Goal: Task Accomplishment & Management: Complete application form

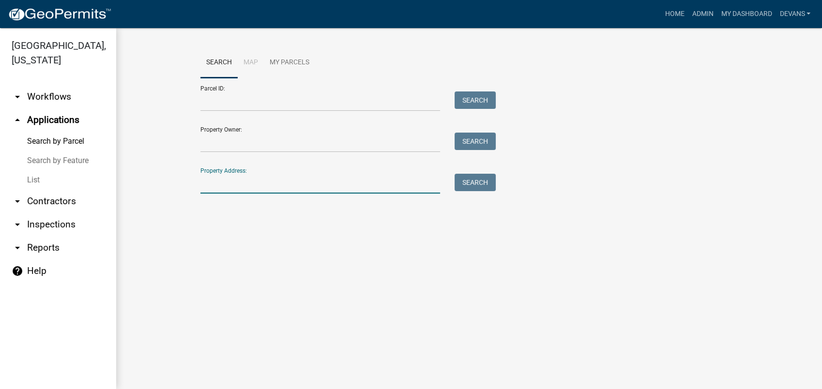
click at [210, 185] on input "Property Address:" at bounding box center [320, 184] width 240 height 20
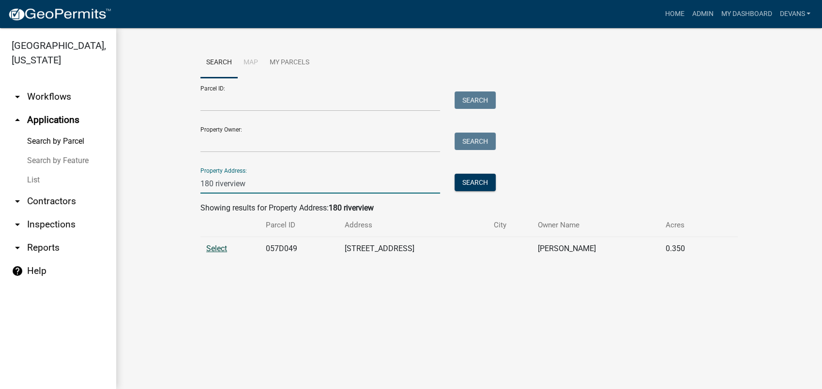
type input "180 riverview"
click at [213, 247] on span "Select" at bounding box center [216, 248] width 21 height 9
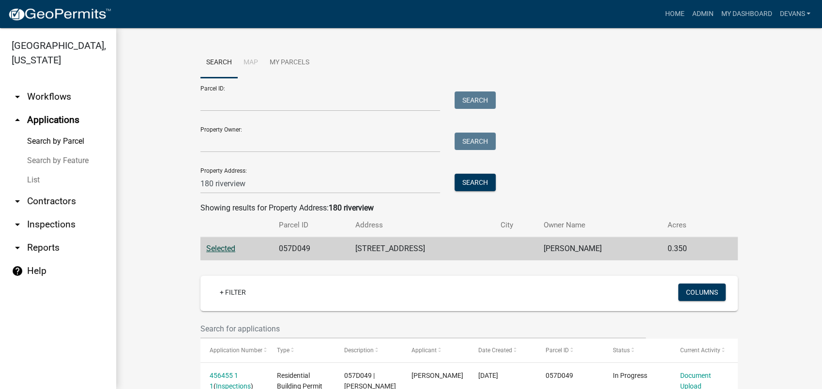
scroll to position [90, 0]
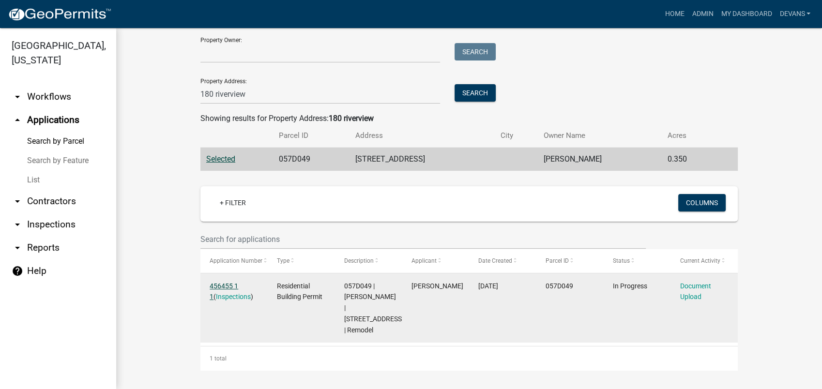
click at [213, 285] on link "456455 1 1" at bounding box center [224, 291] width 29 height 19
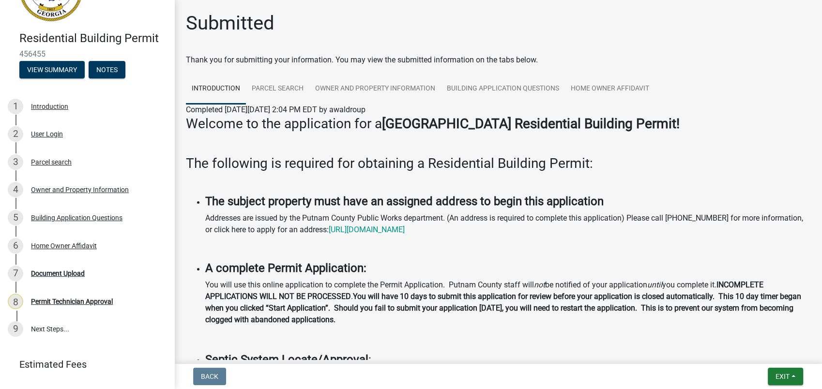
scroll to position [74, 0]
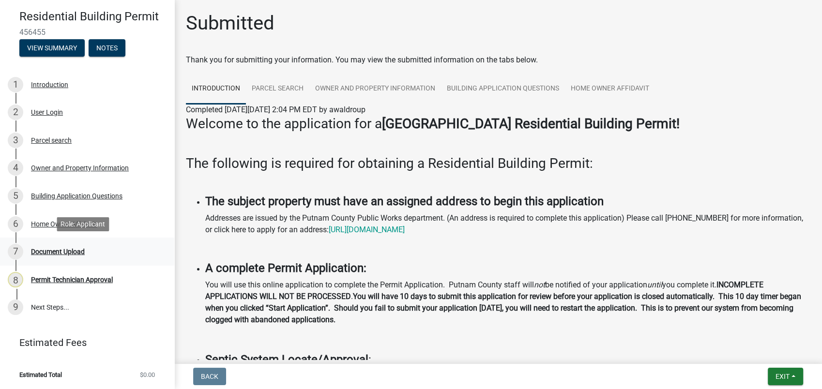
click at [56, 242] on link "7 Document Upload" at bounding box center [87, 252] width 174 height 28
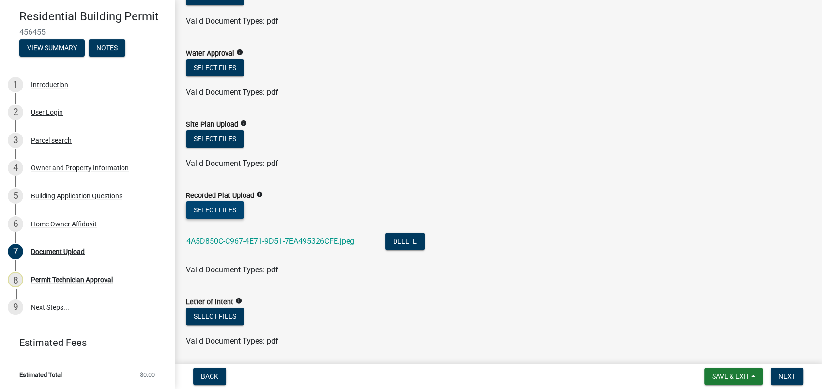
scroll to position [161, 0]
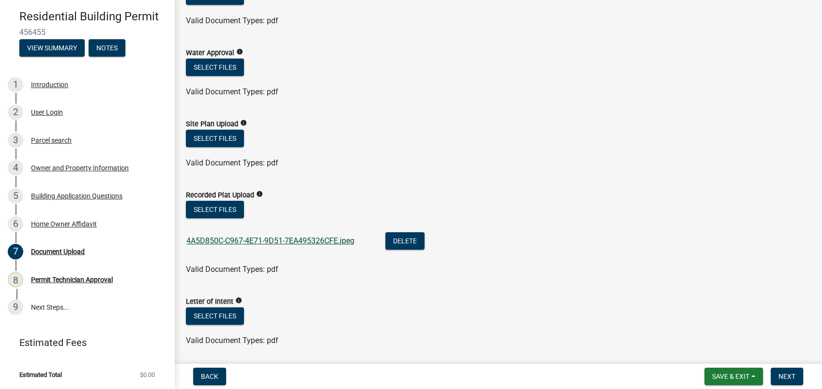
click at [232, 240] on link "4A5D850C-C967-4E71-9D51-7EA495326CFE.jpeg" at bounding box center [270, 240] width 168 height 9
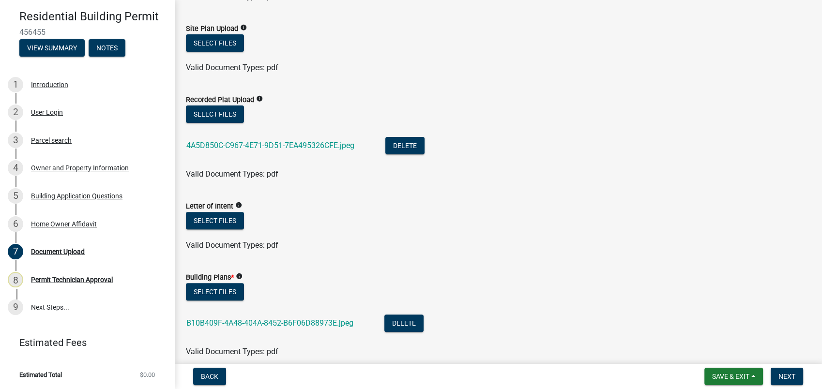
scroll to position [376, 0]
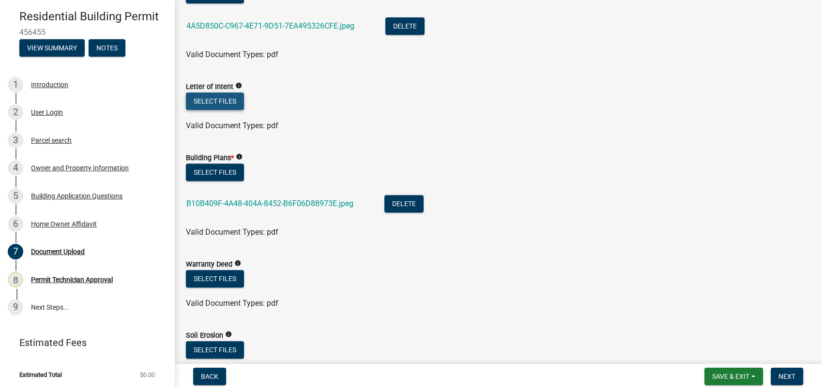
click at [209, 96] on button "Select files" at bounding box center [215, 100] width 58 height 17
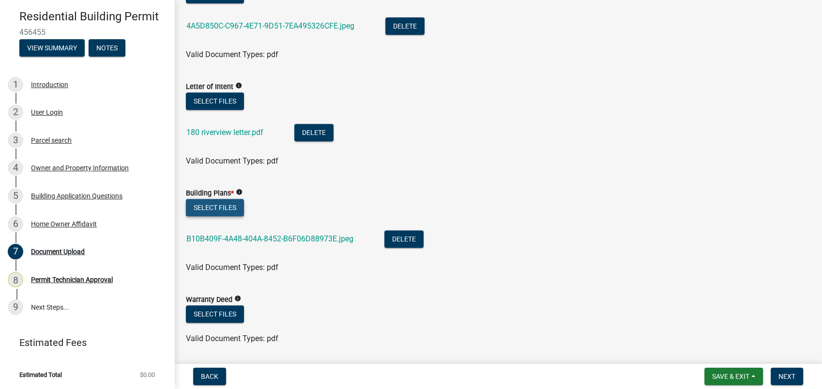
click at [203, 205] on button "Select files" at bounding box center [215, 207] width 58 height 17
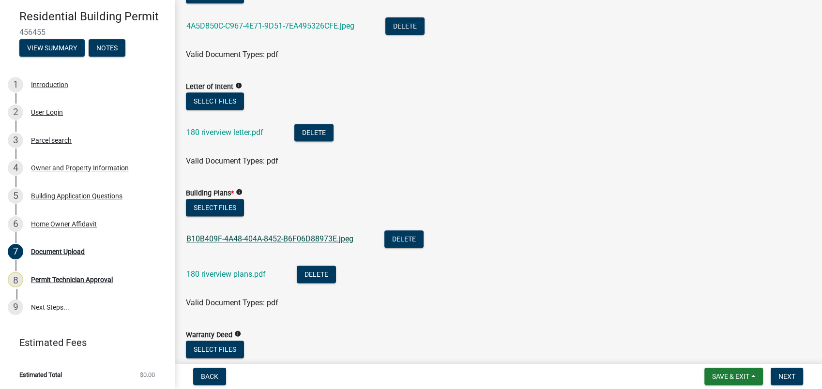
click at [223, 239] on link "B10B409F-4A48-404A-8452-B6F06D88973E.jpeg" at bounding box center [269, 238] width 167 height 9
click at [231, 275] on link "180 riverview plans.pdf" at bounding box center [225, 274] width 79 height 9
click at [794, 375] on span "Next" at bounding box center [786, 377] width 17 height 8
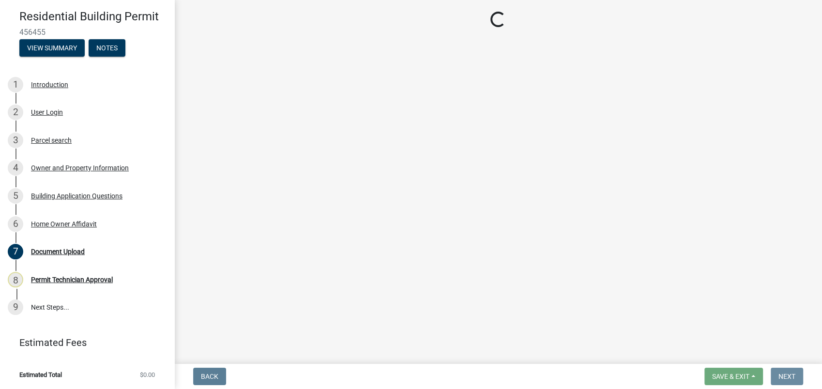
scroll to position [0, 0]
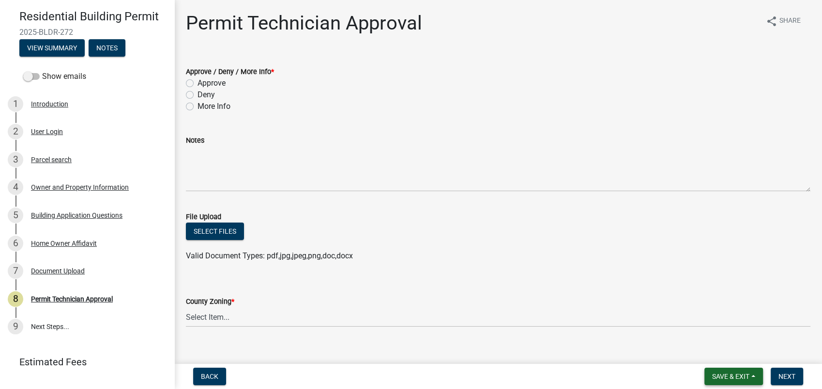
click at [734, 374] on span "Save & Exit" at bounding box center [730, 377] width 37 height 8
click at [720, 329] on button "Save" at bounding box center [723, 327] width 77 height 23
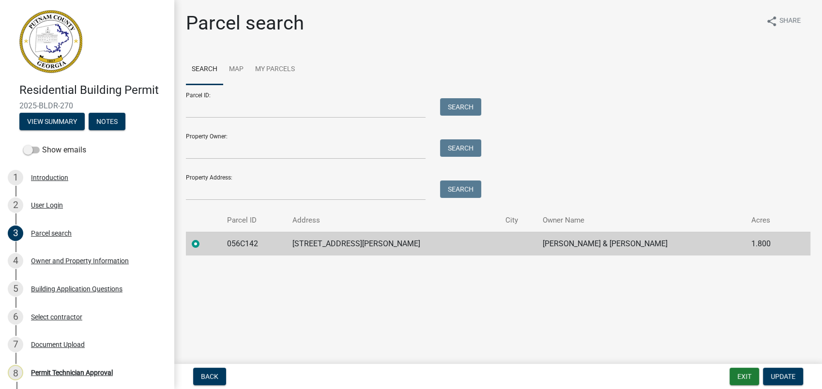
scroll to position [93, 0]
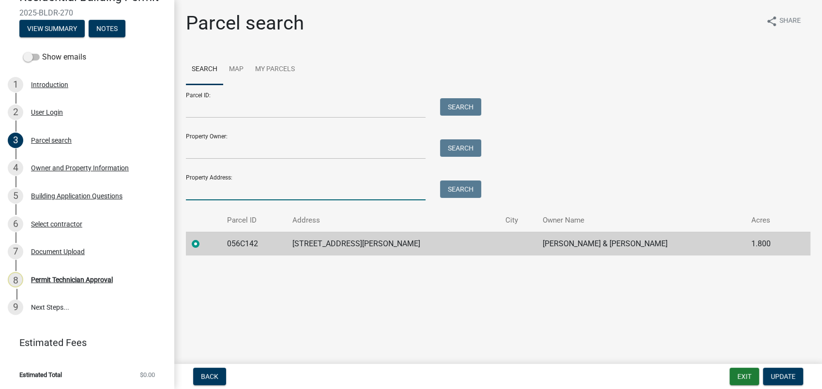
click at [221, 187] on input "Property Address:" at bounding box center [306, 190] width 240 height 20
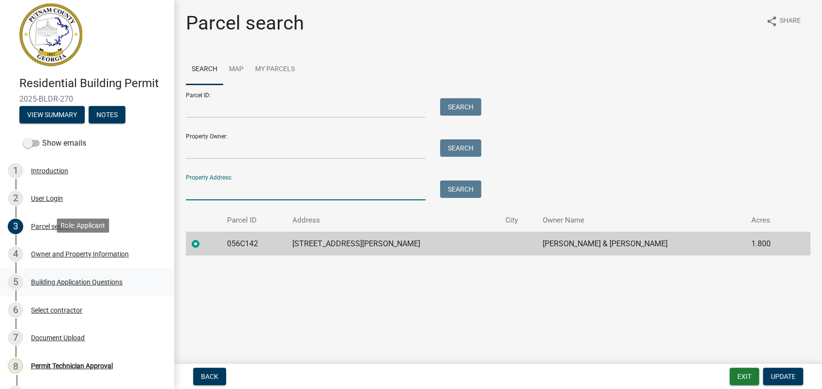
scroll to position [0, 0]
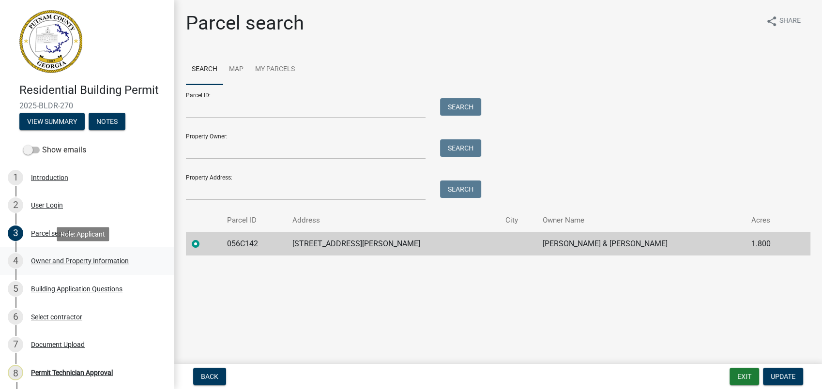
click at [71, 255] on div "4 Owner and Property Information" at bounding box center [83, 260] width 151 height 15
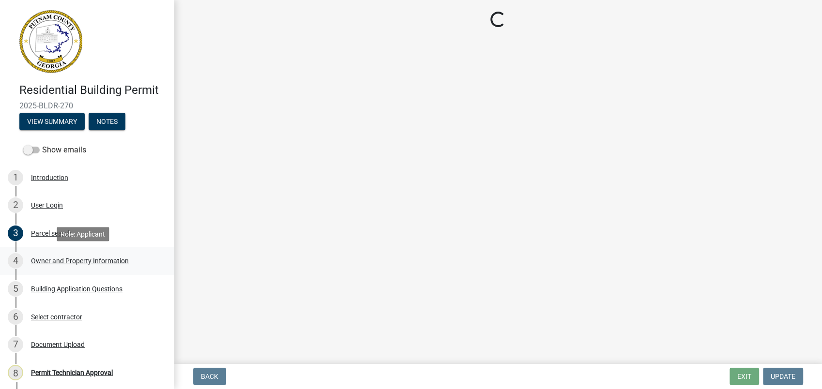
select select "78bfdc44-73ff-456e-a557-d4c99b9c08be"
select select "83394b22-4a11-496c-8e5c-75ade2e72faf"
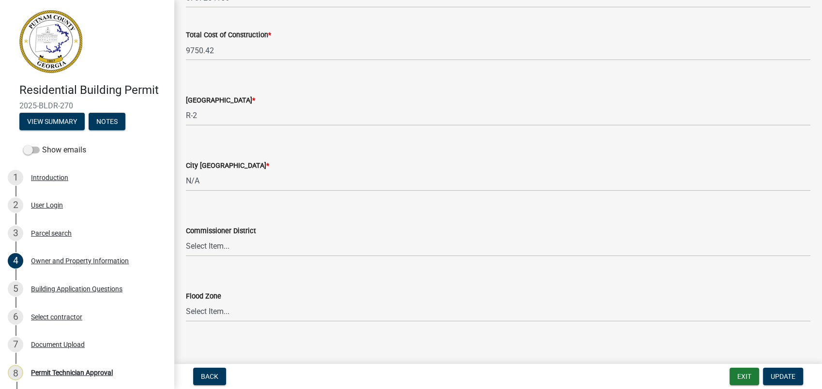
scroll to position [1636, 0]
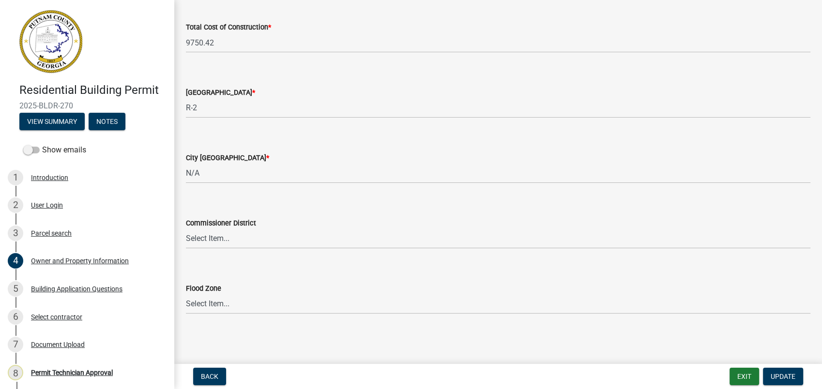
click at [76, 290] on div "Building Application Questions" at bounding box center [76, 288] width 91 height 7
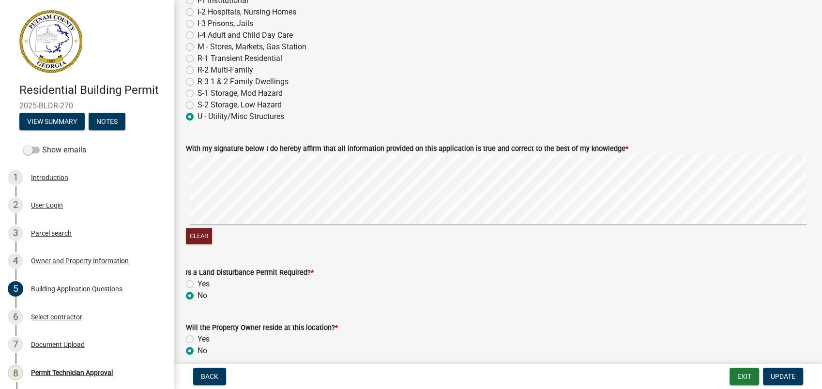
scroll to position [4129, 0]
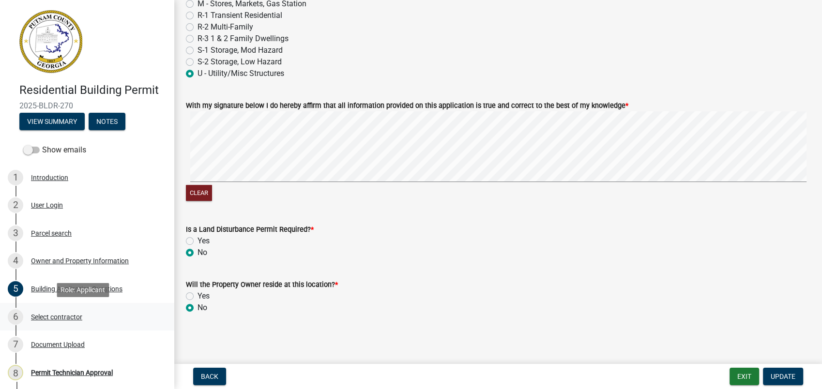
click at [66, 316] on div "Select contractor" at bounding box center [56, 317] width 51 height 7
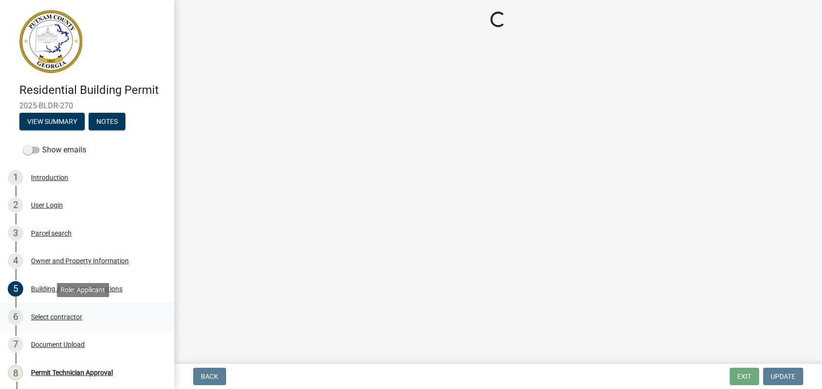
scroll to position [0, 0]
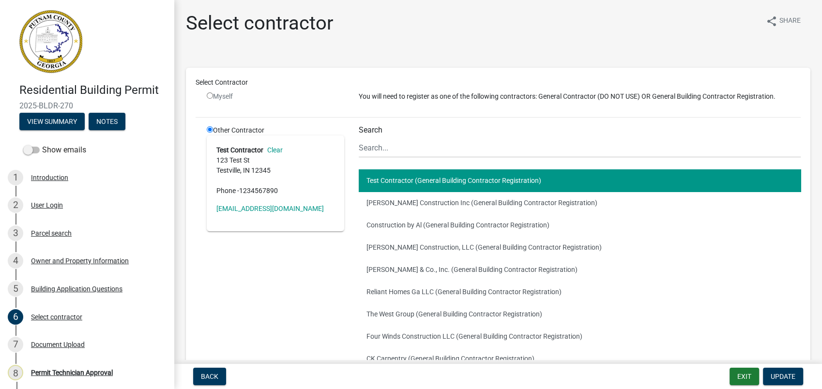
click at [240, 286] on div "Other Contractor Test Contractor Clear 123 Test St Testville, IN 12345 Phone - …" at bounding box center [275, 280] width 152 height 310
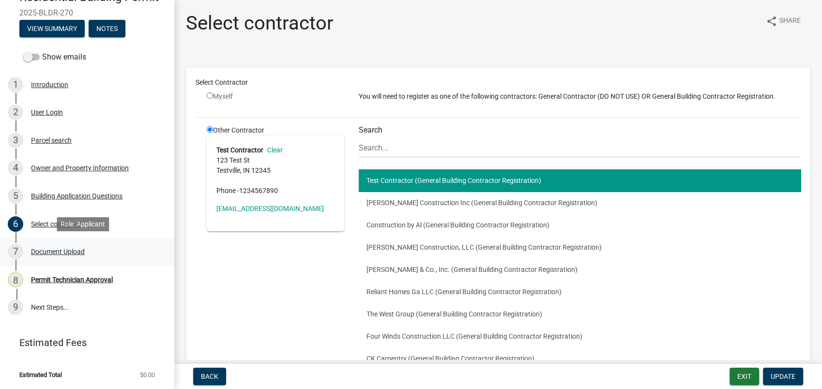
click at [57, 249] on div "Document Upload" at bounding box center [58, 251] width 54 height 7
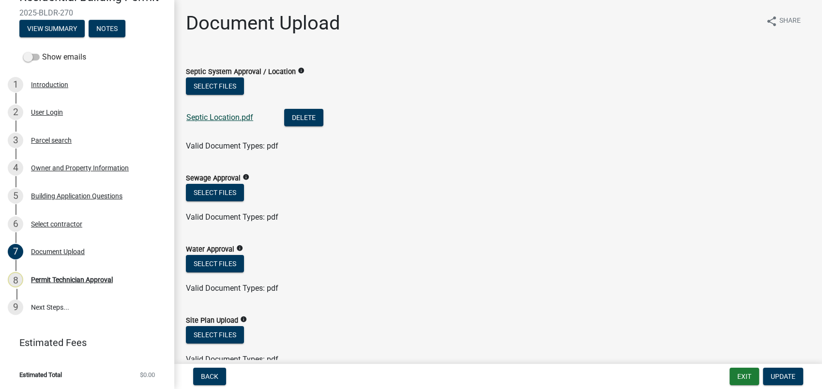
click at [236, 114] on link "Septic Location.pdf" at bounding box center [219, 117] width 67 height 9
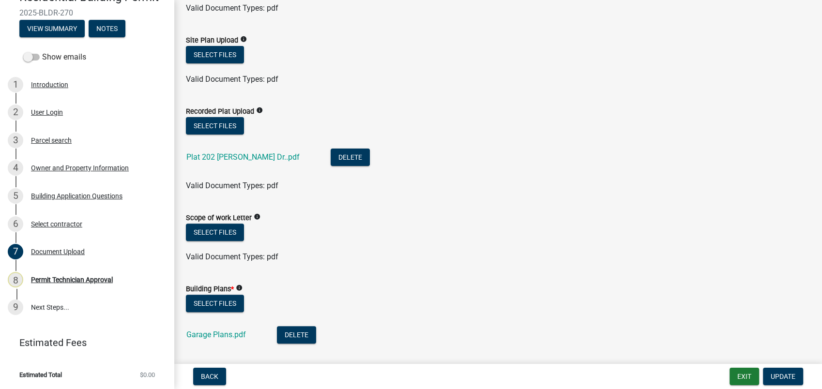
scroll to position [322, 0]
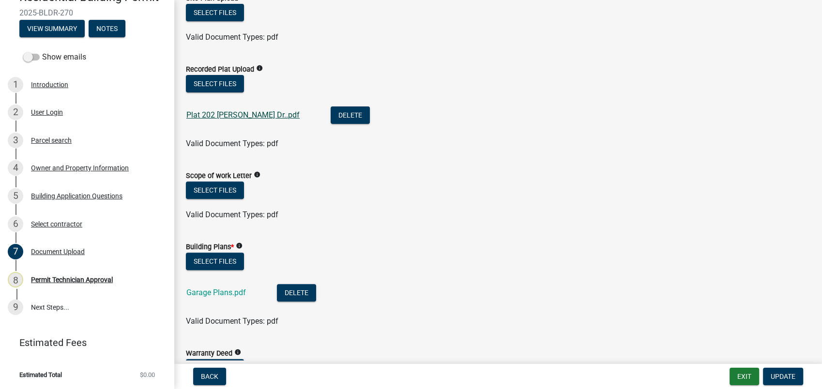
click at [225, 115] on link "Plat 202 Thomas Dr..pdf" at bounding box center [242, 114] width 113 height 9
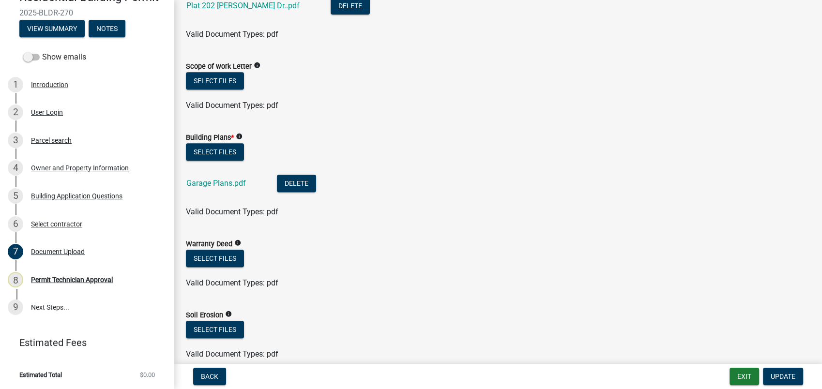
scroll to position [484, 0]
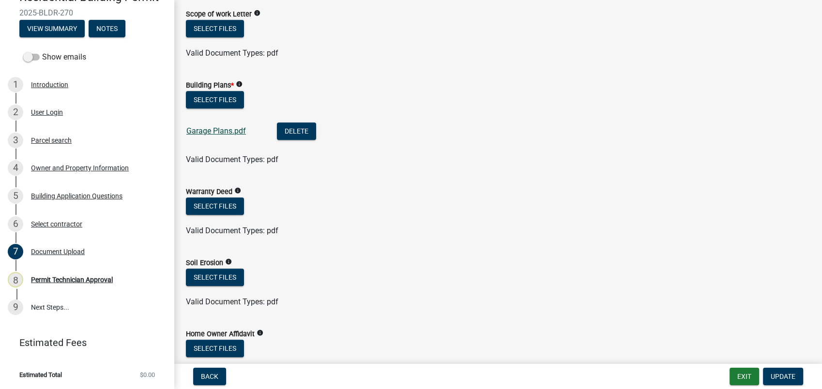
click at [209, 131] on link "Garage Plans.pdf" at bounding box center [216, 130] width 60 height 9
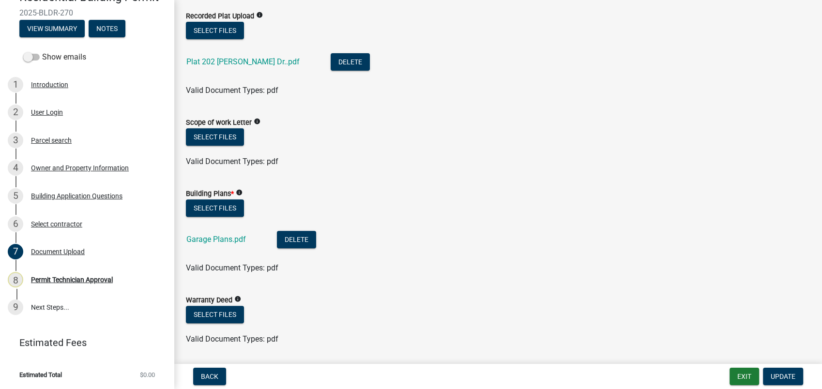
scroll to position [357, 0]
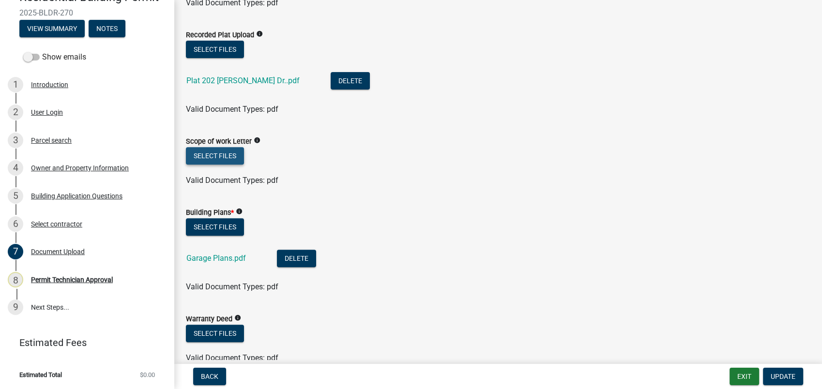
click at [217, 151] on button "Select files" at bounding box center [215, 155] width 58 height 17
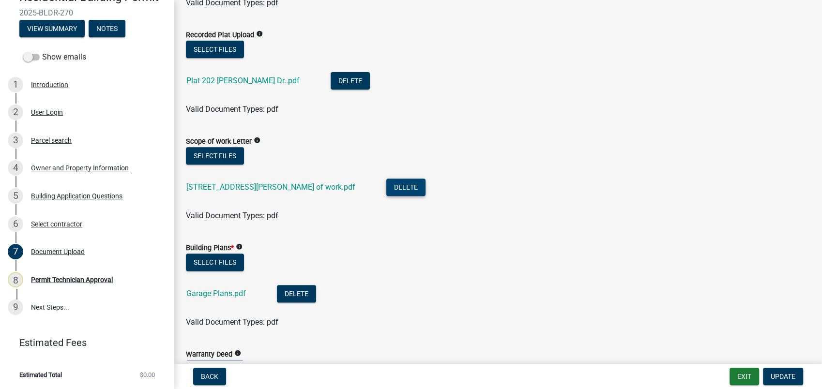
click at [386, 183] on button "Delete" at bounding box center [405, 187] width 39 height 17
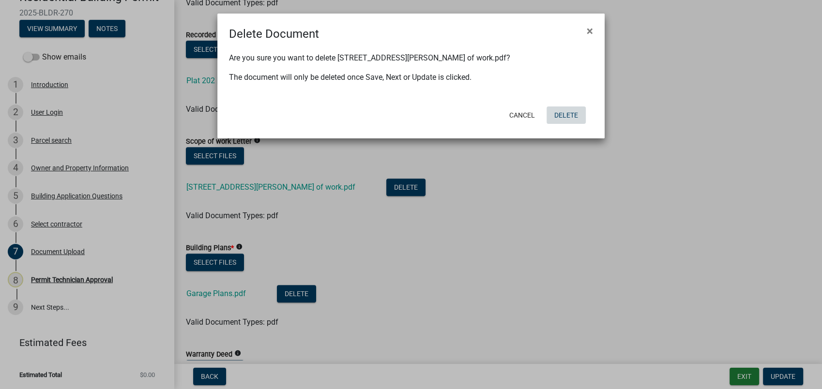
click at [572, 117] on button "Delete" at bounding box center [565, 114] width 39 height 17
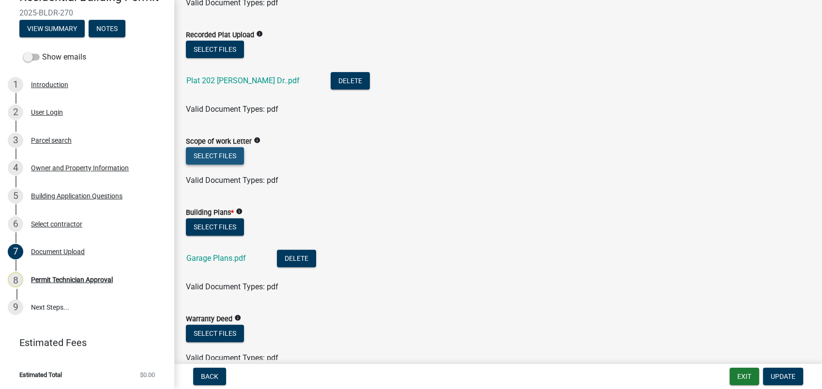
click at [213, 153] on button "Select files" at bounding box center [215, 155] width 58 height 17
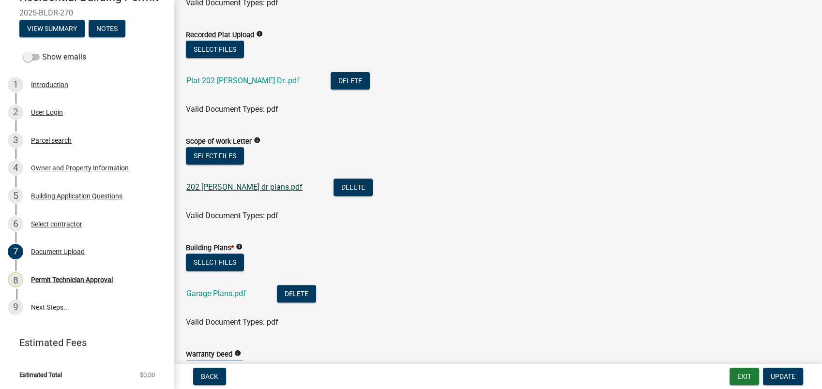
click at [227, 184] on link "202 Thomas dr plans.pdf" at bounding box center [244, 186] width 116 height 9
click at [333, 187] on button "Delete" at bounding box center [352, 187] width 39 height 17
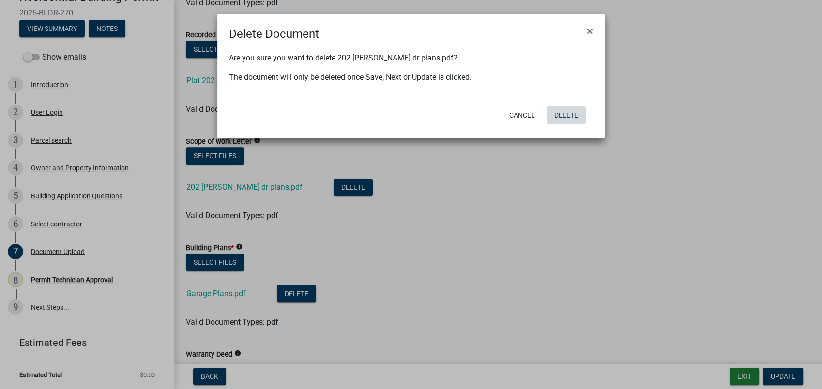
click at [572, 116] on button "Delete" at bounding box center [565, 114] width 39 height 17
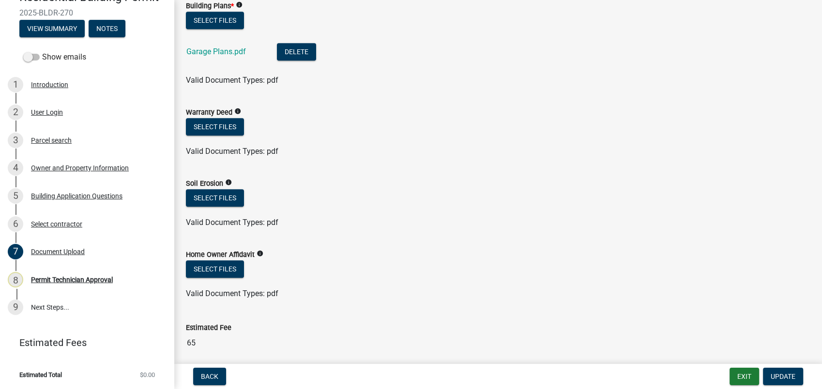
scroll to position [626, 0]
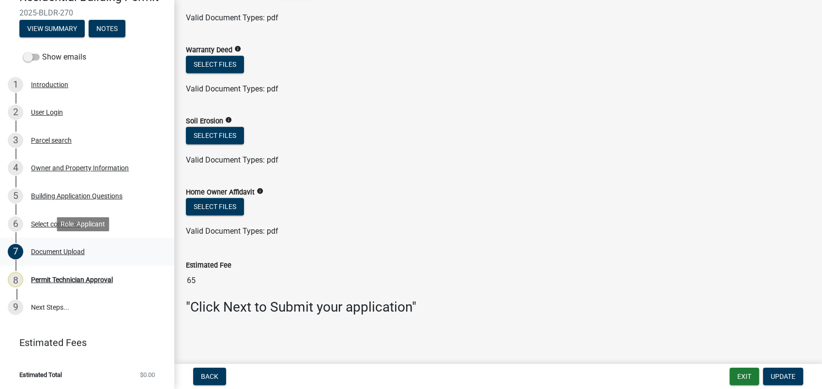
click at [60, 250] on div "Document Upload" at bounding box center [58, 251] width 54 height 7
click at [66, 193] on div "Building Application Questions" at bounding box center [76, 196] width 91 height 7
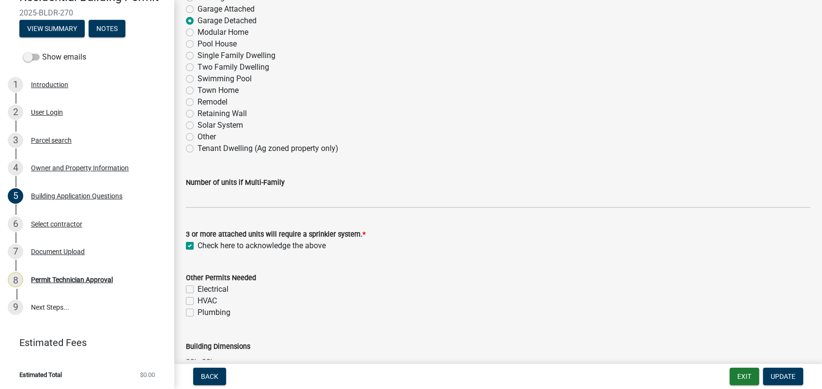
scroll to position [161, 0]
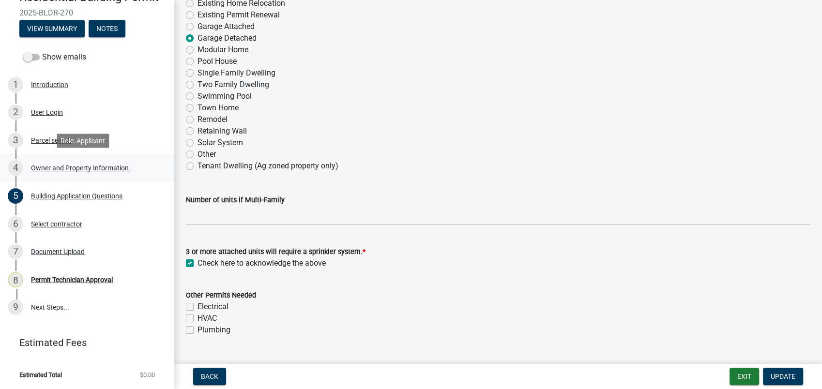
click at [50, 167] on div "Owner and Property Information" at bounding box center [80, 168] width 98 height 7
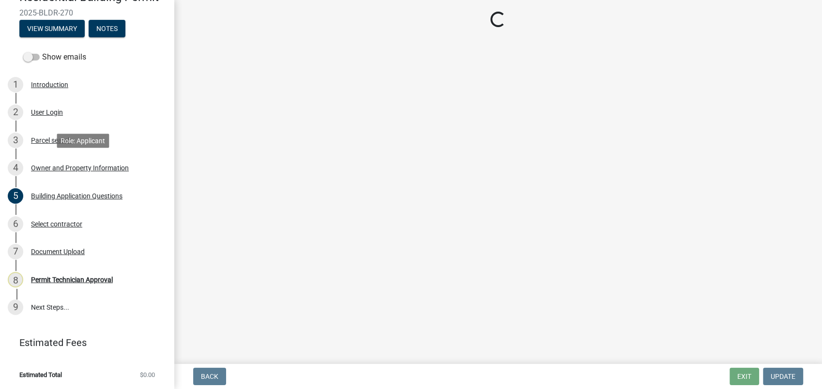
scroll to position [0, 0]
select select "78bfdc44-73ff-456e-a557-d4c99b9c08be"
select select "83394b22-4a11-496c-8e5c-75ade2e72faf"
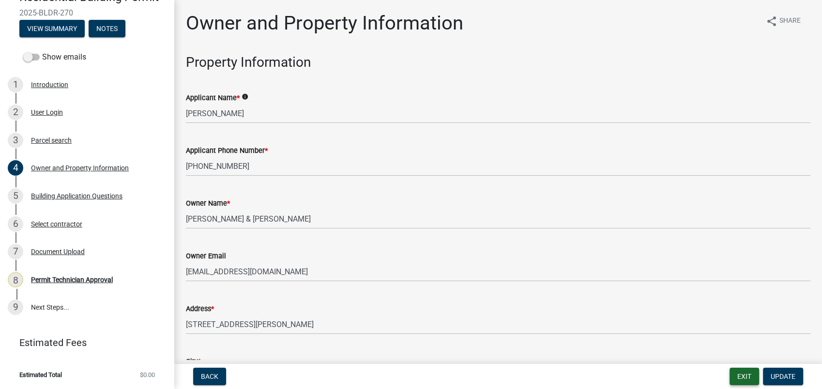
click at [745, 378] on button "Exit" at bounding box center [744, 376] width 30 height 17
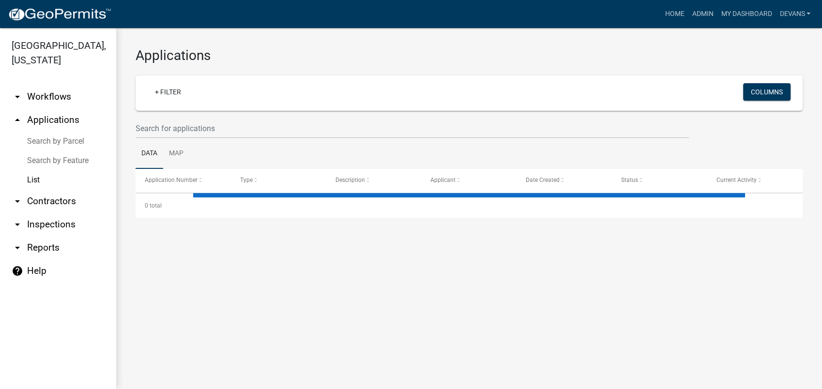
select select "1: 25"
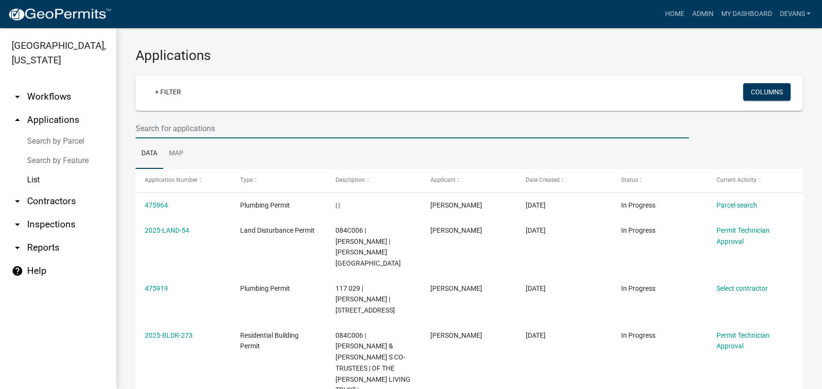
click at [176, 128] on input "text" at bounding box center [411, 129] width 553 height 20
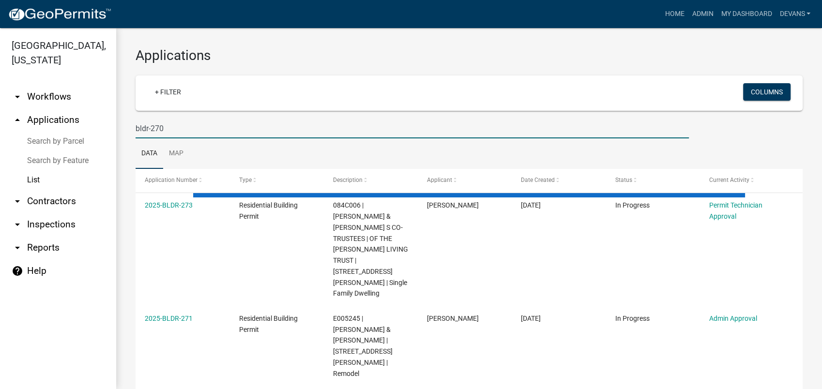
type input "bldr-270"
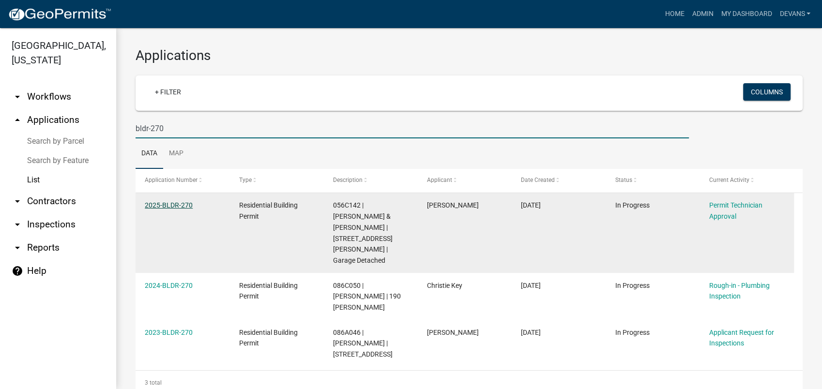
click at [166, 205] on link "2025-BLDR-270" at bounding box center [169, 205] width 48 height 8
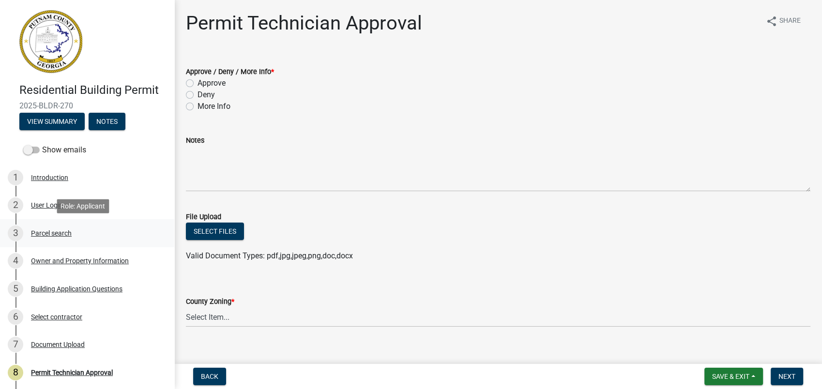
click at [52, 234] on div "Parcel search" at bounding box center [51, 233] width 41 height 7
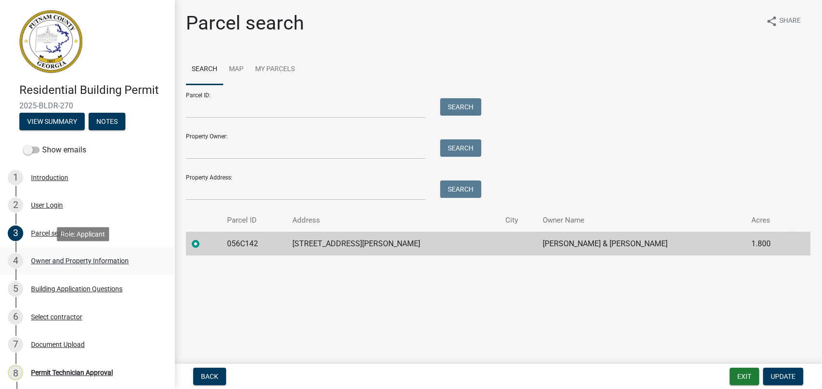
click at [54, 263] on div "Owner and Property Information" at bounding box center [80, 260] width 98 height 7
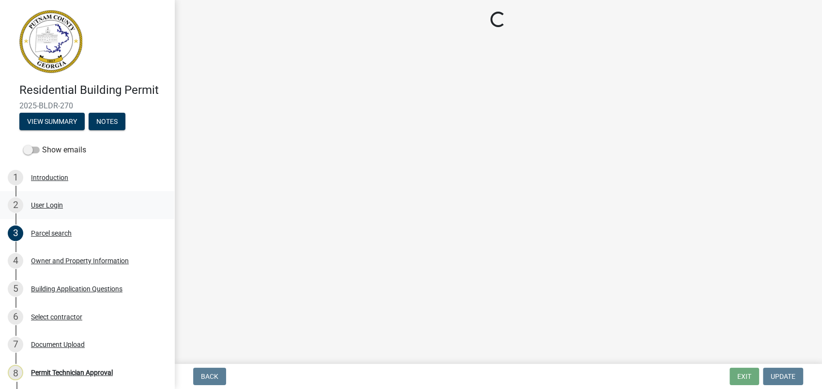
select select "78bfdc44-73ff-456e-a557-d4c99b9c08be"
select select "83394b22-4a11-496c-8e5c-75ade2e72faf"
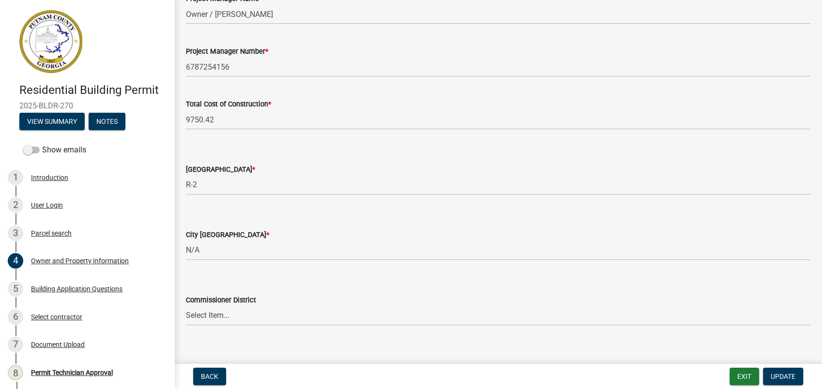
scroll to position [1636, 0]
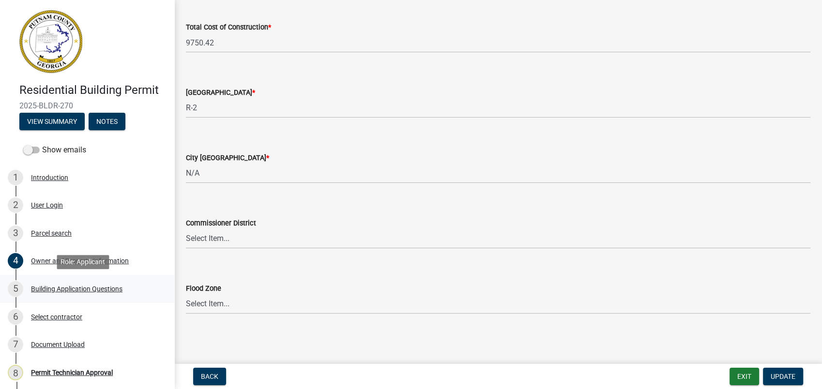
click at [103, 288] on div "Building Application Questions" at bounding box center [76, 288] width 91 height 7
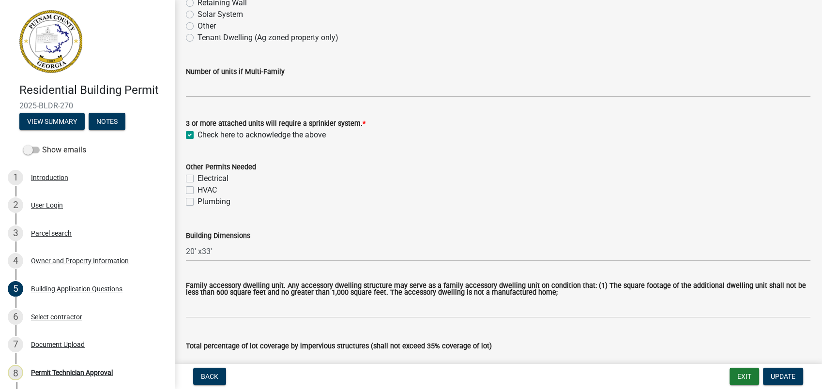
scroll to position [269, 0]
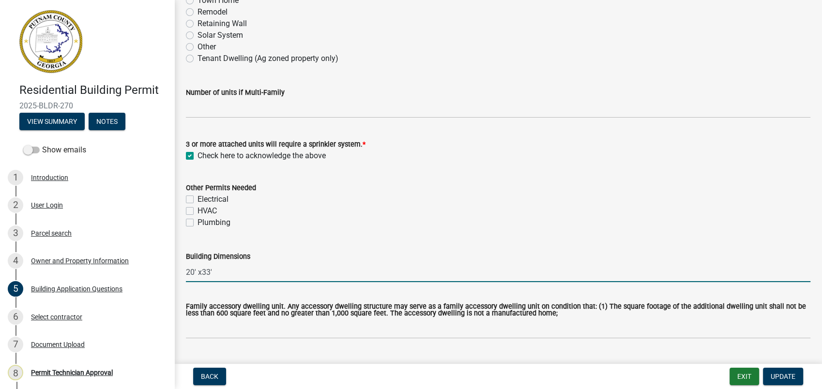
click at [270, 263] on input "20' x33'" at bounding box center [498, 272] width 624 height 20
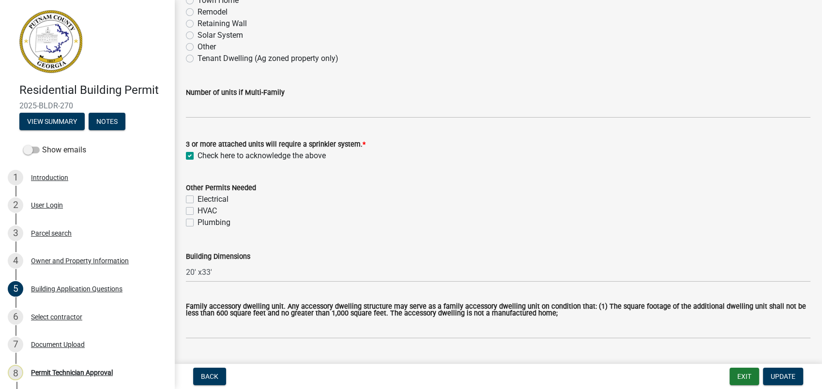
click at [377, 239] on div "Building Dimensions 20' x33'" at bounding box center [498, 259] width 624 height 45
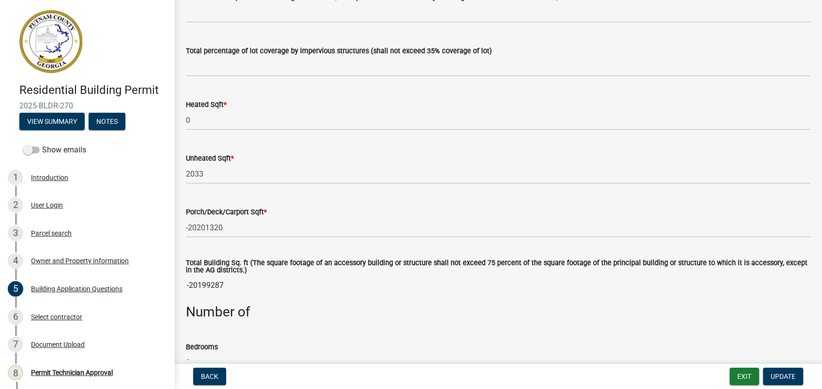
scroll to position [591, 0]
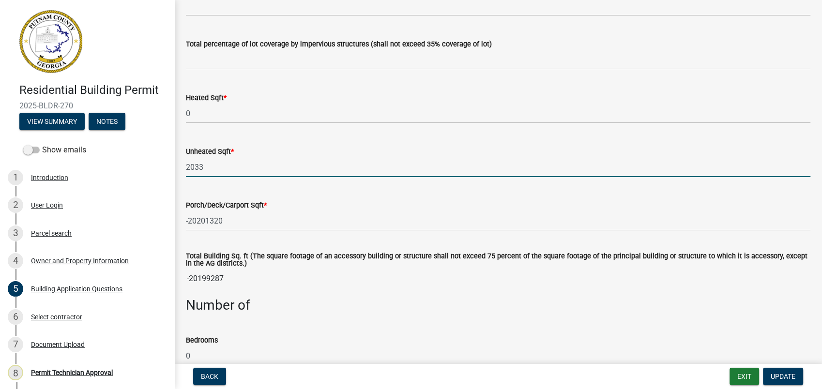
drag, startPoint x: 213, startPoint y: 172, endPoint x: 171, endPoint y: 171, distance: 42.6
click at [171, 171] on div "Residential Building Permit 2025-BLDR-270 View Summary Notes Show emails 1 Intr…" at bounding box center [411, 194] width 822 height 389
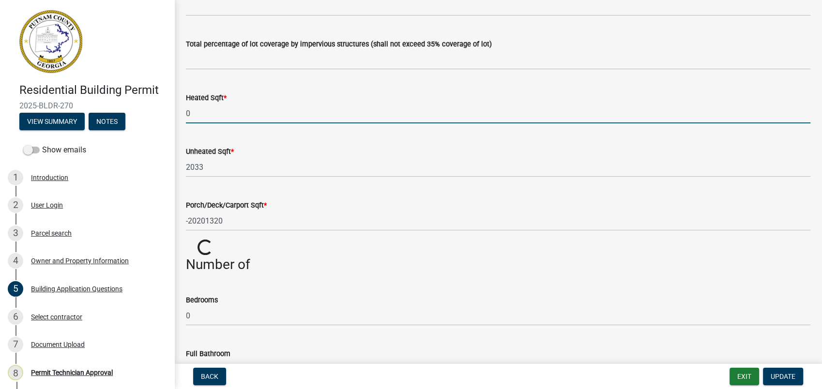
drag, startPoint x: 397, startPoint y: 112, endPoint x: 416, endPoint y: 105, distance: 20.4
click at [416, 105] on input "0" at bounding box center [498, 114] width 624 height 20
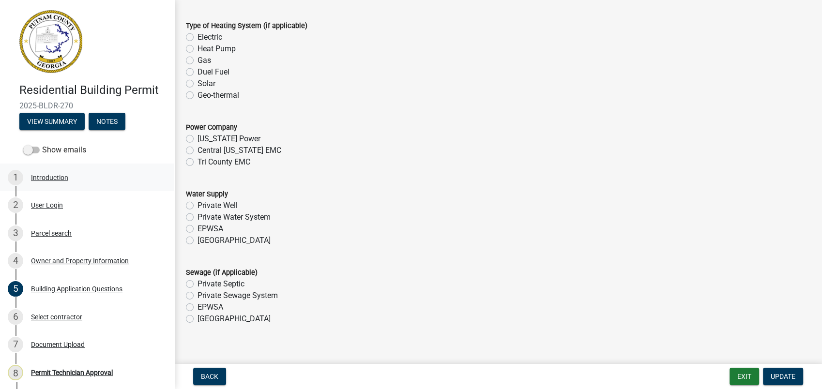
scroll to position [3011, 0]
click at [197, 162] on label "Tri County EMC" at bounding box center [223, 161] width 53 height 12
click at [197, 162] on input "Tri County EMC" at bounding box center [200, 158] width 6 height 6
radio input "true"
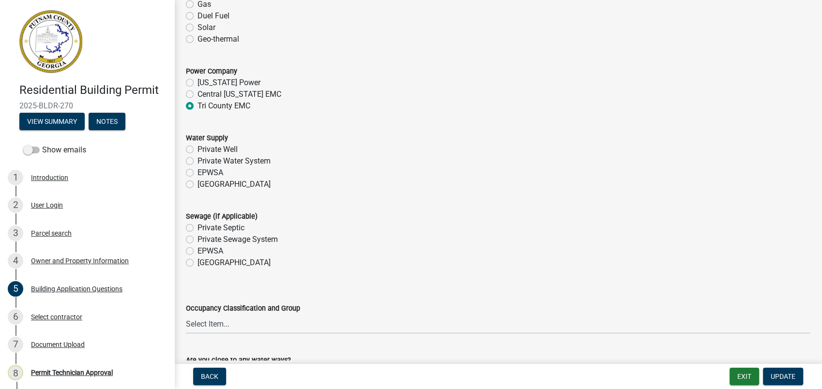
scroll to position [3064, 0]
click at [197, 175] on label "EPWSA" at bounding box center [210, 174] width 26 height 12
click at [197, 175] on input "EPWSA" at bounding box center [200, 171] width 6 height 6
radio input "true"
click at [197, 231] on label "Private Septic" at bounding box center [220, 230] width 47 height 12
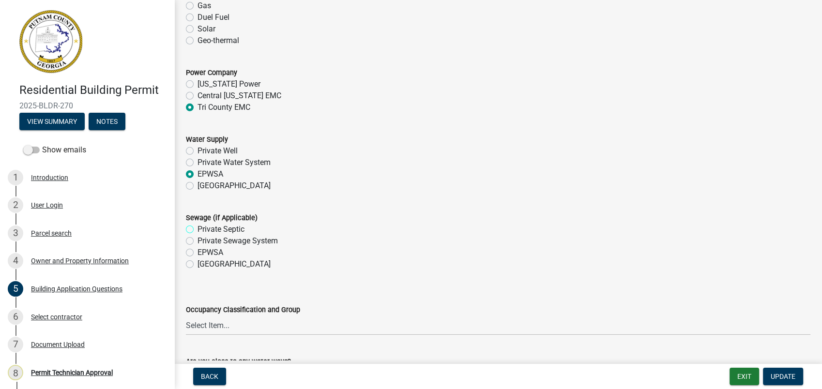
click at [197, 230] on input "Private Septic" at bounding box center [200, 227] width 6 height 6
radio input "true"
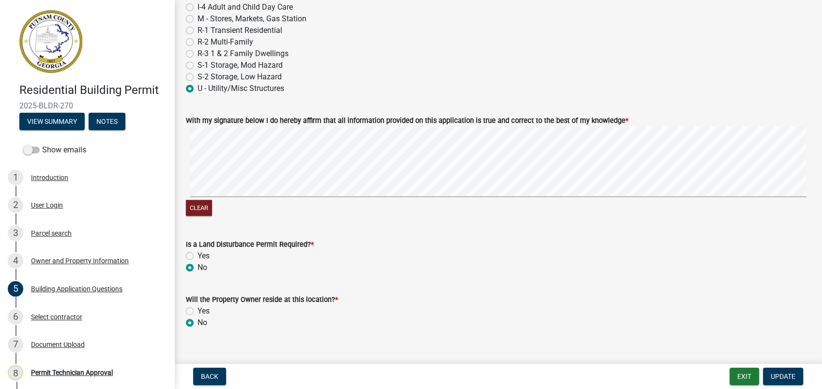
scroll to position [4129, 0]
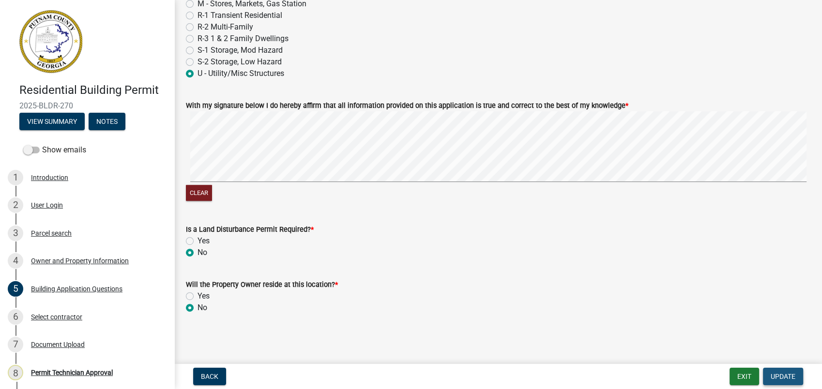
click at [775, 373] on span "Update" at bounding box center [782, 377] width 25 height 8
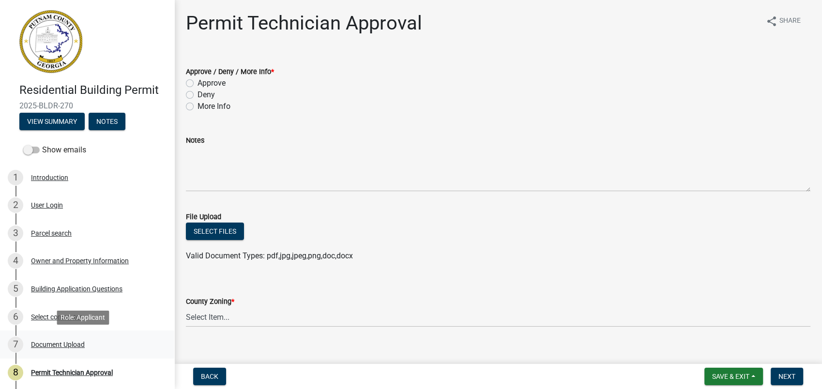
click at [76, 344] on div "Document Upload" at bounding box center [58, 344] width 54 height 7
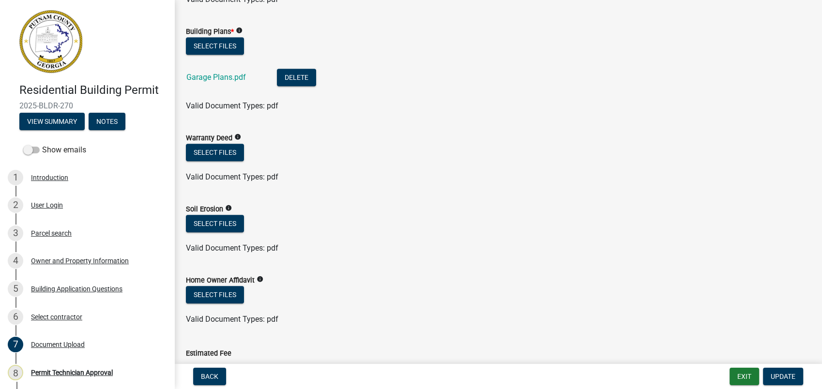
scroll to position [626, 0]
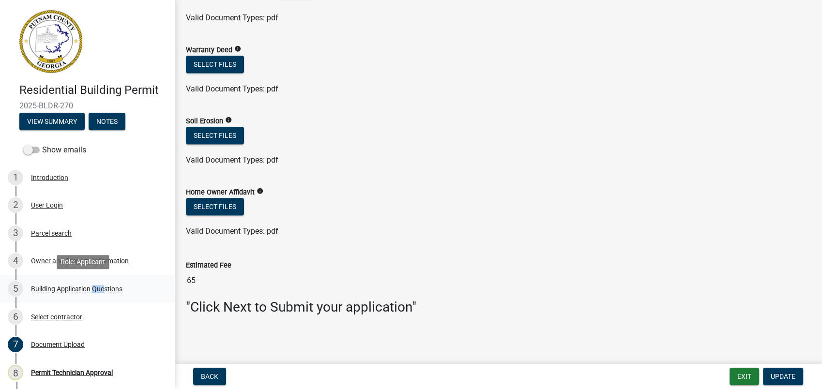
click at [90, 286] on link "5 Building Application Questions" at bounding box center [87, 289] width 174 height 28
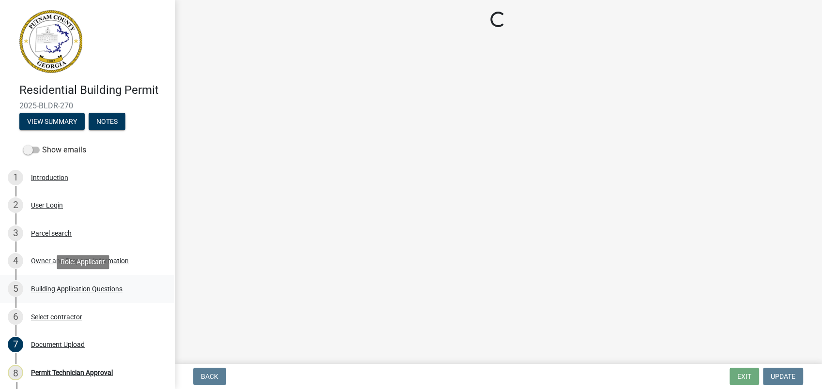
click at [87, 289] on div "Building Application Questions" at bounding box center [76, 288] width 91 height 7
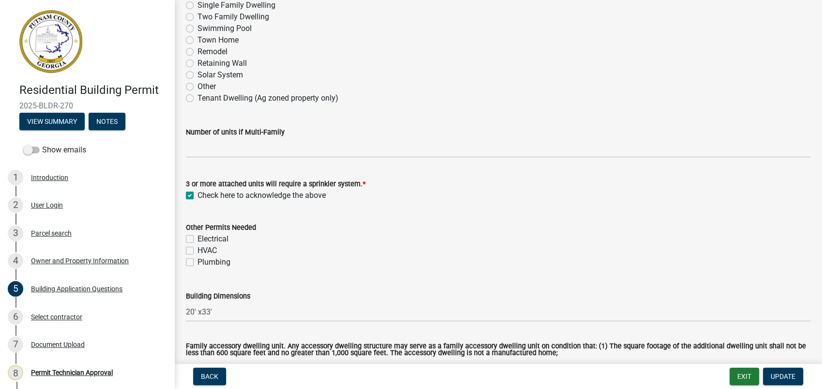
scroll to position [322, 0]
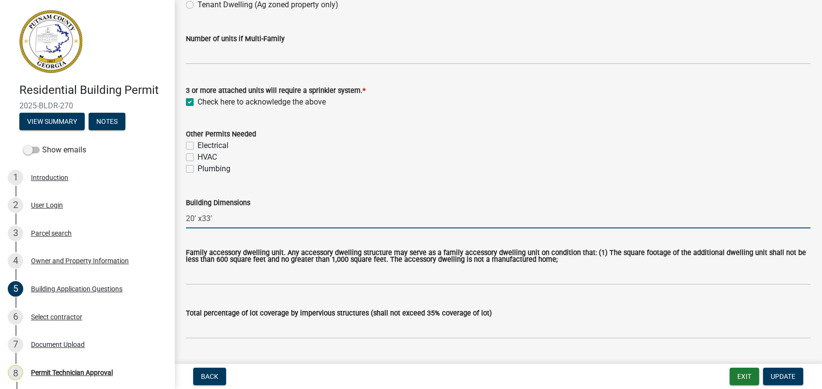
click at [225, 219] on input "20' x33'" at bounding box center [498, 219] width 624 height 20
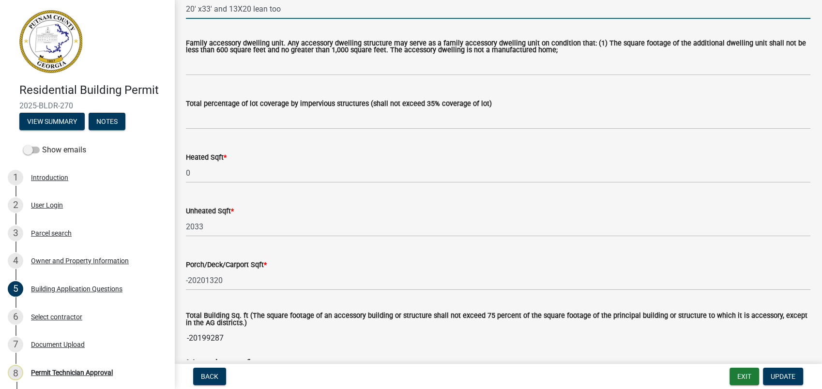
scroll to position [538, 0]
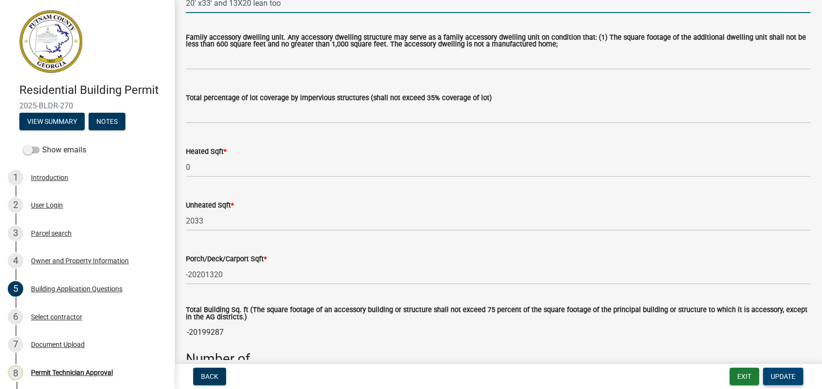
type input "20' x33' and 13X20 lean too"
click at [774, 376] on span "Update" at bounding box center [782, 377] width 25 height 8
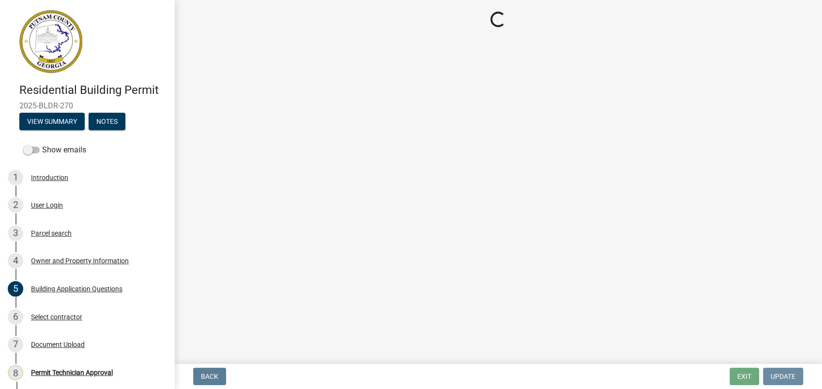
scroll to position [0, 0]
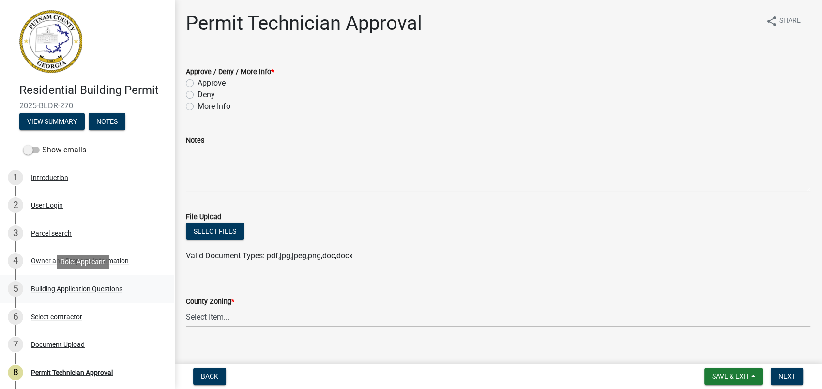
click at [92, 286] on div "Building Application Questions" at bounding box center [76, 288] width 91 height 7
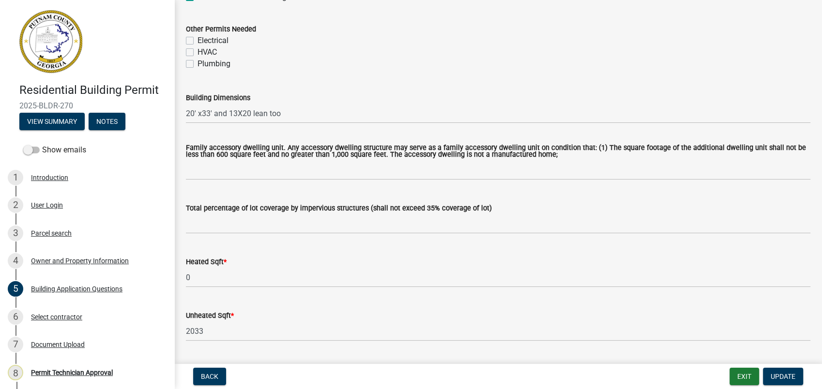
scroll to position [484, 0]
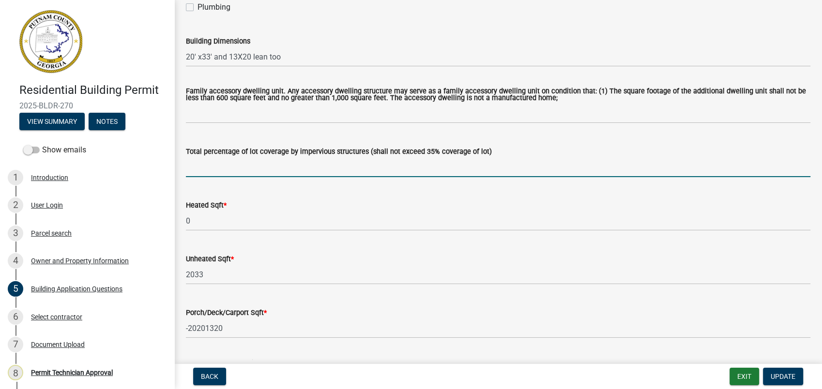
click at [221, 171] on input "text" at bounding box center [498, 167] width 624 height 20
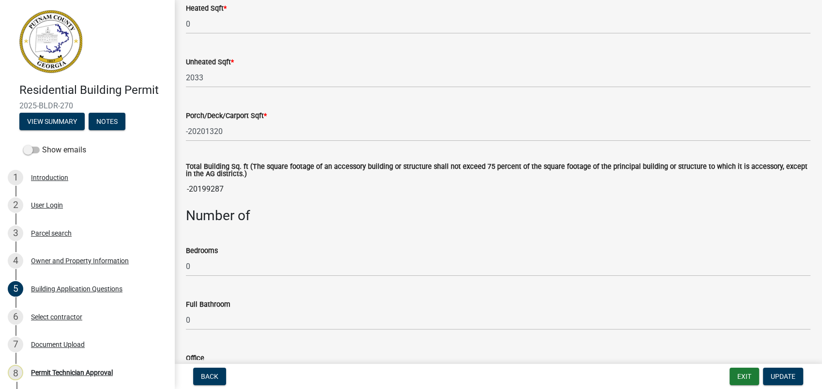
scroll to position [699, 0]
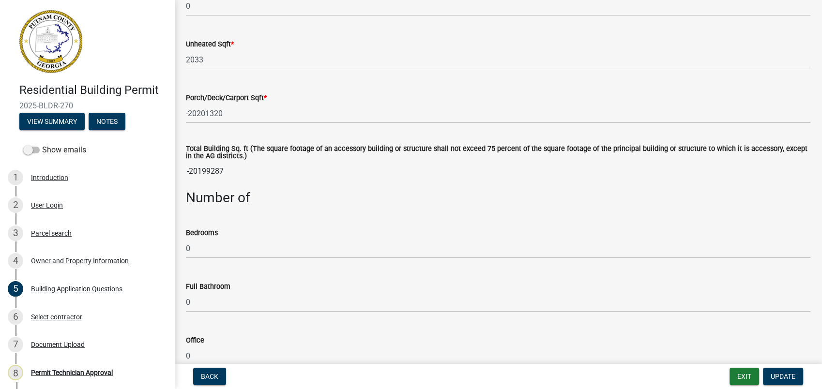
type input "2"
drag, startPoint x: 225, startPoint y: 166, endPoint x: 217, endPoint y: 164, distance: 8.6
click at [216, 165] on input "-20199287" at bounding box center [498, 171] width 624 height 19
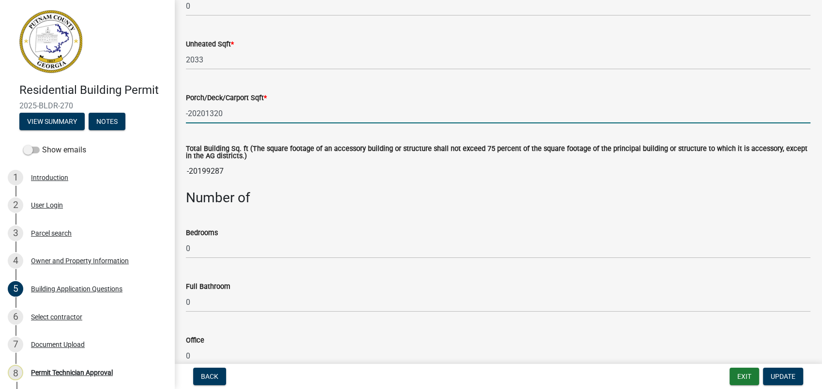
drag, startPoint x: 217, startPoint y: 164, endPoint x: 303, endPoint y: 104, distance: 105.0
click at [303, 104] on input "-20201320" at bounding box center [498, 114] width 624 height 20
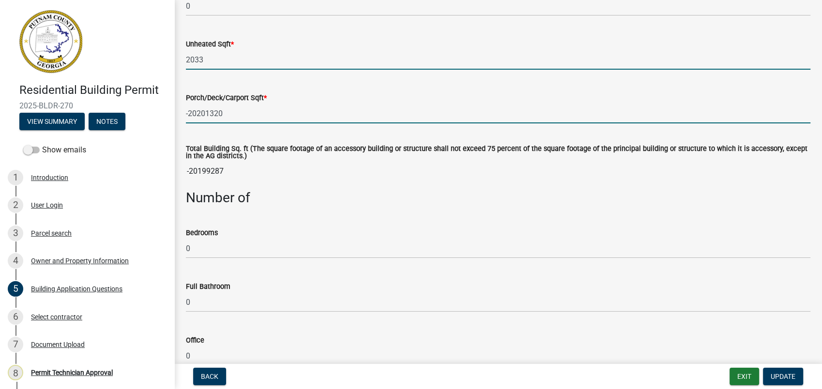
click at [215, 60] on input "2033" at bounding box center [498, 60] width 624 height 20
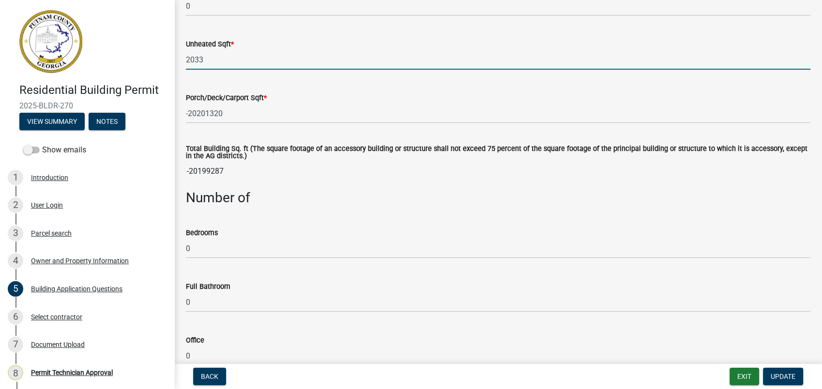
drag, startPoint x: 206, startPoint y: 60, endPoint x: 164, endPoint y: 58, distance: 42.6
type input "660"
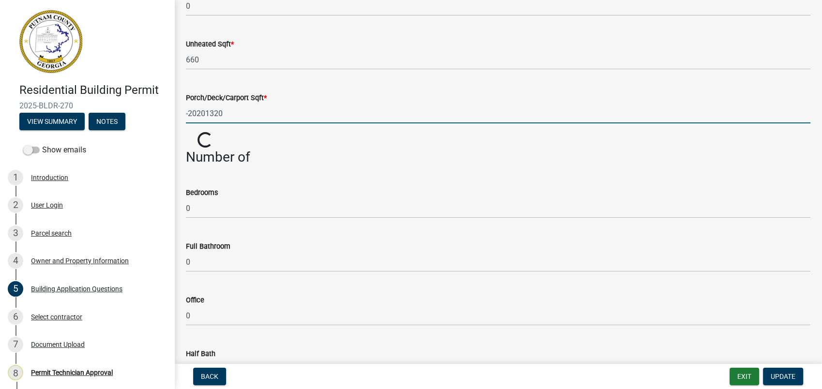
drag, startPoint x: 236, startPoint y: 105, endPoint x: 182, endPoint y: 103, distance: 54.2
click at [182, 103] on div "Porch/Deck/Carport Sqft * -20201320" at bounding box center [498, 100] width 639 height 45
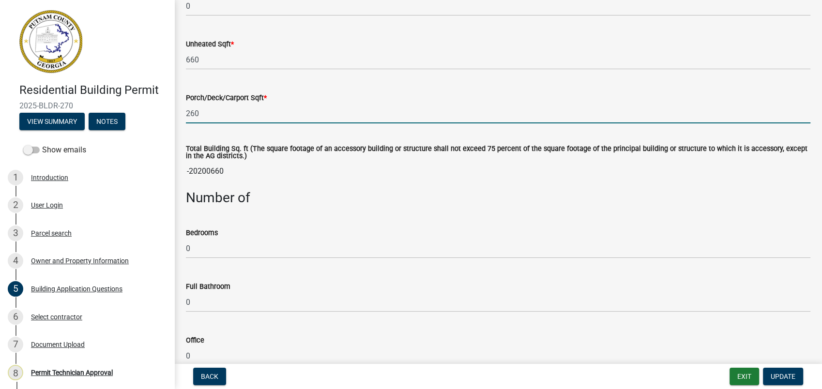
type input "260"
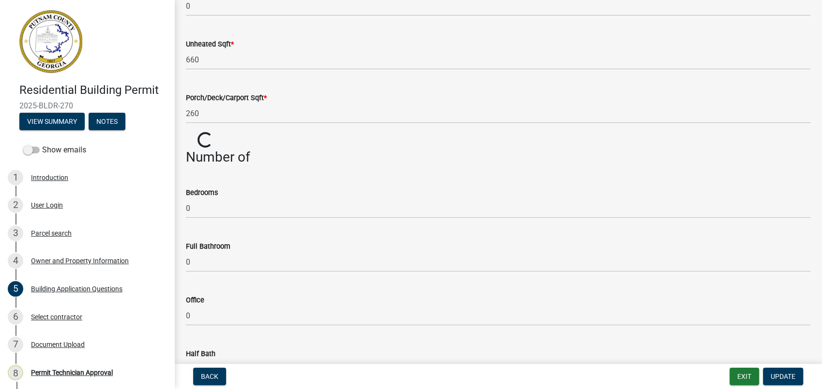
click at [414, 219] on wm-data-entity-input "Bedrooms 0" at bounding box center [498, 200] width 624 height 54
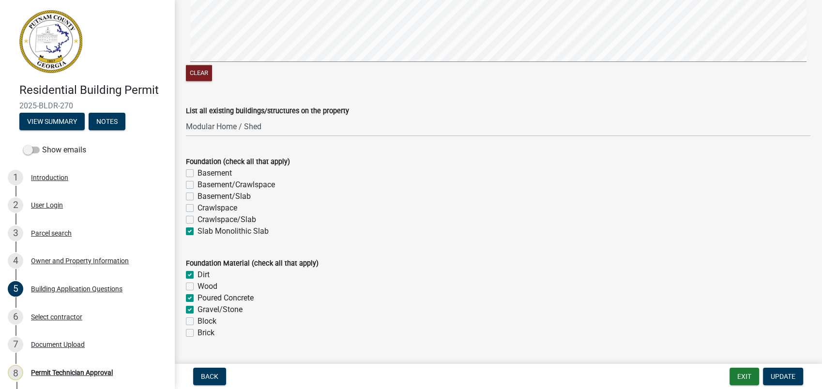
scroll to position [1828, 0]
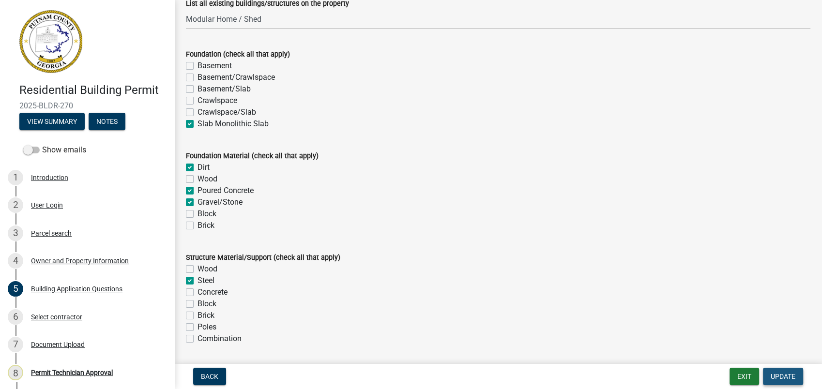
click at [779, 375] on span "Update" at bounding box center [782, 377] width 25 height 8
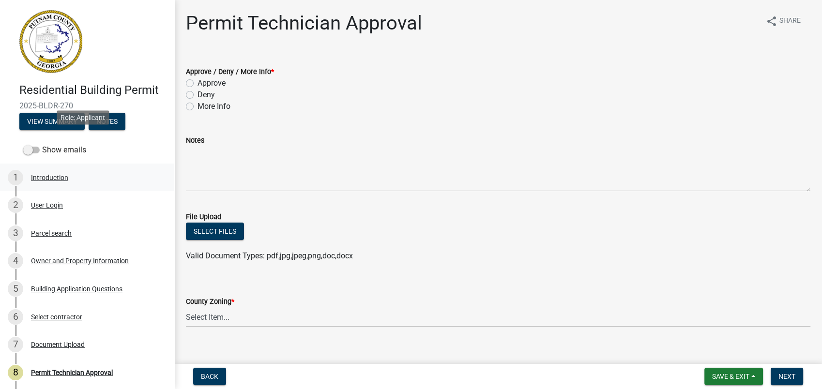
scroll to position [93, 0]
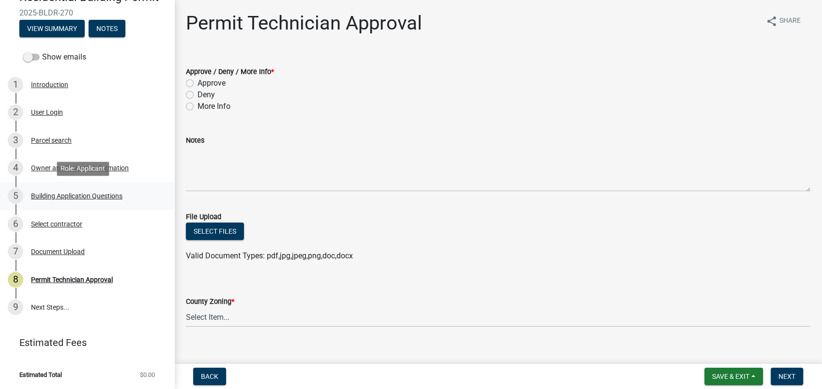
click at [88, 193] on div "Building Application Questions" at bounding box center [76, 196] width 91 height 7
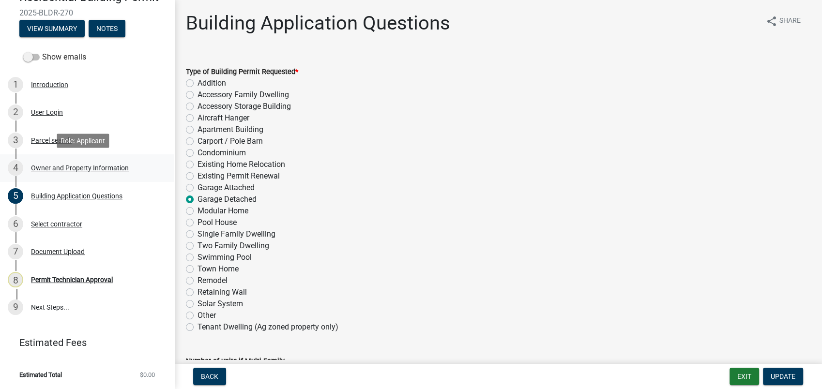
click at [90, 169] on div "Owner and Property Information" at bounding box center [80, 168] width 98 height 7
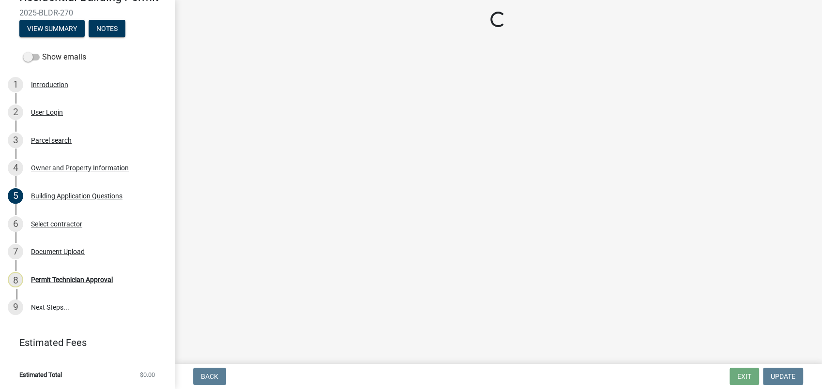
select select "78bfdc44-73ff-456e-a557-d4c99b9c08be"
select select "83394b22-4a11-496c-8e5c-75ade2e72faf"
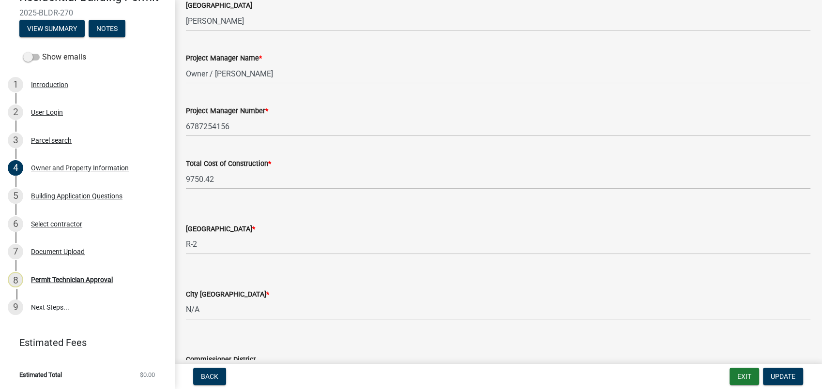
scroll to position [1505, 0]
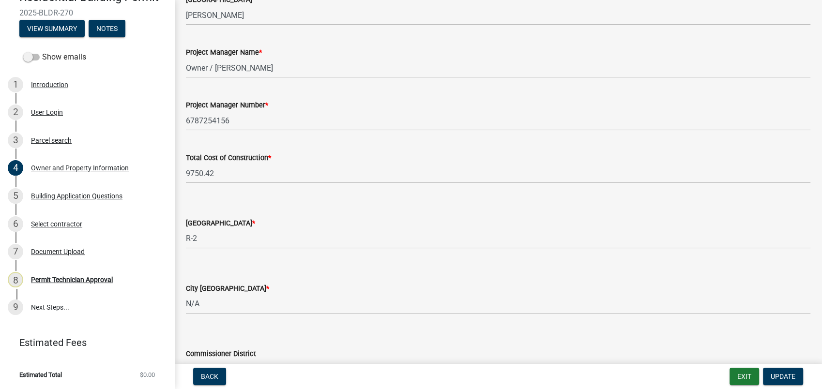
click at [58, 194] on div "Building Application Questions" at bounding box center [76, 196] width 91 height 7
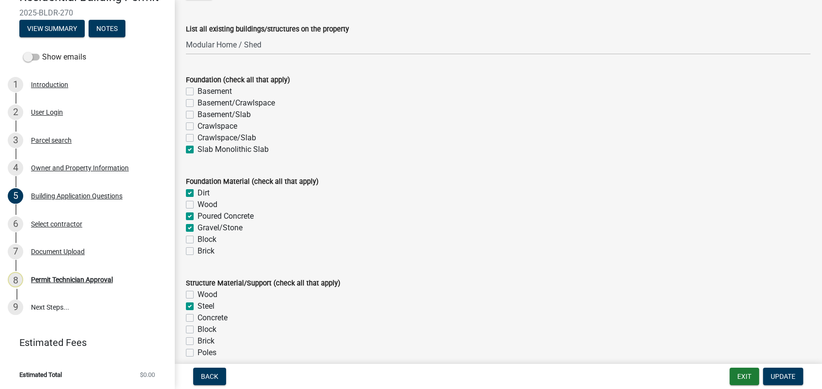
scroll to position [1828, 0]
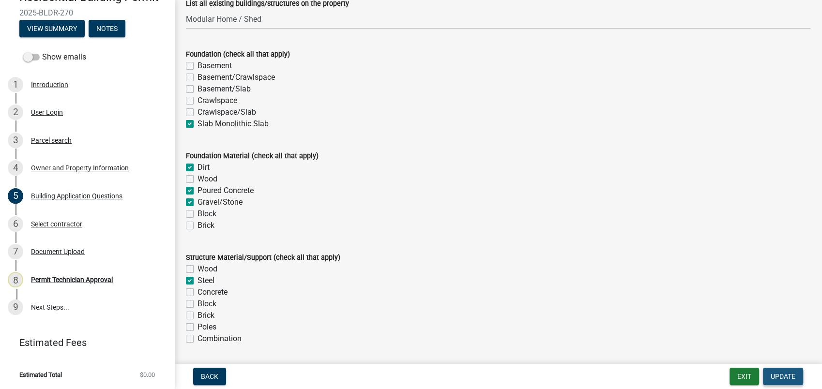
click at [782, 373] on span "Update" at bounding box center [782, 377] width 25 height 8
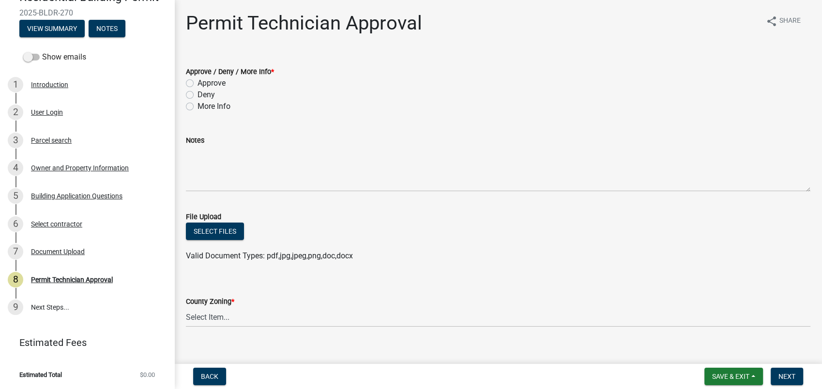
click at [197, 84] on label "Approve" at bounding box center [211, 83] width 28 height 12
click at [197, 84] on input "Approve" at bounding box center [200, 80] width 6 height 6
radio input "true"
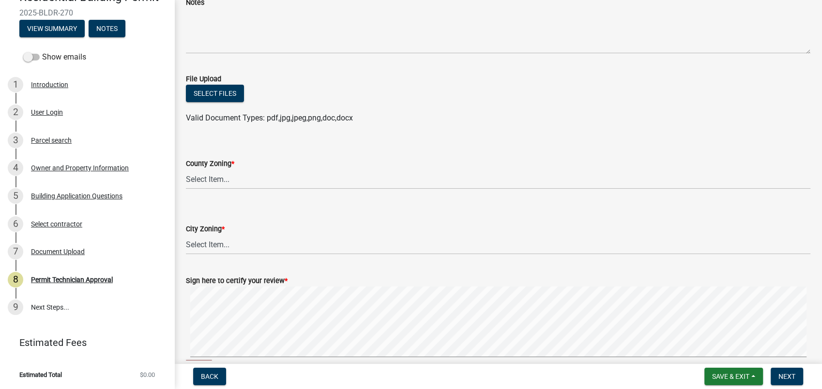
scroll to position [161, 0]
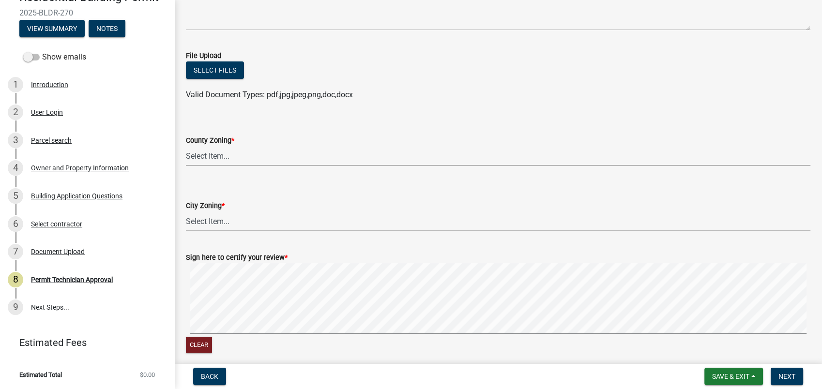
click at [217, 156] on select "Select Item... AG-1 R-1R R-1 R-2 MHP RM-1 RM-3 C-1 C-2 I-M PUD N/A" at bounding box center [498, 156] width 624 height 20
click at [186, 146] on select "Select Item... AG-1 R-1R R-1 R-2 MHP RM-1 RM-3 C-1 C-2 I-M PUD N/A" at bounding box center [498, 156] width 624 height 20
select select "78bfdc44-73ff-456e-a557-d4c99b9c08be"
click at [204, 222] on select "Select Item... A-1 A-2 R-1 R-2 R-3 R-4 MHP C-1 C-2 I-1 I-2 DB FH H-P N/A" at bounding box center [498, 221] width 624 height 20
click at [186, 211] on select "Select Item... A-1 A-2 R-1 R-2 R-3 R-4 MHP C-1 C-2 I-1 I-2 DB FH H-P N/A" at bounding box center [498, 221] width 624 height 20
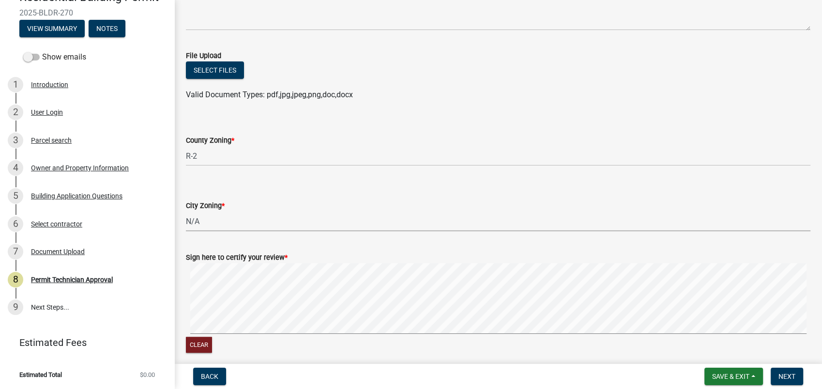
select select "83394b22-4a11-496c-8e5c-75ade2e72faf"
click at [780, 375] on span "Next" at bounding box center [786, 377] width 17 height 8
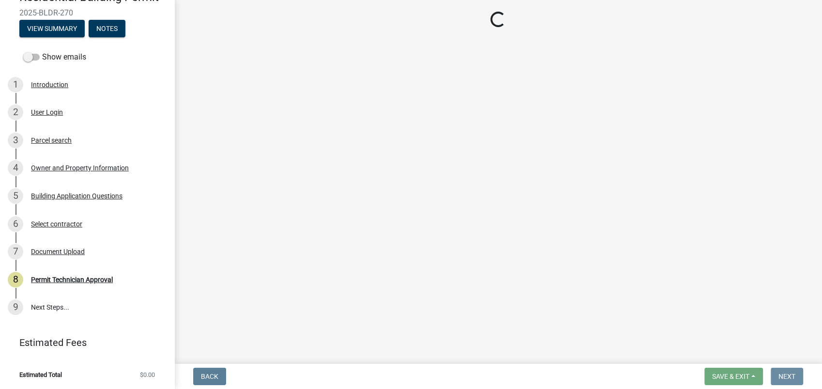
scroll to position [0, 0]
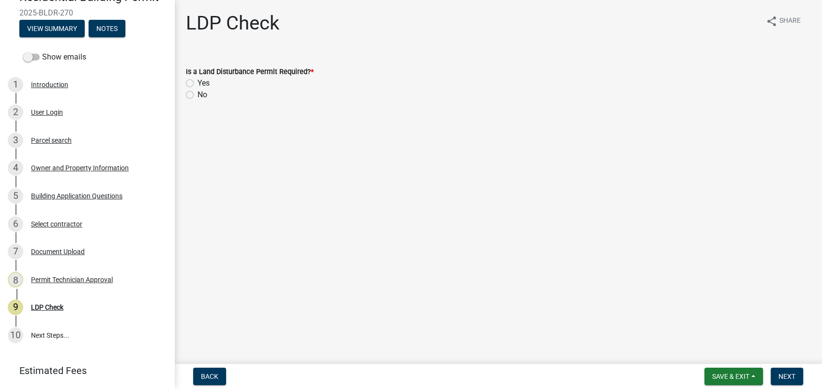
click at [197, 95] on label "No" at bounding box center [202, 95] width 10 height 12
click at [197, 95] on input "No" at bounding box center [200, 92] width 6 height 6
radio input "true"
click at [785, 374] on span "Next" at bounding box center [786, 377] width 17 height 8
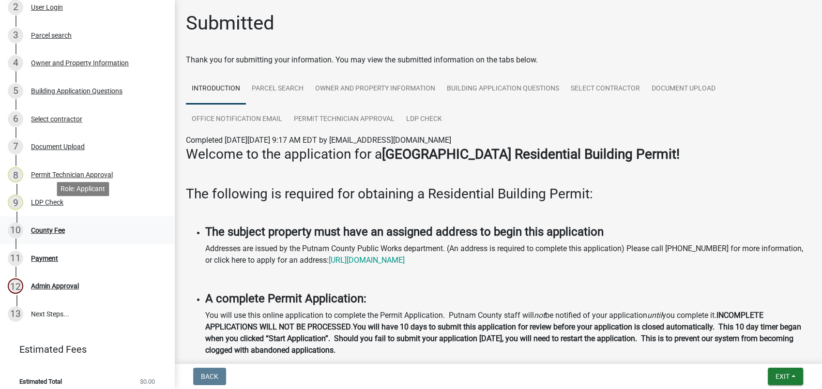
scroll to position [205, 0]
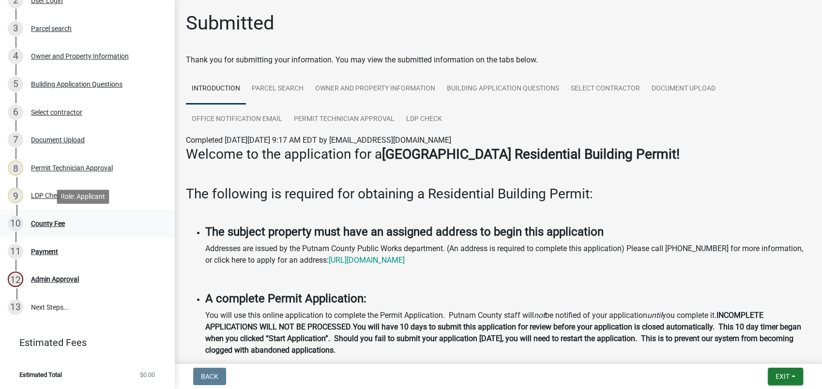
click at [43, 227] on div "County Fee" at bounding box center [48, 223] width 34 height 7
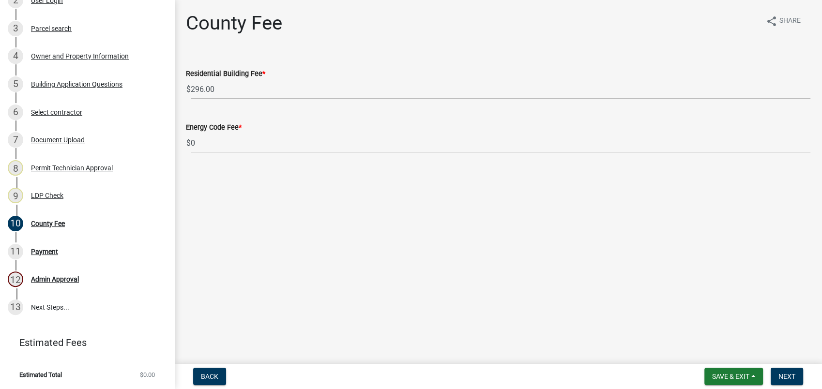
click at [773, 366] on nav "Back Save & Exit Save Save & Exit Next" at bounding box center [497, 376] width 647 height 25
click at [797, 375] on button "Next" at bounding box center [786, 376] width 32 height 17
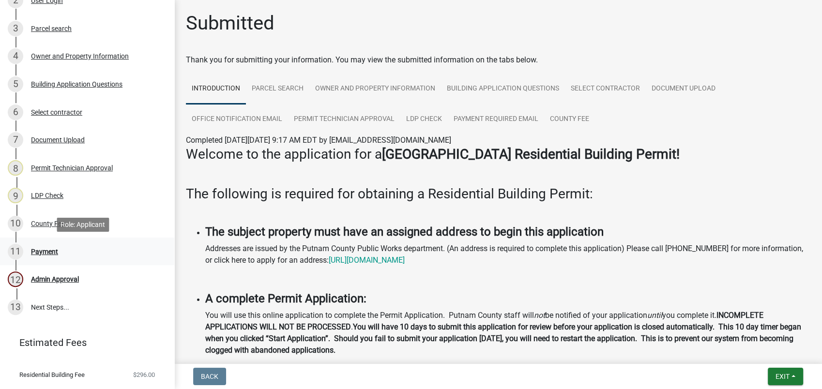
click at [70, 248] on div "11 Payment" at bounding box center [83, 251] width 151 height 15
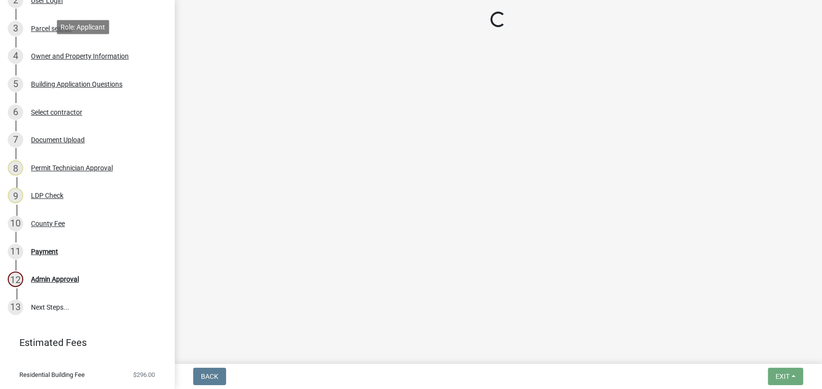
select select "3: 3"
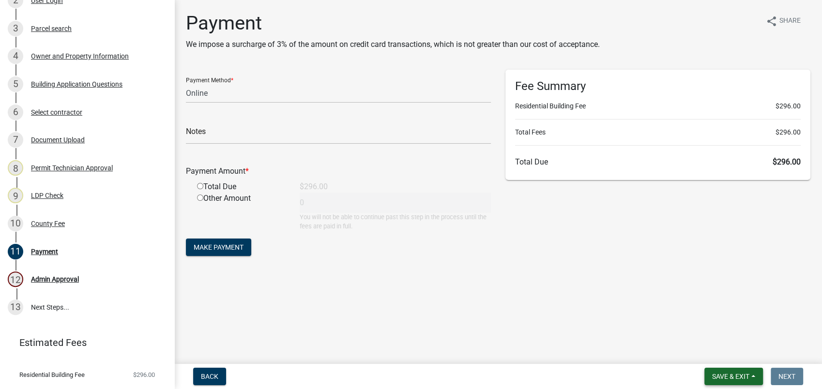
click at [727, 375] on span "Save & Exit" at bounding box center [730, 377] width 37 height 8
click at [716, 356] on button "Save & Exit" at bounding box center [723, 351] width 77 height 23
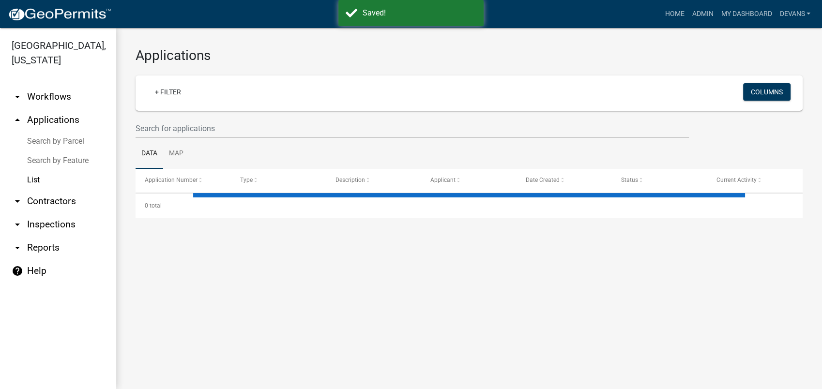
select select "1: 25"
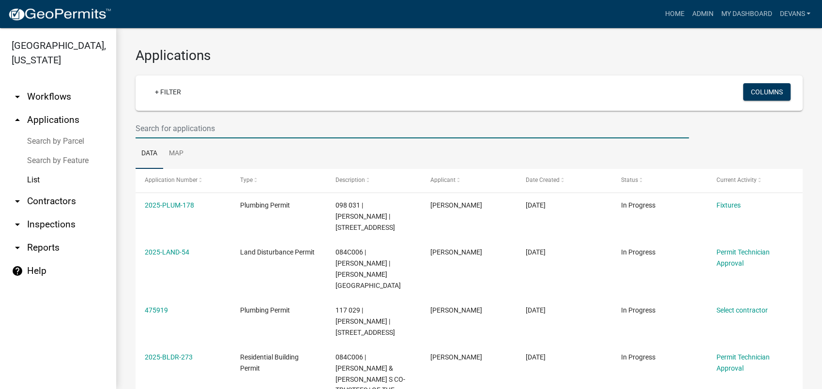
click at [165, 127] on input "text" at bounding box center [411, 129] width 553 height 20
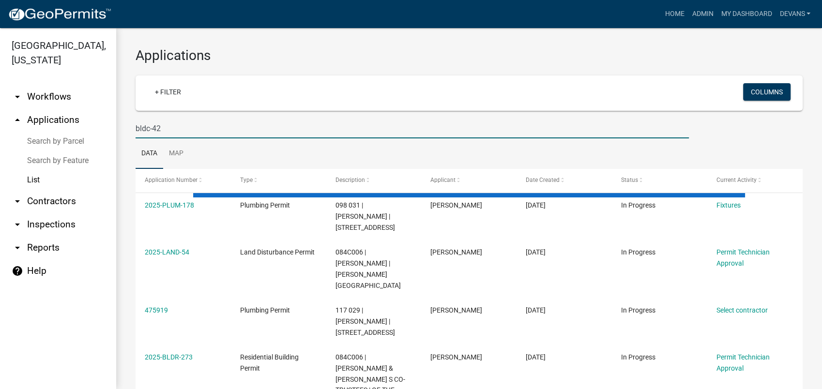
type input "bldc-42"
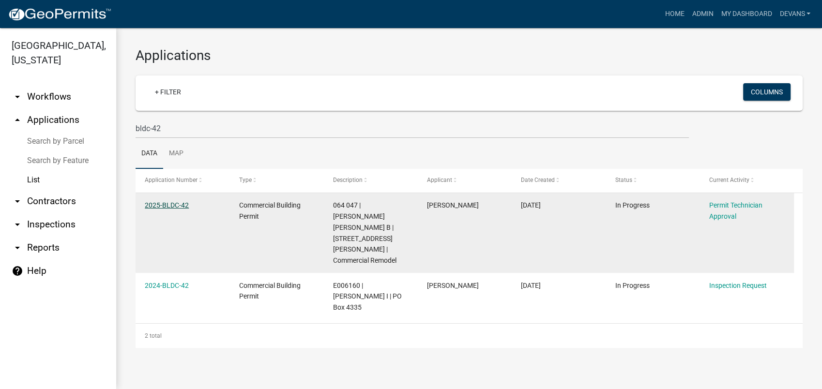
click at [170, 207] on link "2025-BLDC-42" at bounding box center [167, 205] width 44 height 8
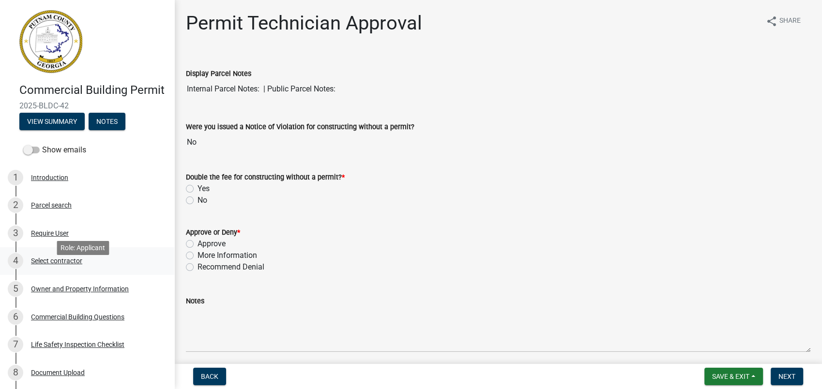
click at [72, 269] on div "4 Select contractor" at bounding box center [83, 260] width 151 height 15
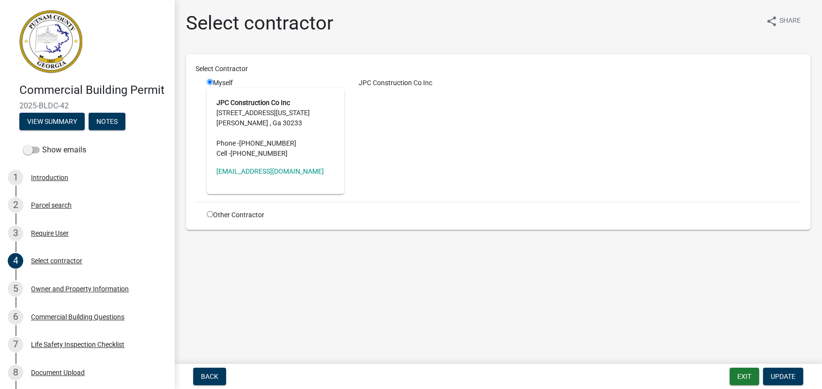
click at [152, 140] on header "Commercial Building Permit 2025-BLDC-42 View Summary Notes" at bounding box center [87, 70] width 174 height 140
click at [93, 292] on div "Owner and Property Information" at bounding box center [80, 288] width 98 height 7
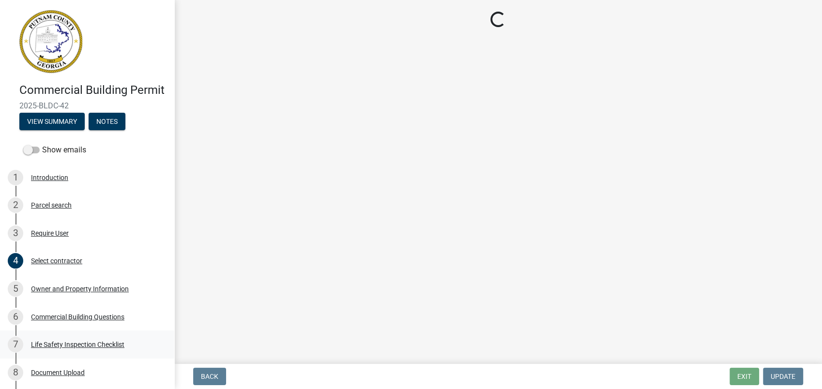
select select "a11fa51f-b34d-496b-ab35-5fd1b53a4648"
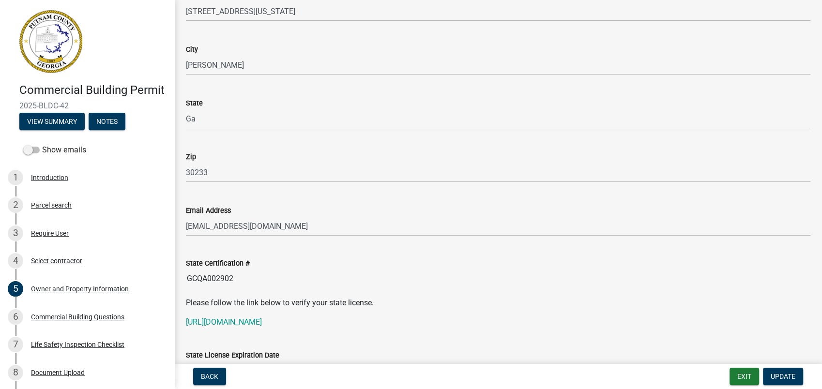
scroll to position [1075, 0]
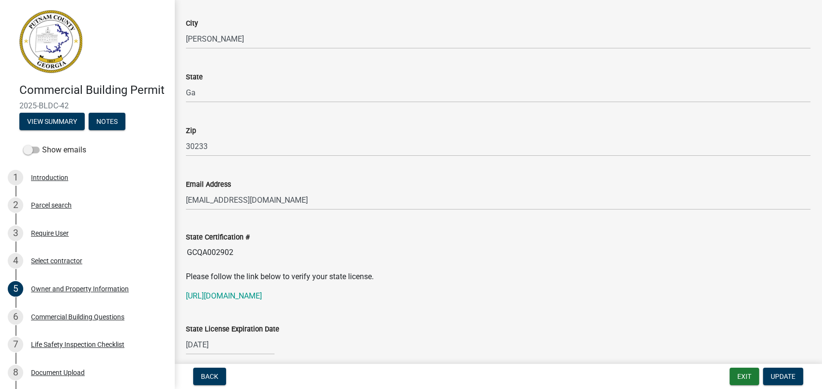
drag, startPoint x: 241, startPoint y: 249, endPoint x: 184, endPoint y: 250, distance: 57.1
click at [184, 250] on div "State Certification # GCQA002902" at bounding box center [498, 240] width 639 height 45
drag, startPoint x: 184, startPoint y: 250, endPoint x: 205, endPoint y: 252, distance: 20.9
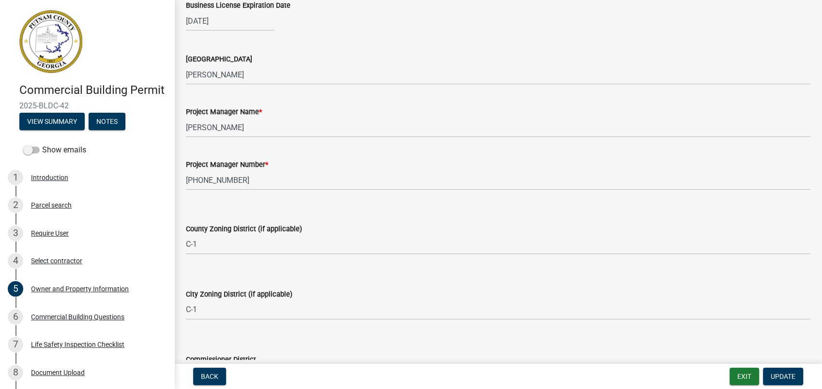
scroll to position [1559, 0]
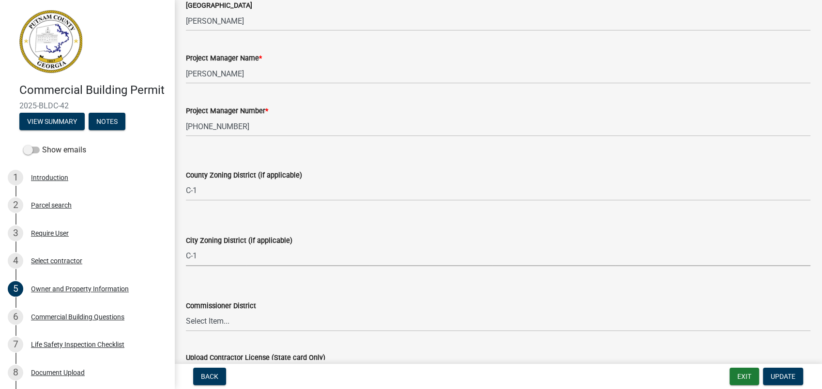
click at [214, 249] on select "Select Item... A-1 A-2 R-1 R-2 R-3 R-4 MHP C-1 C-2 I-1 I-2 DB FH H-P N/A" at bounding box center [498, 256] width 624 height 20
click at [186, 246] on select "Select Item... A-1 A-2 R-1 R-2 R-3 R-4 MHP C-1 C-2 I-1 I-2 DB FH H-P N/A" at bounding box center [498, 256] width 624 height 20
select select "83394b22-4a11-496c-8e5c-75ade2e72faf"
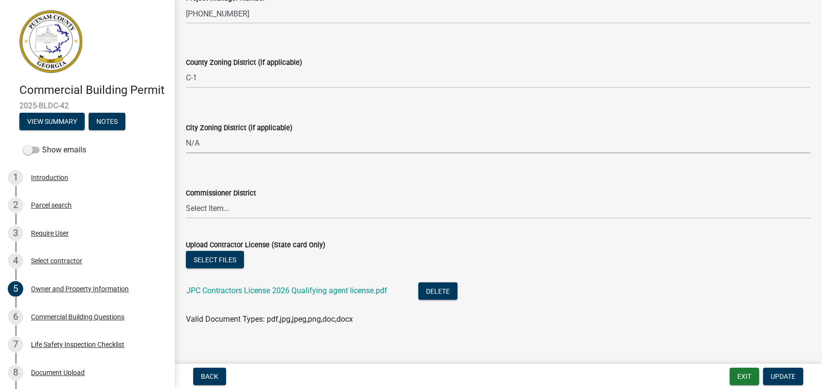
scroll to position [1748, 0]
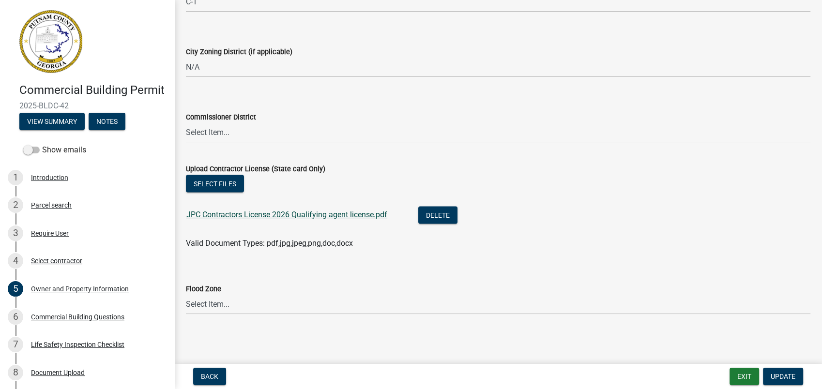
click at [246, 216] on link "JPC Contractors License 2026 Qualifying agent license.pdf" at bounding box center [286, 214] width 201 height 9
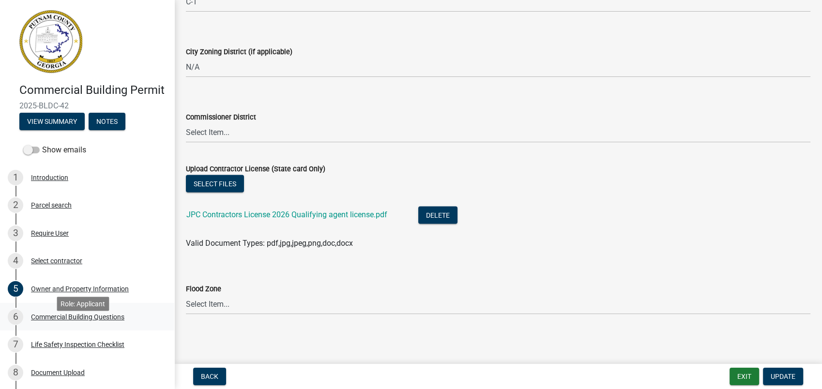
click at [93, 320] on div "Commercial Building Questions" at bounding box center [77, 317] width 93 height 7
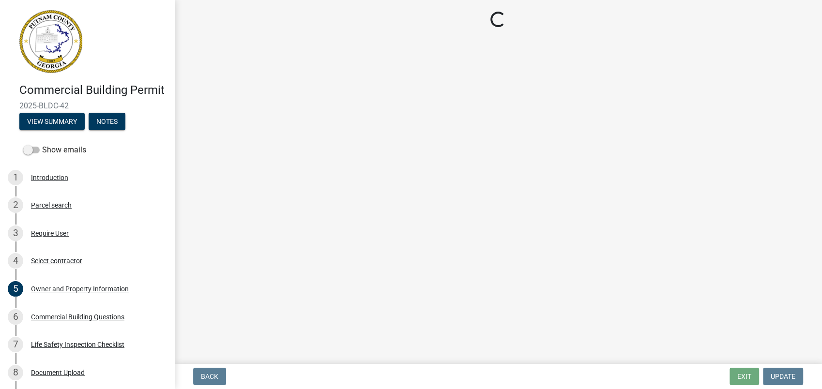
select select "a2980a8e-1e7c-4bd1-9958-7ae80455de28"
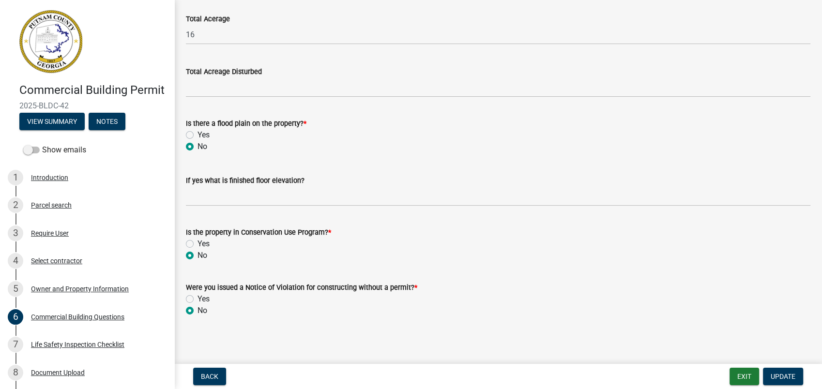
scroll to position [3232, 0]
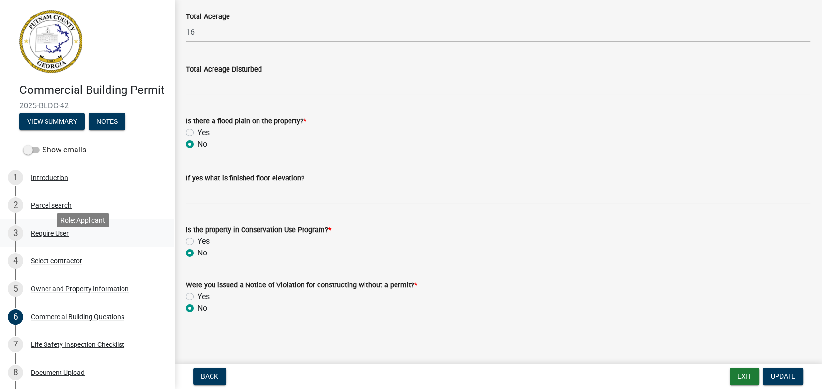
click at [51, 237] on div "Require User" at bounding box center [50, 233] width 38 height 7
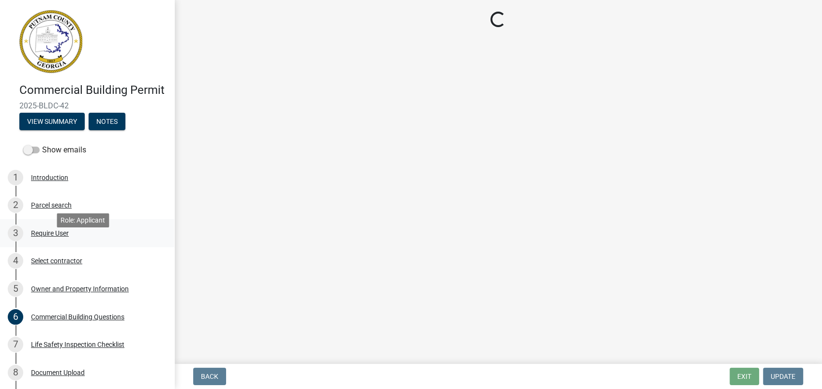
scroll to position [0, 0]
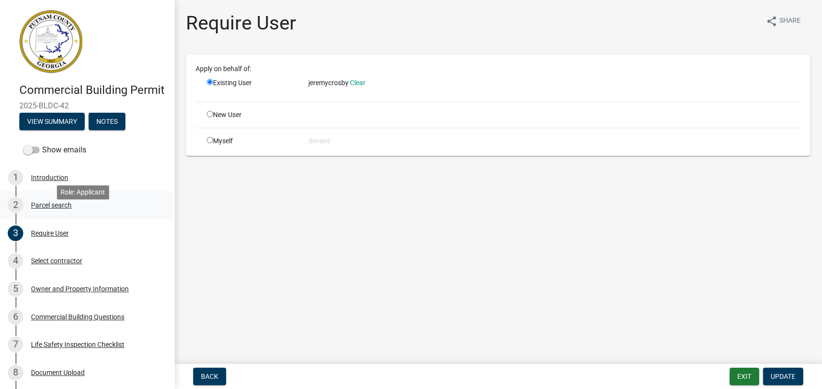
click at [49, 219] on link "2 Parcel search" at bounding box center [87, 205] width 174 height 28
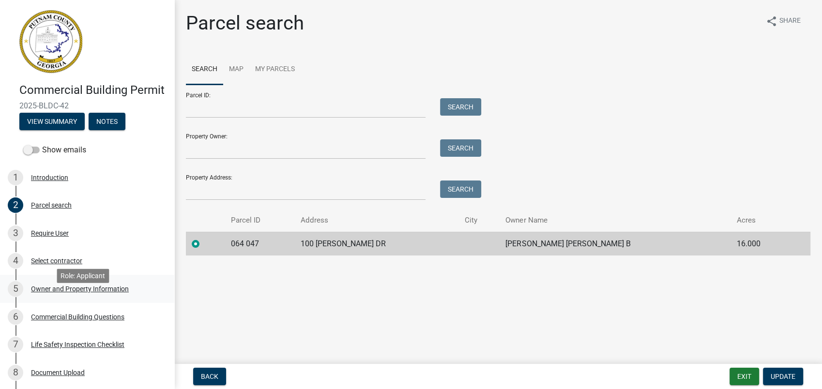
click at [75, 292] on div "Owner and Property Information" at bounding box center [80, 288] width 98 height 7
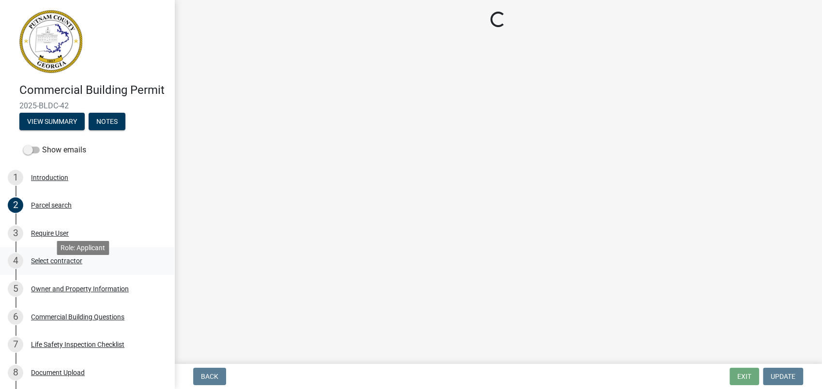
select select "a11fa51f-b34d-496b-ab35-5fd1b53a4648"
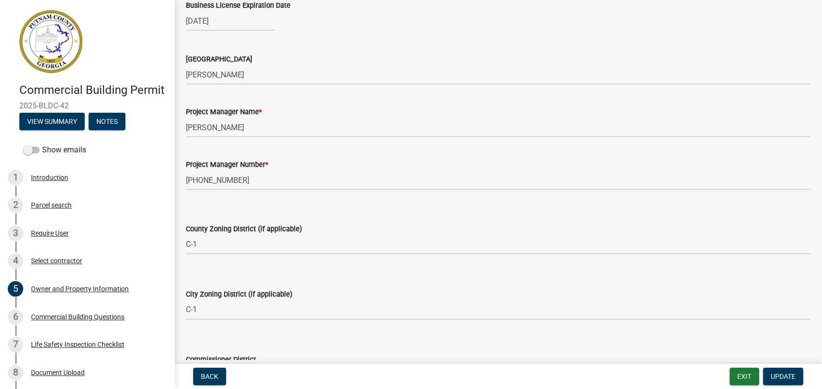
scroll to position [1559, 0]
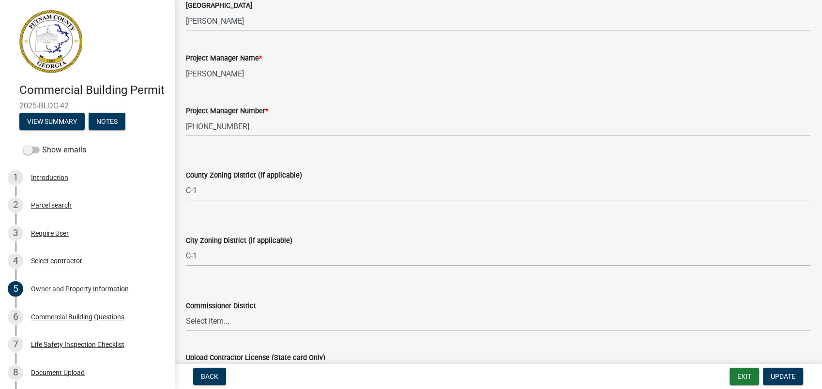
click at [193, 252] on select "Select Item... A-1 A-2 R-1 R-2 R-3 R-4 MHP C-1 C-2 I-1 I-2 DB FH H-P N/A" at bounding box center [498, 256] width 624 height 20
click at [186, 246] on select "Select Item... A-1 A-2 R-1 R-2 R-3 R-4 MHP C-1 C-2 I-1 I-2 DB FH H-P N/A" at bounding box center [498, 256] width 624 height 20
select select "83394b22-4a11-496c-8e5c-75ade2e72faf"
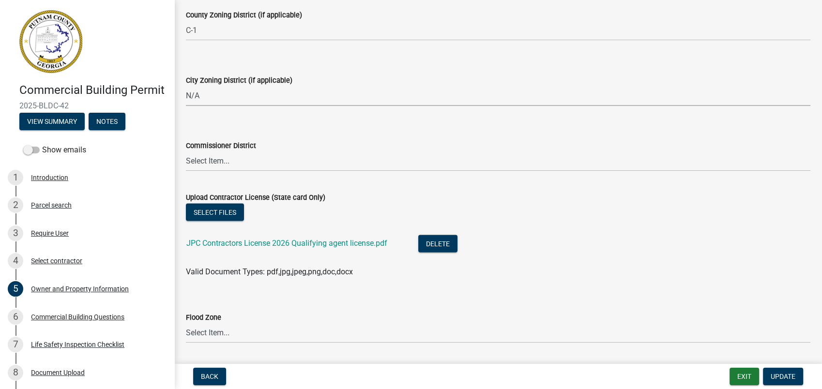
scroll to position [1748, 0]
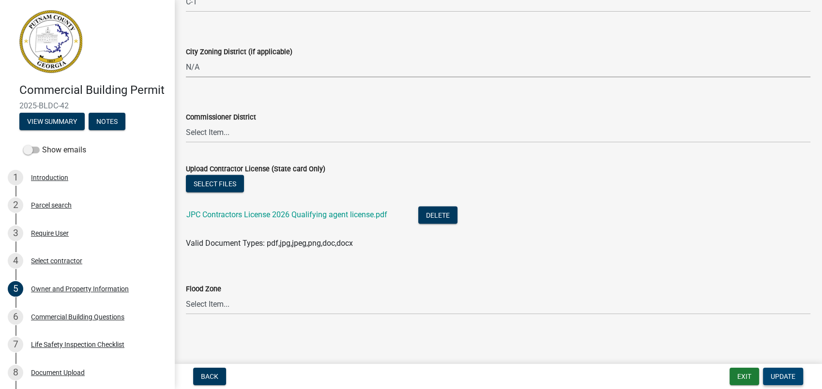
click at [780, 374] on span "Update" at bounding box center [782, 377] width 25 height 8
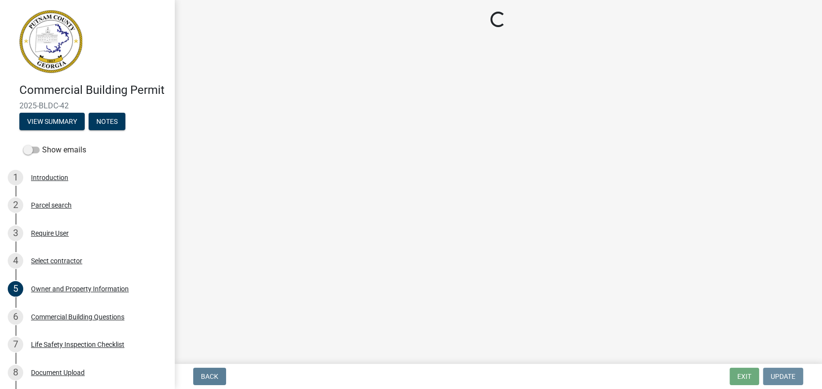
scroll to position [0, 0]
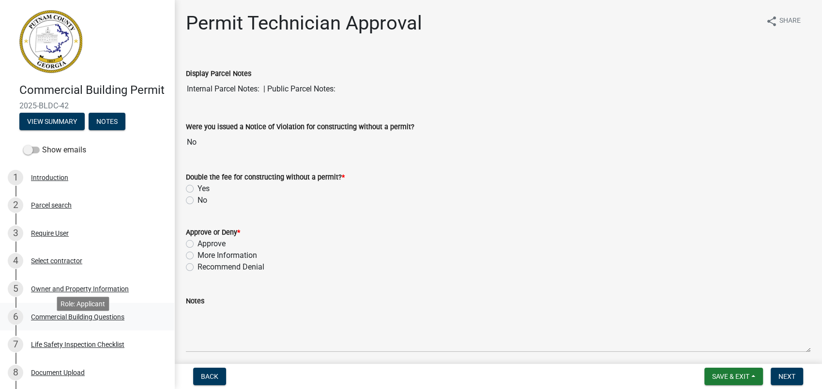
click at [66, 320] on div "Commercial Building Questions" at bounding box center [77, 317] width 93 height 7
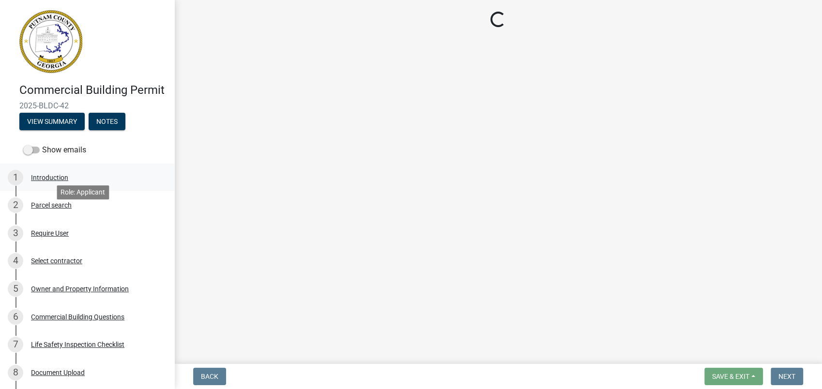
select select "a2980a8e-1e7c-4bd1-9958-7ae80455de28"
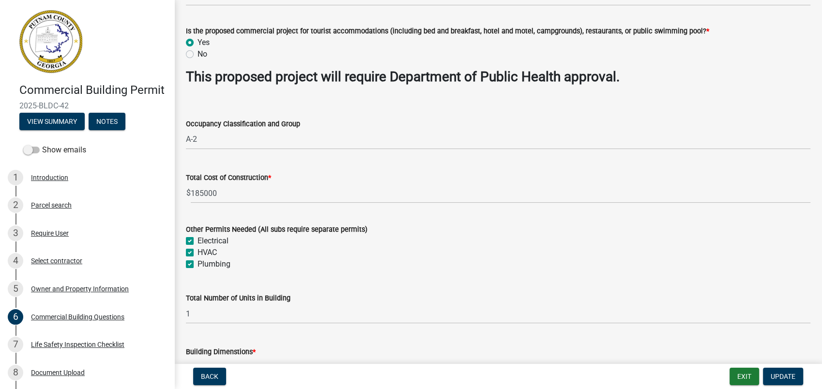
scroll to position [376, 0]
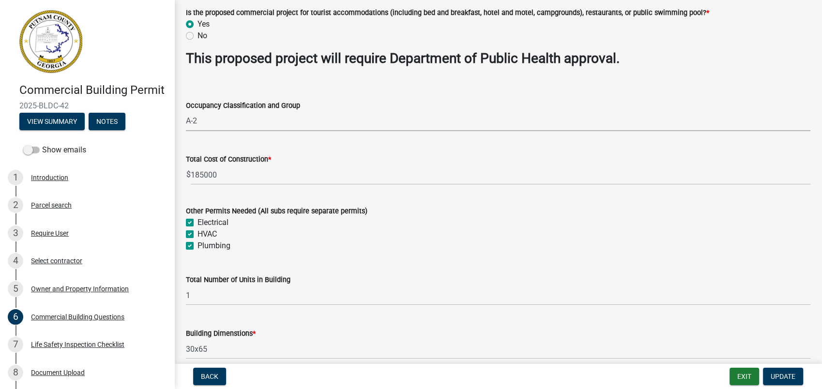
click at [217, 117] on select "Select Item... A-1 A-2 A-3 A-4 A-5 B M E F-1 F-2 R-1 R-2 R-3 R-4 H-1 H-2 H-4 H-…" at bounding box center [498, 121] width 624 height 20
click at [336, 109] on div "Occupancy Classification and Group" at bounding box center [498, 106] width 624 height 12
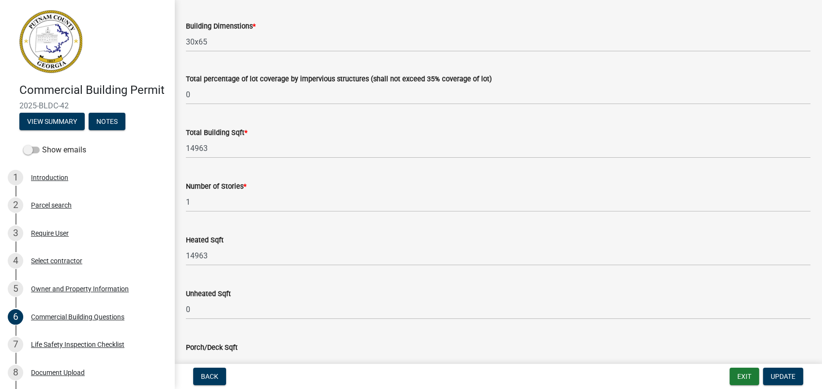
scroll to position [699, 0]
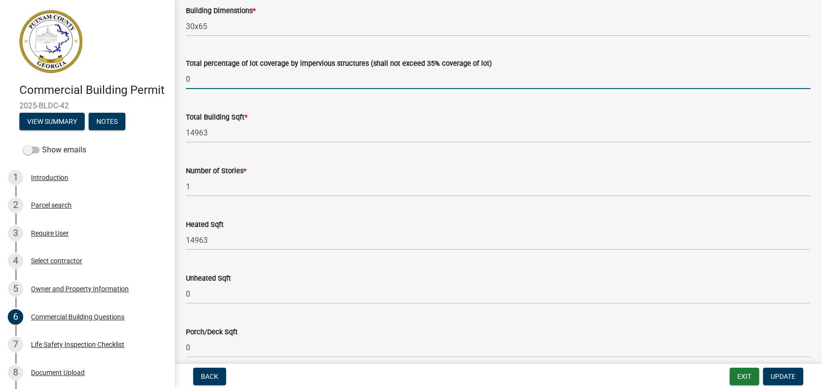
drag, startPoint x: 209, startPoint y: 82, endPoint x: 177, endPoint y: 85, distance: 32.1
type input "0"
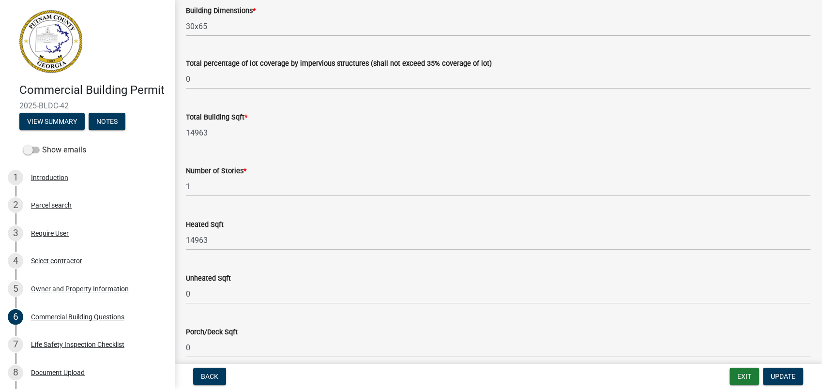
click at [398, 92] on wm-data-entity-input "Total percentage of lot coverage by impervious structures (shall not exceed 35%…" at bounding box center [498, 71] width 624 height 54
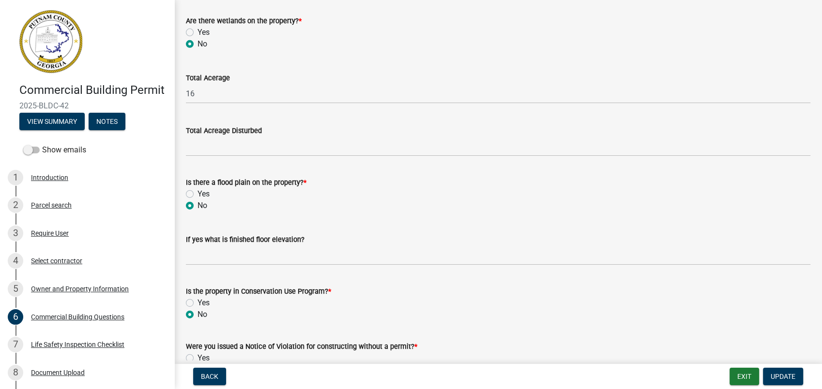
scroll to position [3172, 0]
drag, startPoint x: 392, startPoint y: 225, endPoint x: 276, endPoint y: 217, distance: 115.9
click at [385, 220] on div "If yes what is finished floor elevation?" at bounding box center [498, 241] width 624 height 45
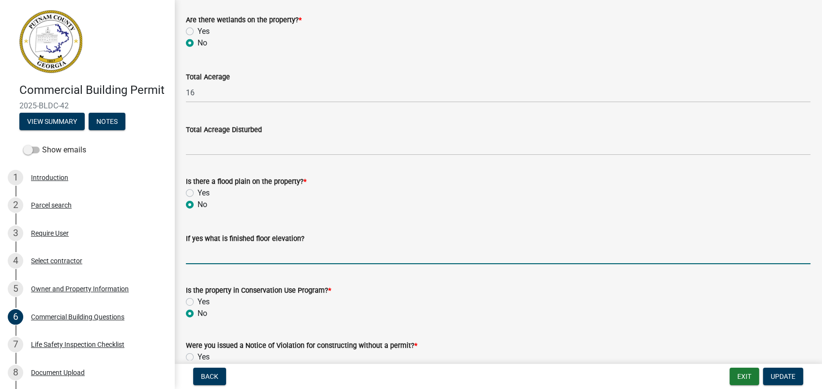
click at [366, 263] on input "text" at bounding box center [498, 254] width 624 height 20
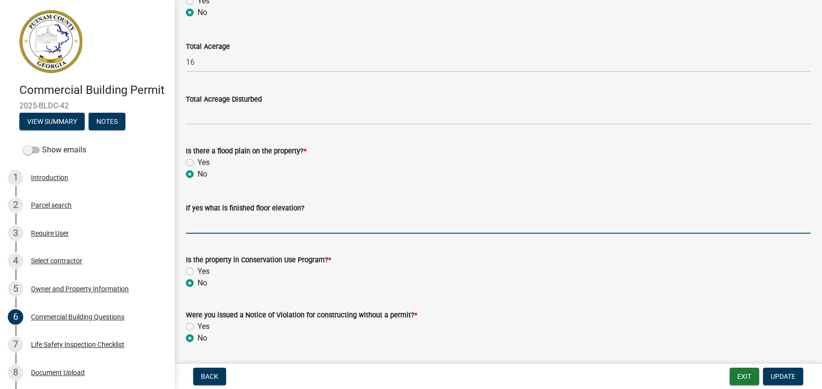
scroll to position [3232, 0]
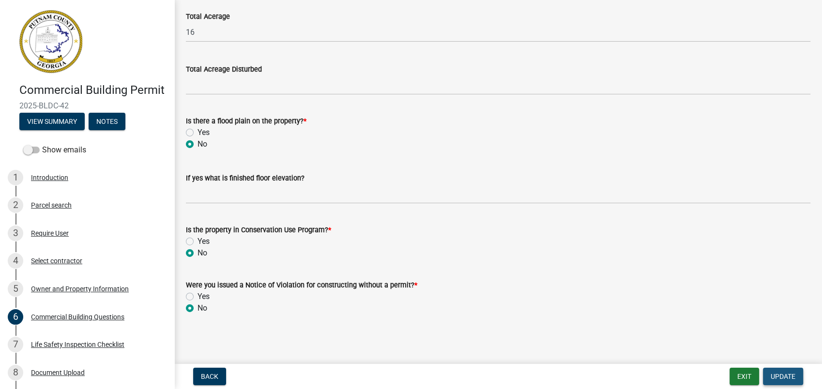
click at [778, 368] on button "Update" at bounding box center [783, 376] width 40 height 17
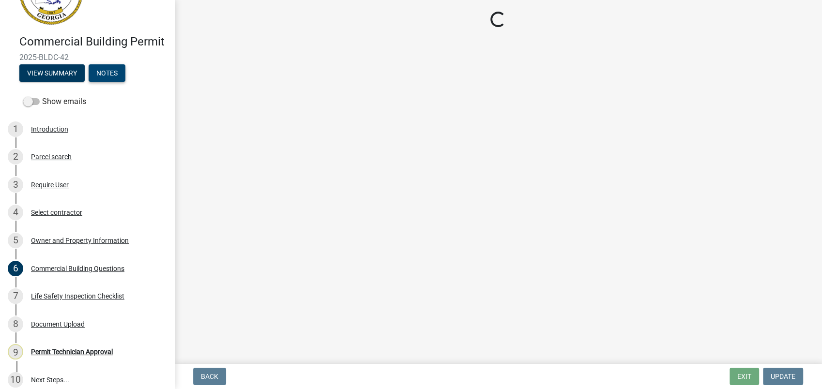
scroll to position [135, 0]
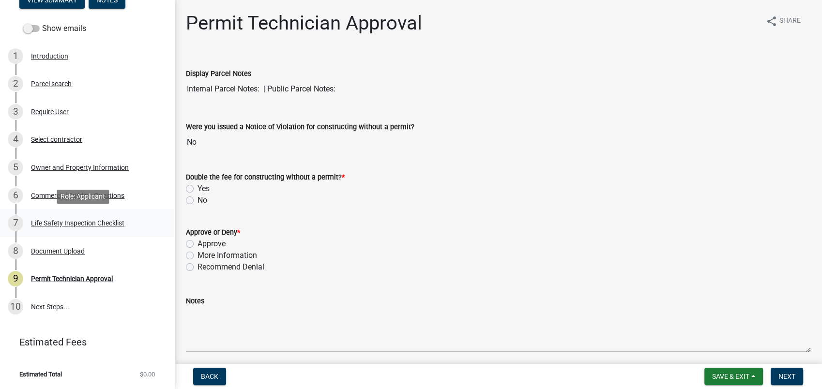
click at [66, 222] on div "Life Safety Inspection Checklist" at bounding box center [77, 223] width 93 height 7
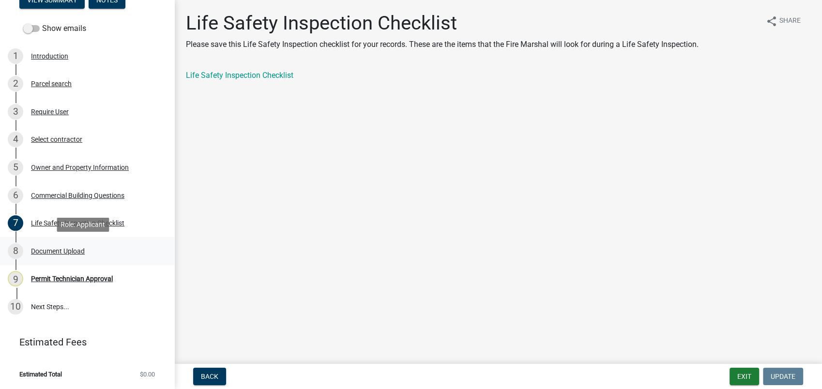
click at [63, 251] on div "Document Upload" at bounding box center [58, 251] width 54 height 7
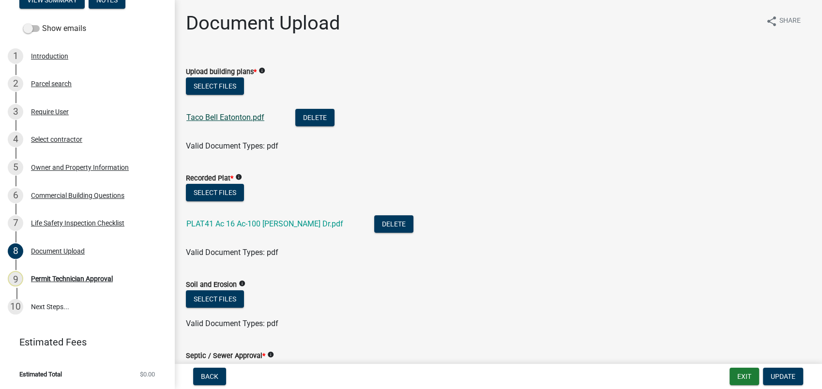
click at [208, 117] on link "Taco Bell Eatonton.pdf" at bounding box center [225, 117] width 78 height 9
click at [228, 217] on div "PLAT41 Ac 16 Ac-100 Sara Lee Dr.pdf" at bounding box center [272, 225] width 172 height 20
click at [230, 224] on link "PLAT41 Ac 16 Ac-100 Sara Lee Dr.pdf" at bounding box center [264, 223] width 157 height 9
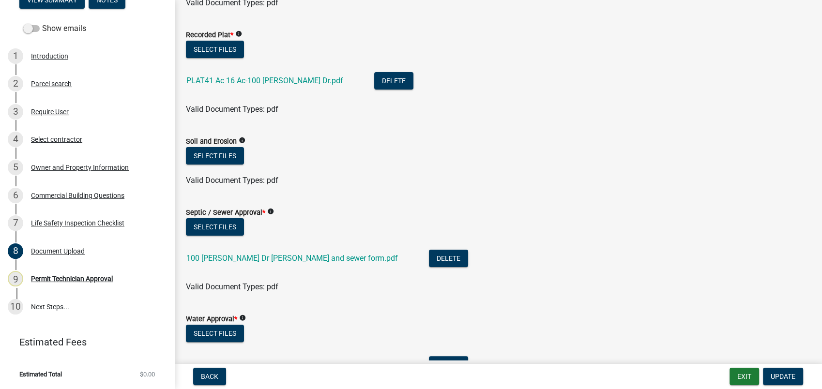
scroll to position [161, 0]
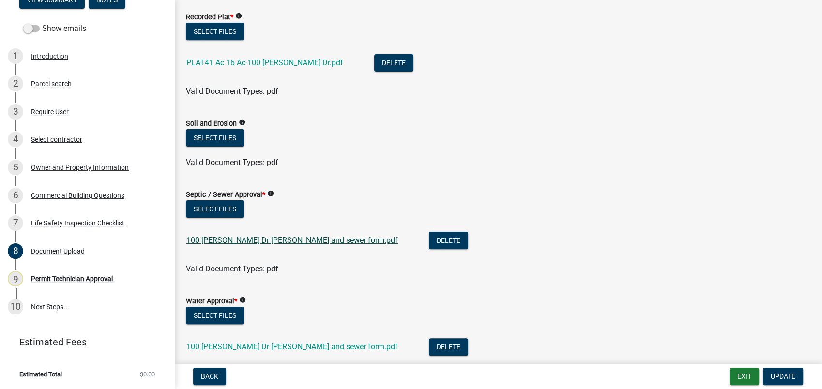
click at [227, 241] on link "100 Sara Lee Dr Water and sewer form.pdf" at bounding box center [291, 240] width 211 height 9
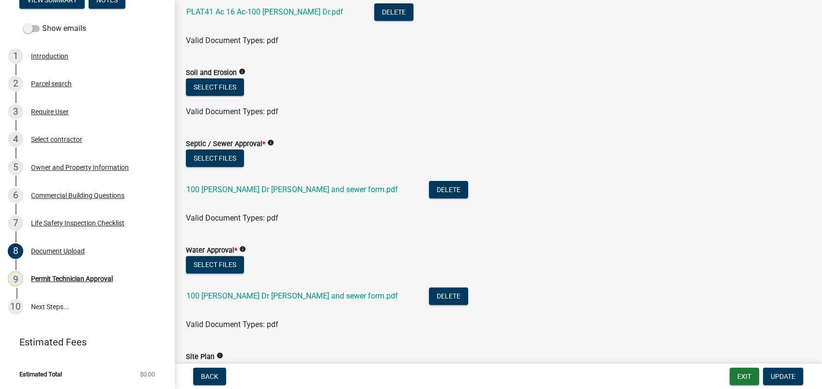
scroll to position [269, 0]
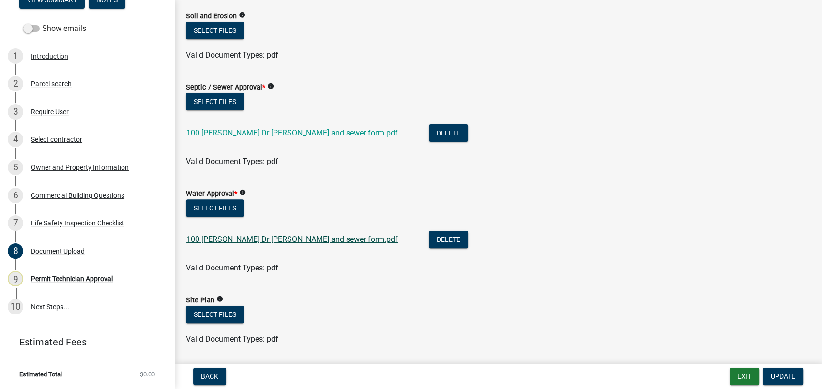
click at [277, 238] on link "100 Sara Lee Dr Water and sewer form.pdf" at bounding box center [291, 239] width 211 height 9
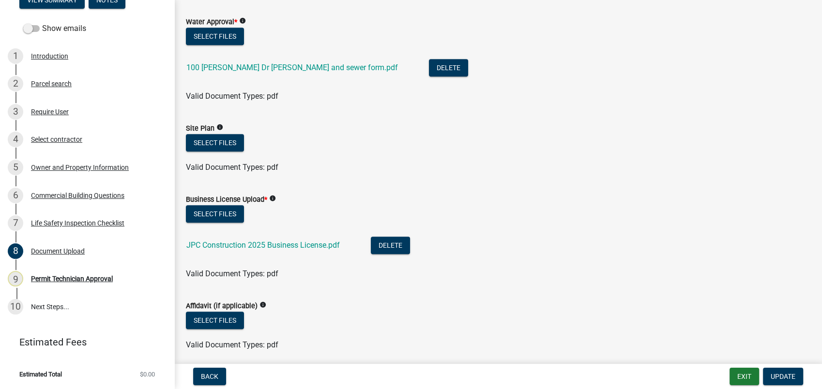
scroll to position [484, 0]
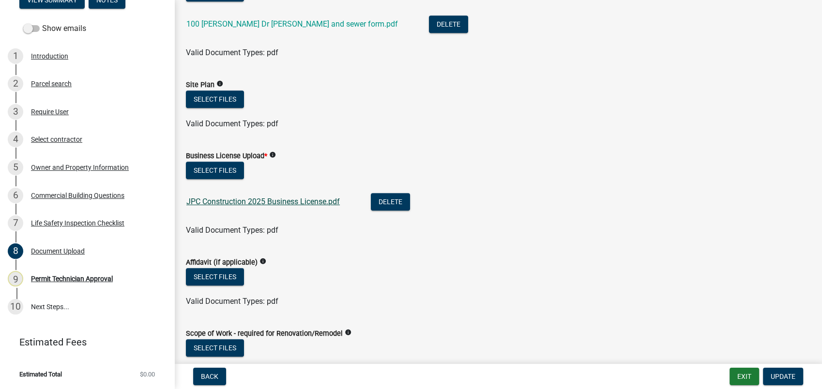
click at [263, 201] on link "JPC Construction 2025 Business License.pdf" at bounding box center [262, 201] width 153 height 9
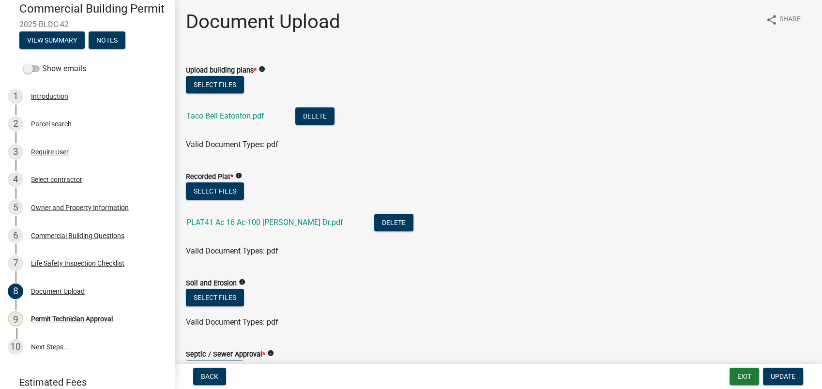
scroll to position [0, 0]
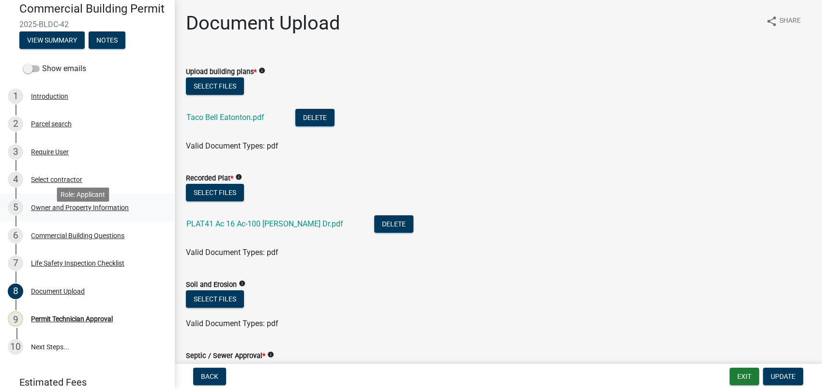
click at [39, 211] on div "Owner and Property Information" at bounding box center [80, 207] width 98 height 7
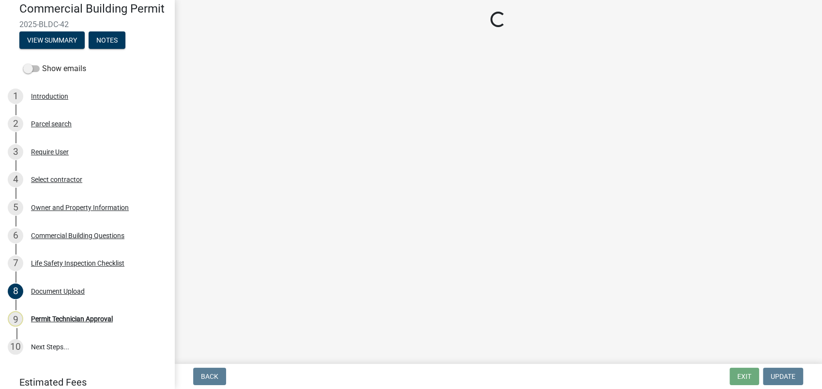
select select "a11fa51f-b34d-496b-ab35-5fd1b53a4648"
select select "83394b22-4a11-496c-8e5c-75ade2e72faf"
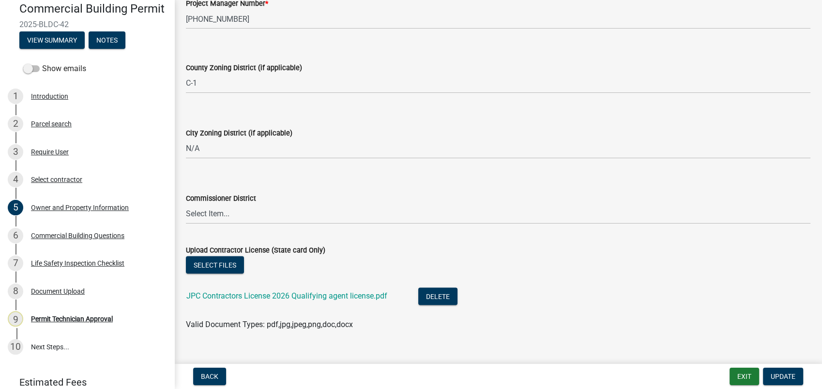
scroll to position [1748, 0]
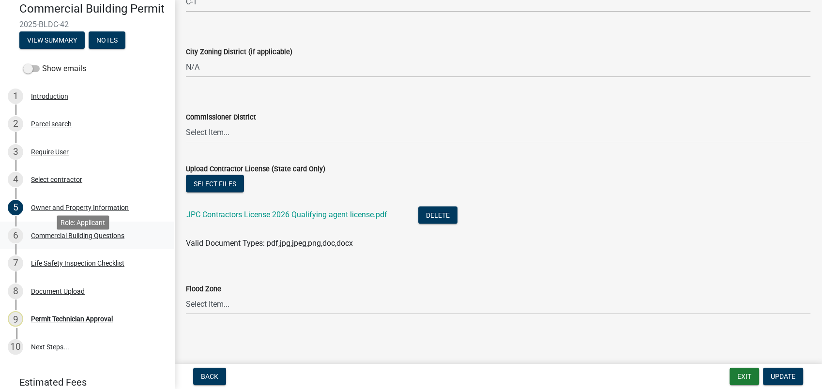
click at [70, 239] on div "Commercial Building Questions" at bounding box center [77, 235] width 93 height 7
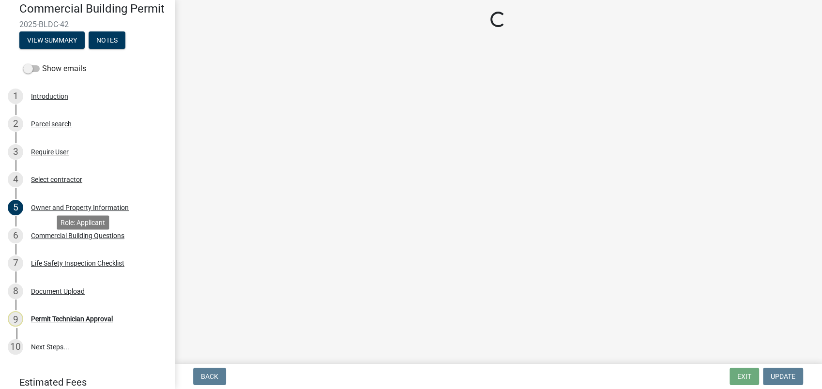
scroll to position [0, 0]
select select "a2980a8e-1e7c-4bd1-9958-7ae80455de28"
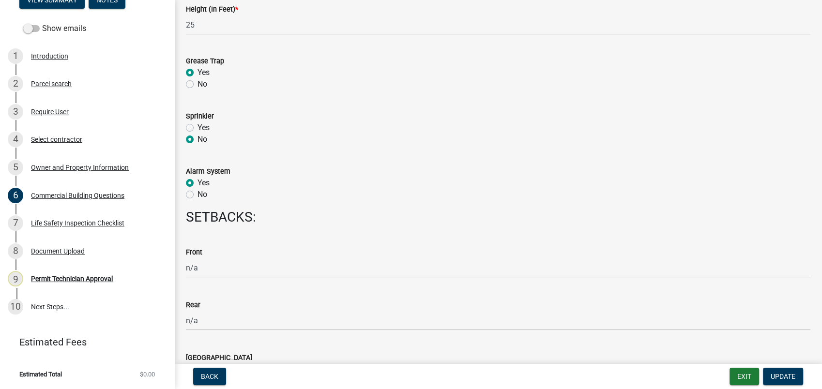
scroll to position [1290, 0]
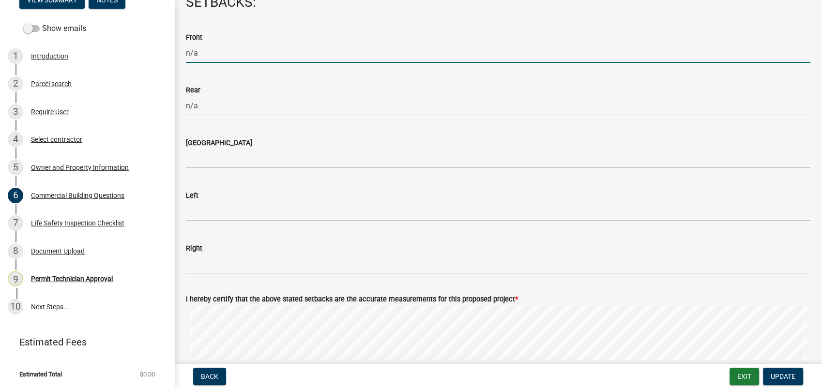
click at [200, 56] on input "n/a" at bounding box center [498, 53] width 624 height 20
drag, startPoint x: 200, startPoint y: 56, endPoint x: 173, endPoint y: 57, distance: 27.1
type input "EX"
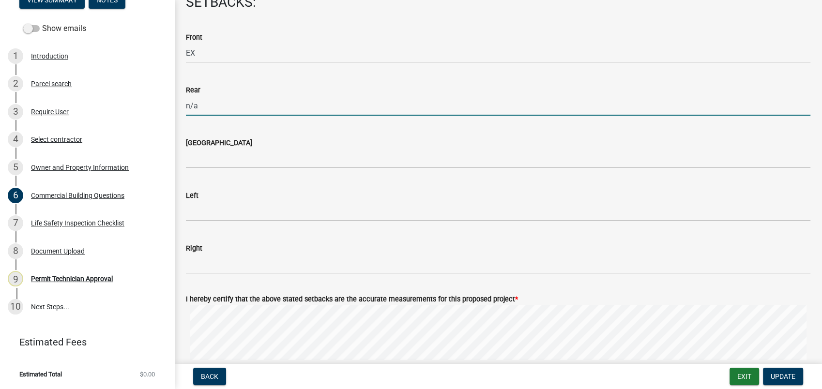
click at [233, 105] on input "n/a" at bounding box center [498, 106] width 624 height 20
drag, startPoint x: 205, startPoint y: 106, endPoint x: 181, endPoint y: 108, distance: 23.8
click at [181, 108] on div "Rear n/a" at bounding box center [498, 93] width 639 height 45
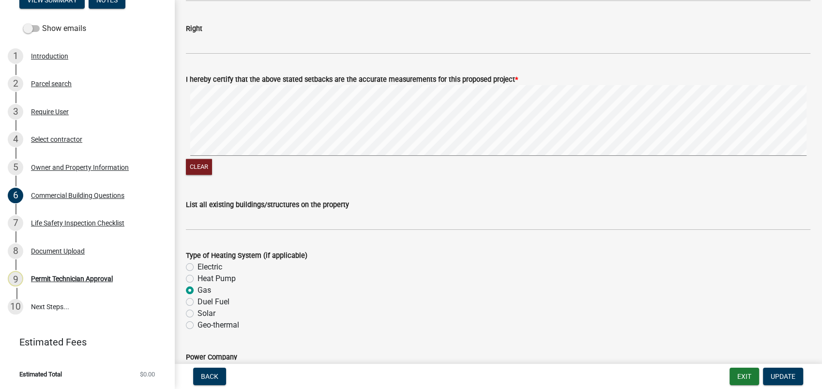
scroll to position [1559, 0]
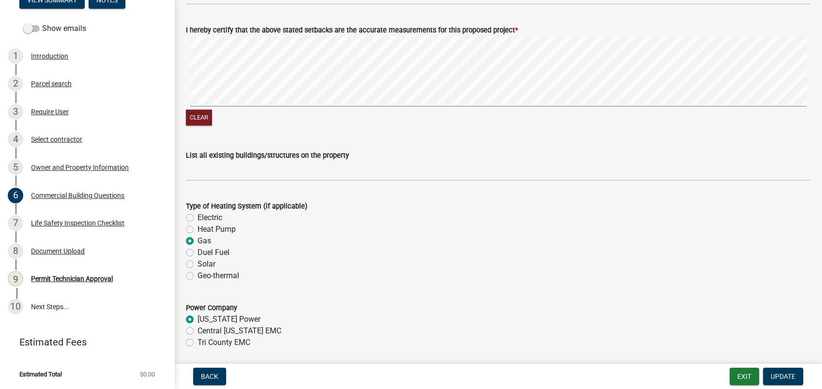
type input "EX"
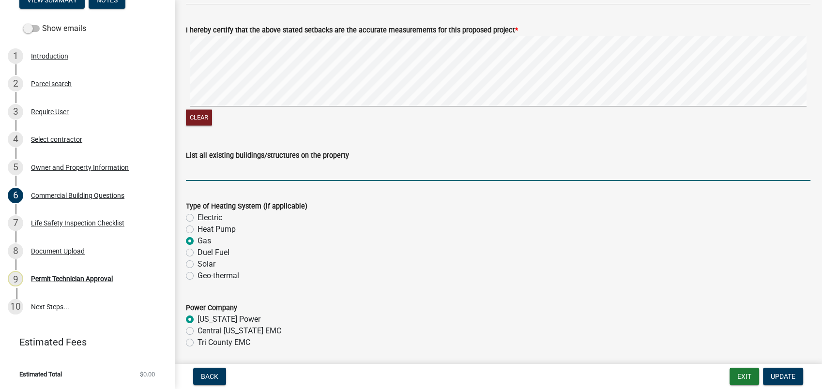
click at [231, 168] on input "List all existing buildings/structures on the property" at bounding box center [498, 171] width 624 height 20
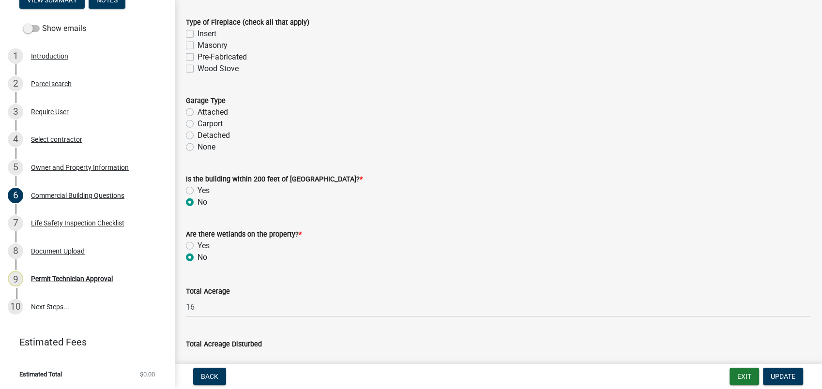
scroll to position [2957, 0]
type input "Convenience store and Burger King"
click at [785, 375] on span "Update" at bounding box center [782, 377] width 25 height 8
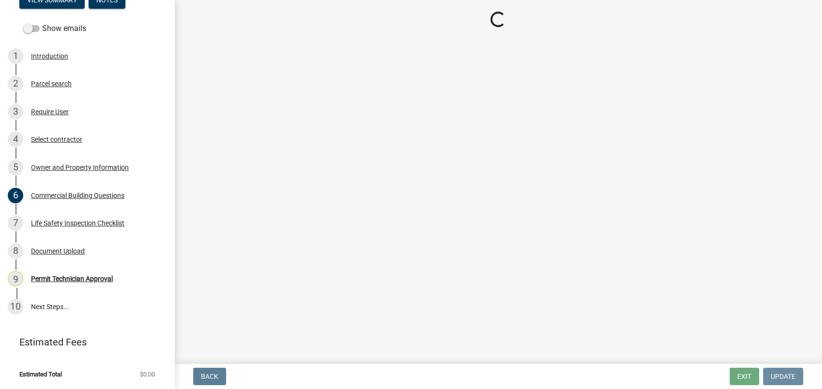
scroll to position [0, 0]
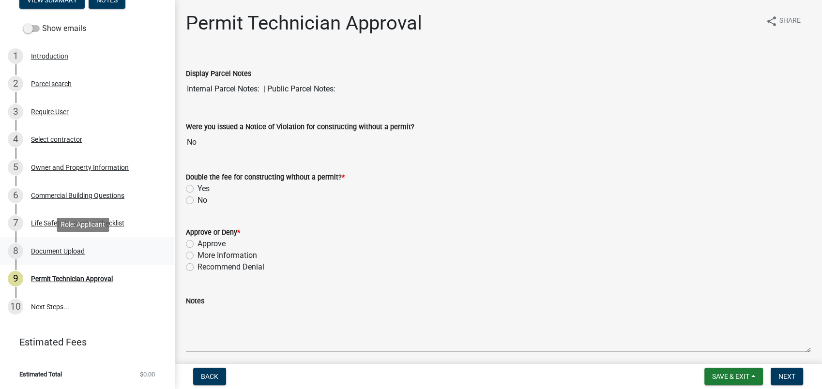
click at [65, 246] on div "8 Document Upload" at bounding box center [83, 250] width 151 height 15
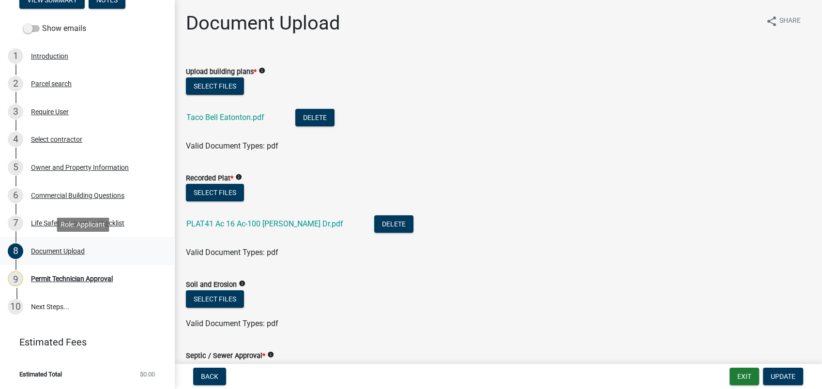
click at [75, 252] on div "Document Upload" at bounding box center [58, 251] width 54 height 7
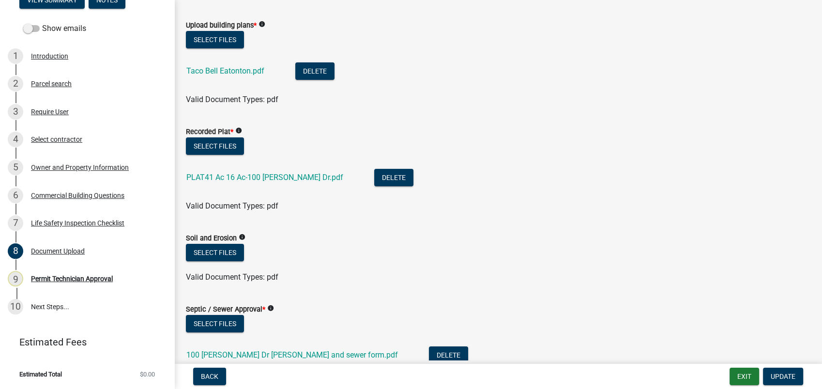
scroll to position [107, 0]
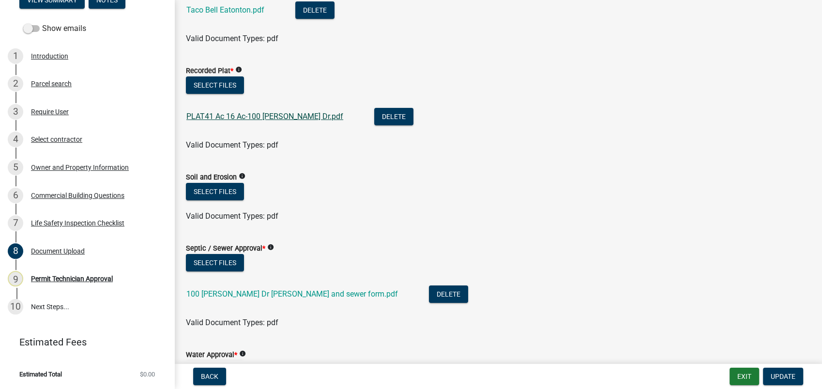
click at [263, 114] on link "PLAT41 Ac 16 Ac-100 Sara Lee Dr.pdf" at bounding box center [264, 116] width 157 height 9
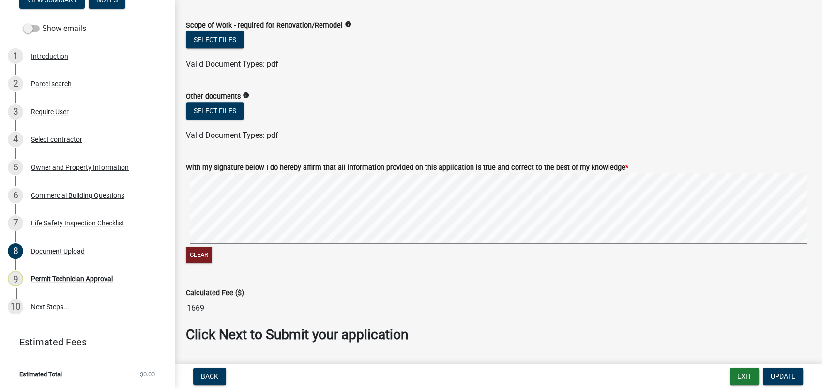
scroll to position [766, 0]
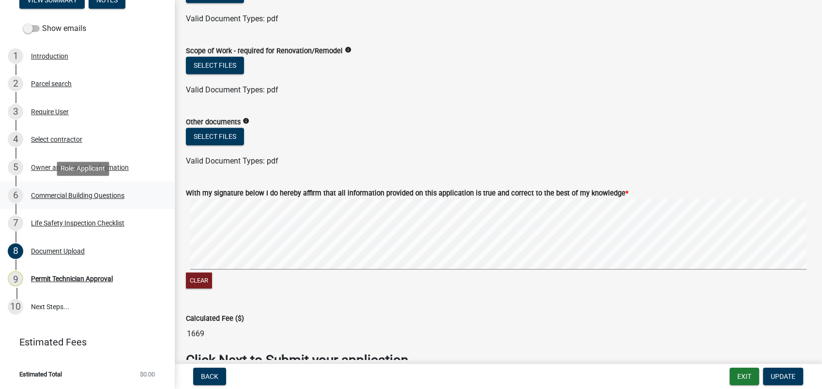
click at [73, 196] on div "Commercial Building Questions" at bounding box center [77, 195] width 93 height 7
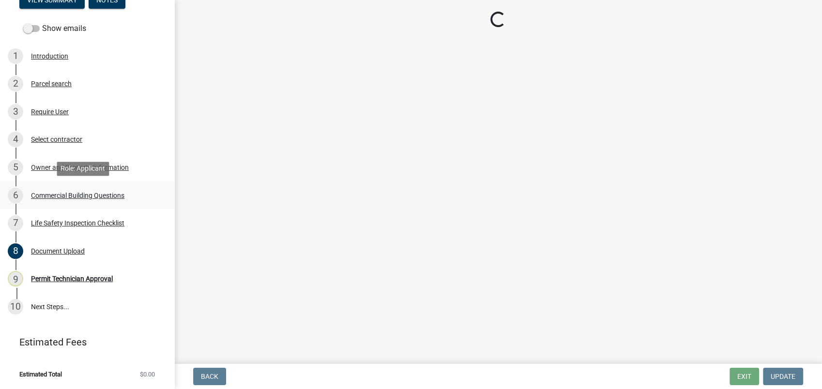
scroll to position [0, 0]
select select "a2980a8e-1e7c-4bd1-9958-7ae80455de28"
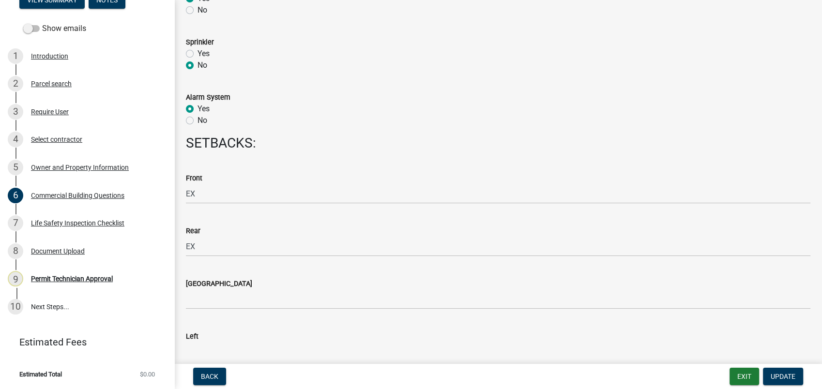
scroll to position [1236, 0]
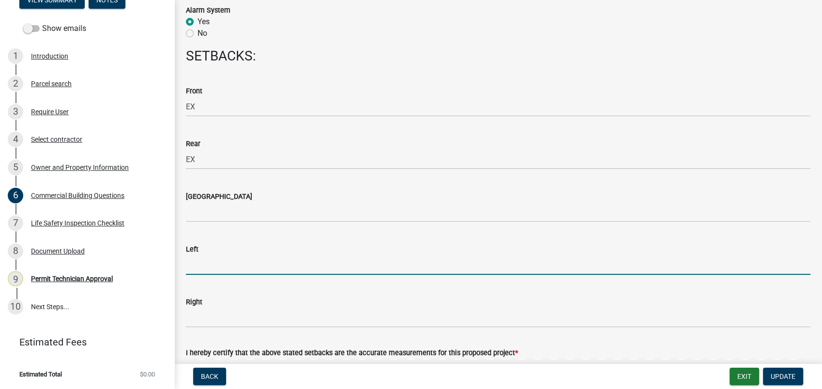
click at [205, 261] on input "Left" at bounding box center [498, 265] width 624 height 20
type input "EX"
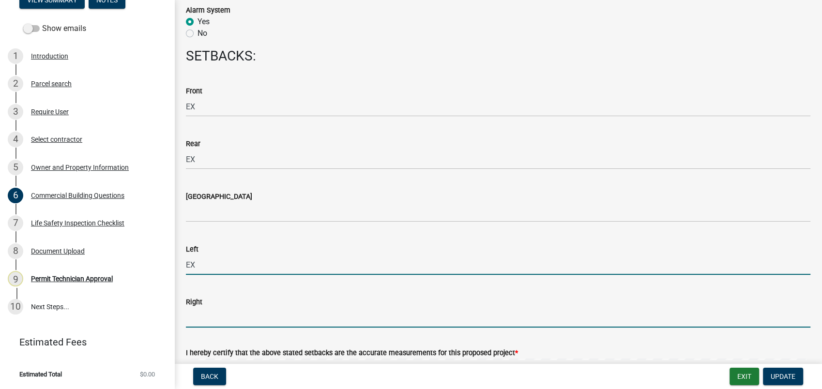
click at [213, 315] on input "Right" at bounding box center [498, 318] width 624 height 20
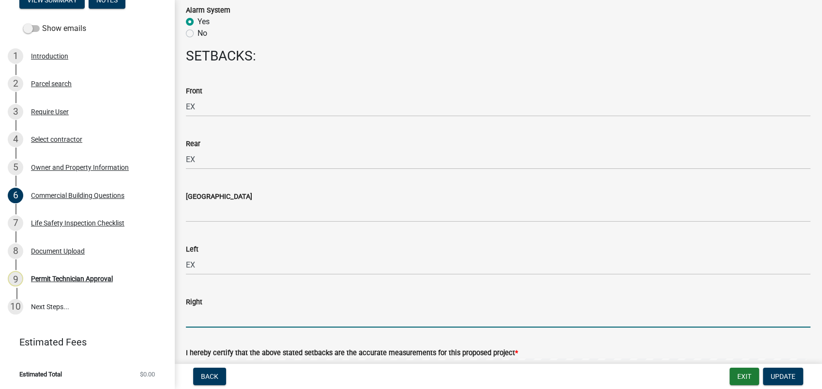
type input "W"
type input "EX"
drag, startPoint x: 330, startPoint y: 225, endPoint x: 332, endPoint y: 233, distance: 8.8
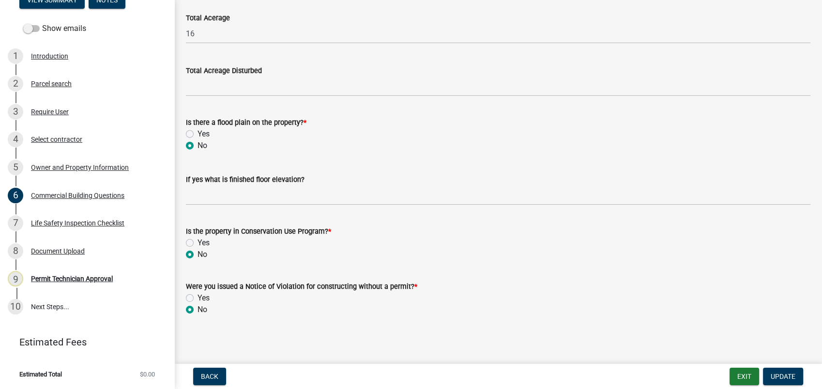
scroll to position [3232, 0]
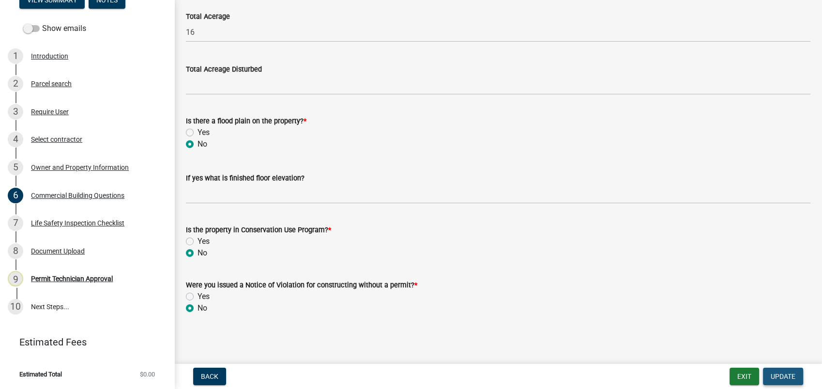
click at [786, 373] on span "Update" at bounding box center [782, 377] width 25 height 8
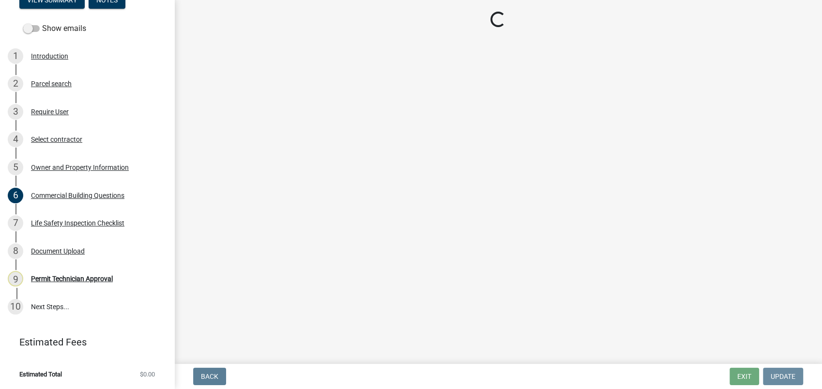
scroll to position [0, 0]
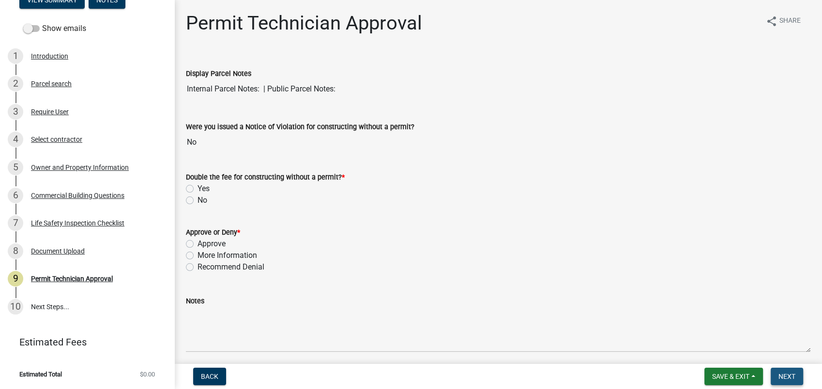
drag, startPoint x: 792, startPoint y: 379, endPoint x: 799, endPoint y: 408, distance: 29.5
click at [799, 389] on html "Internet Explorer does NOT work with GeoPermits. Get a new browser for more sec…" at bounding box center [411, 194] width 822 height 389
click at [725, 375] on span "Save & Exit" at bounding box center [730, 377] width 37 height 8
click at [732, 344] on button "Save & Exit" at bounding box center [723, 351] width 77 height 23
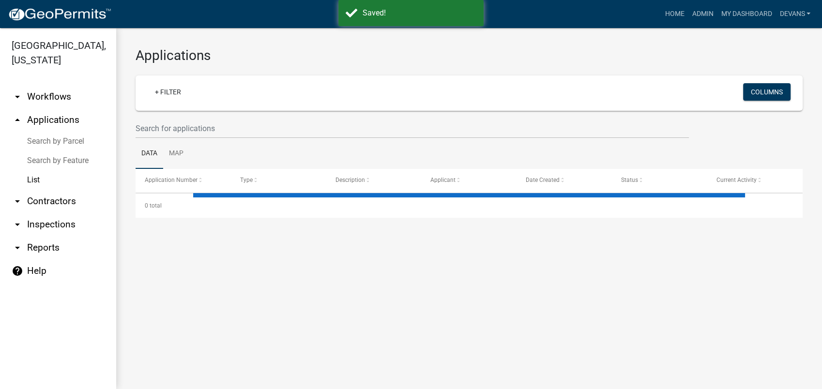
select select "1: 25"
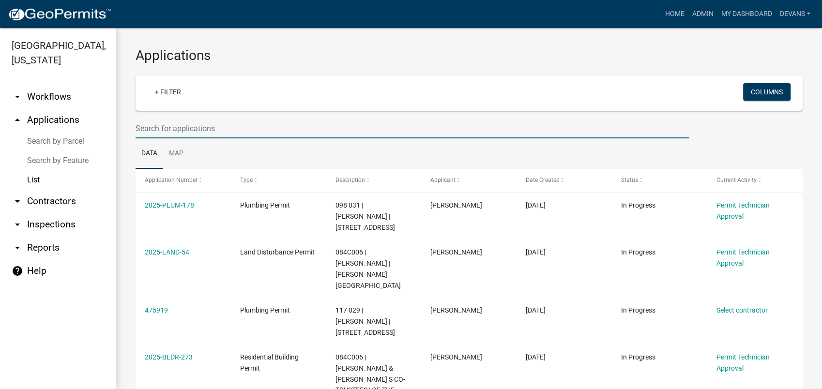
click at [178, 135] on input "text" at bounding box center [411, 129] width 553 height 20
click at [196, 121] on input "text" at bounding box center [411, 129] width 553 height 20
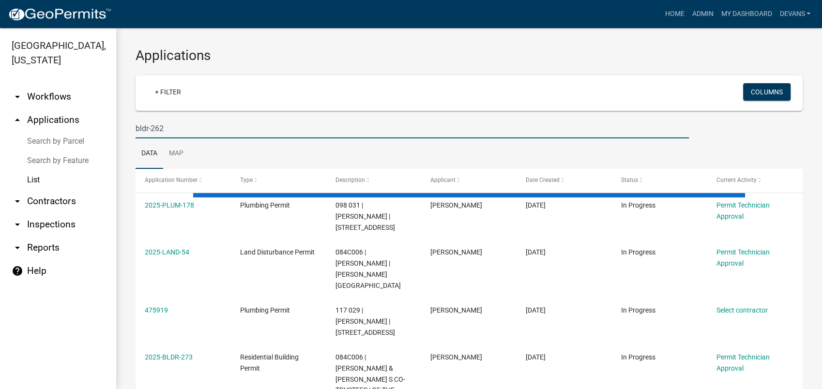
type input "bldr-262"
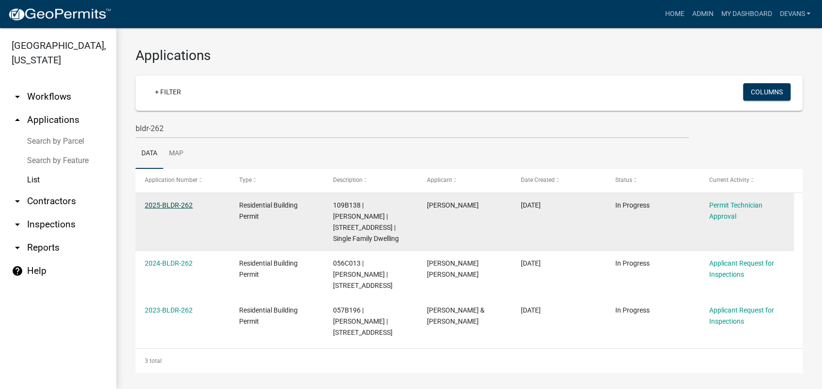
click at [173, 201] on link "2025-BLDR-262" at bounding box center [169, 205] width 48 height 8
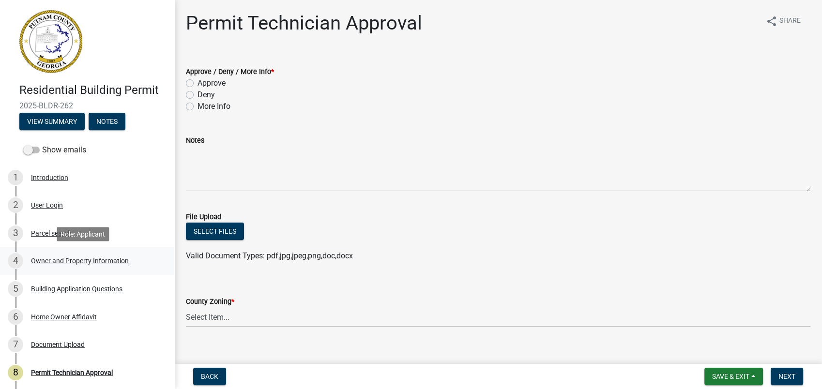
click at [83, 257] on div "Owner and Property Information" at bounding box center [80, 260] width 98 height 7
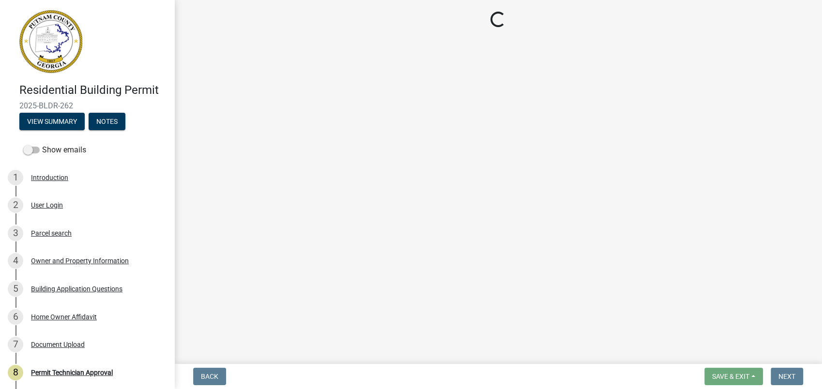
select select "78bfdc44-73ff-456e-a557-d4c99b9c08be"
select select "83394b22-4a11-496c-8e5c-75ade2e72faf"
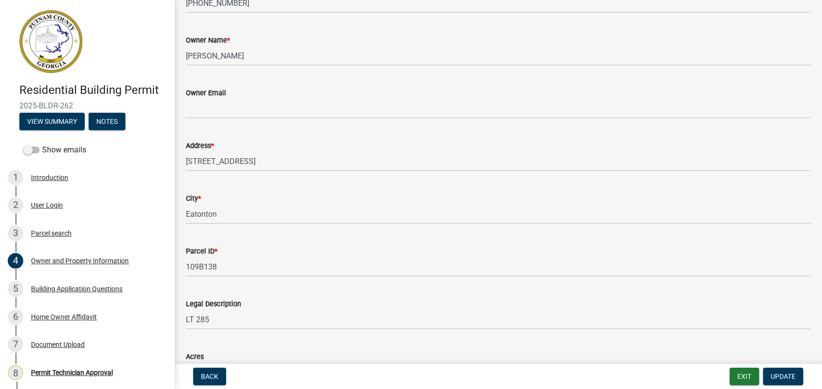
scroll to position [107, 0]
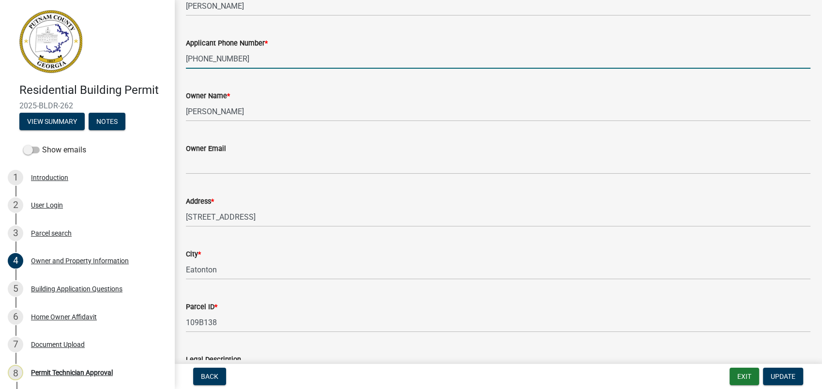
click at [236, 60] on input "706-473-7556" at bounding box center [498, 59] width 624 height 20
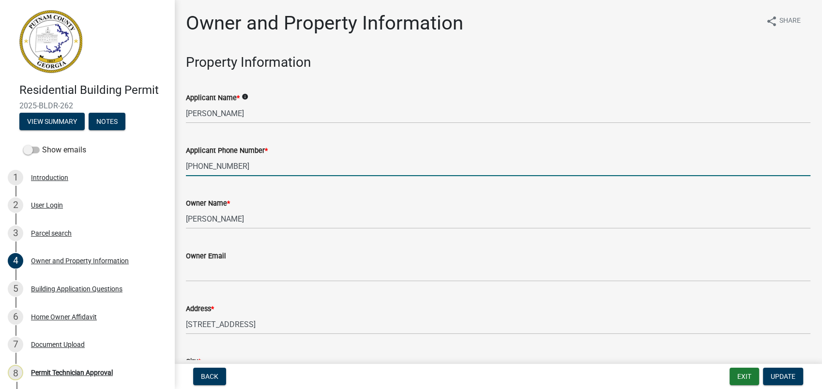
type input "706-473-7555"
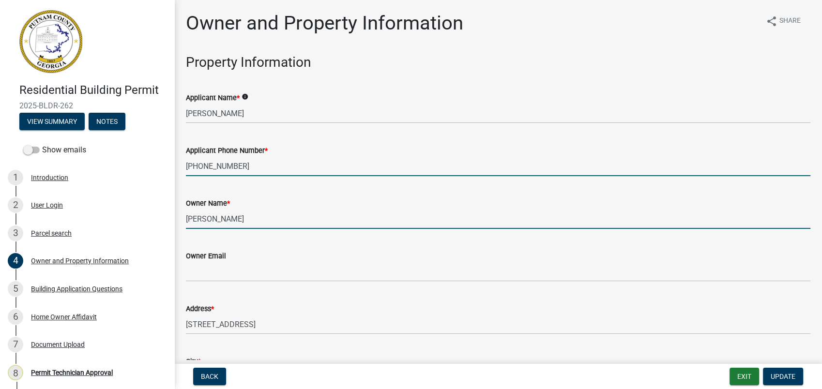
click at [452, 212] on input "VARGAS GUSTAVO" at bounding box center [498, 219] width 624 height 20
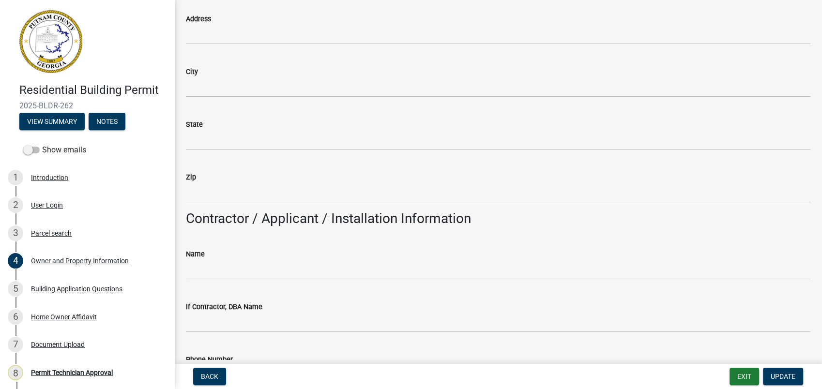
scroll to position [645, 0]
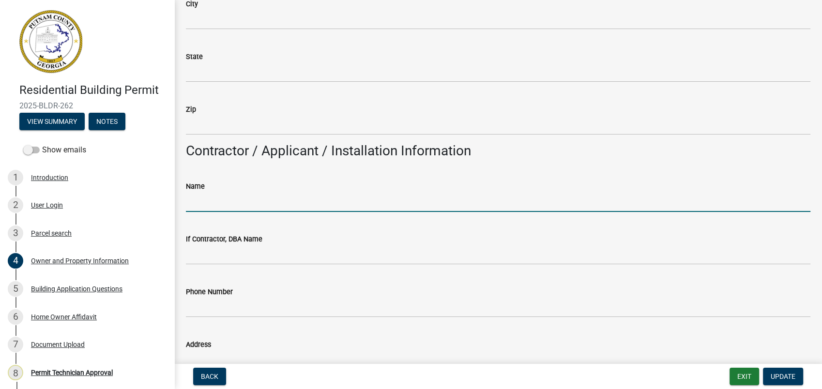
click at [228, 200] on input "Name" at bounding box center [498, 202] width 624 height 20
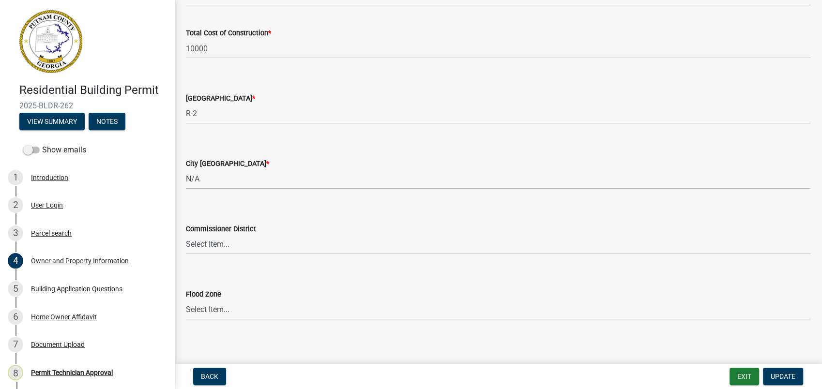
scroll to position [1636, 0]
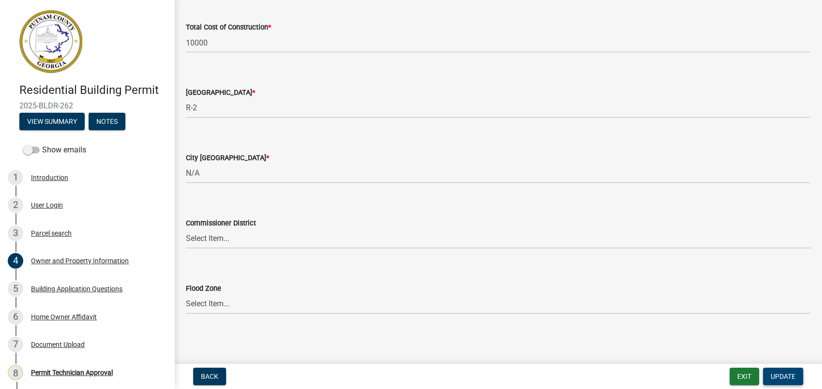
type input "Homeowner"
click at [785, 374] on span "Update" at bounding box center [782, 377] width 25 height 8
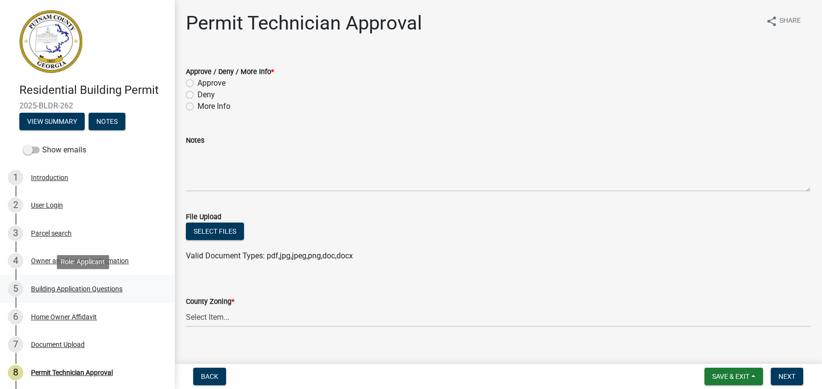
click at [62, 290] on div "Building Application Questions" at bounding box center [76, 288] width 91 height 7
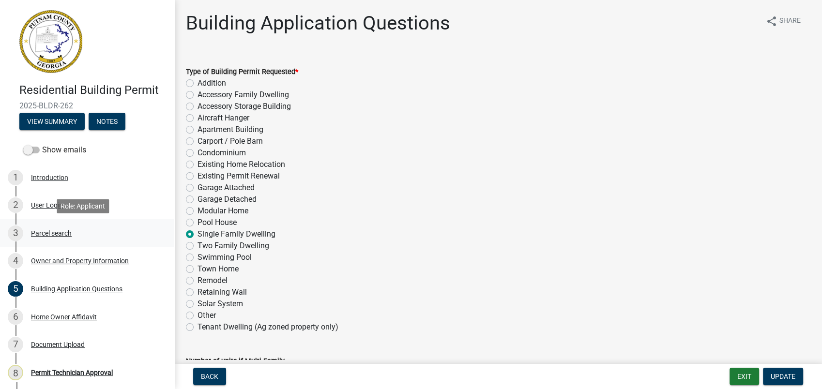
click at [53, 230] on div "Parcel search" at bounding box center [51, 233] width 41 height 7
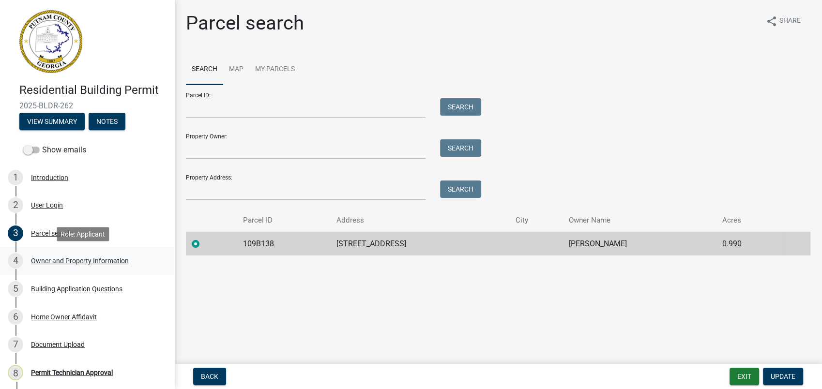
click at [61, 260] on div "Owner and Property Information" at bounding box center [80, 260] width 98 height 7
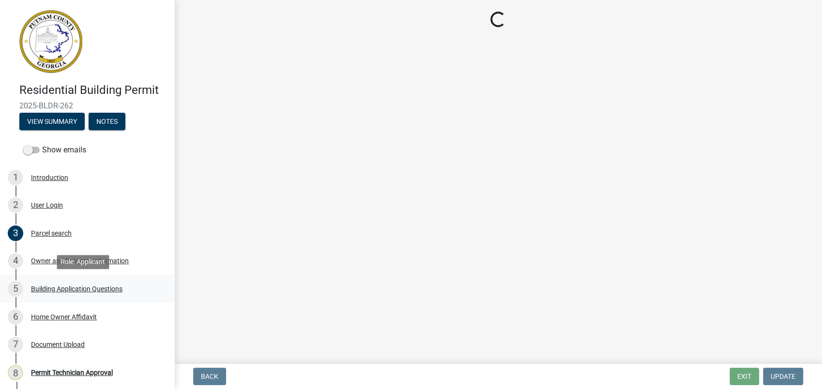
select select "78bfdc44-73ff-456e-a557-d4c99b9c08be"
select select "83394b22-4a11-496c-8e5c-75ade2e72faf"
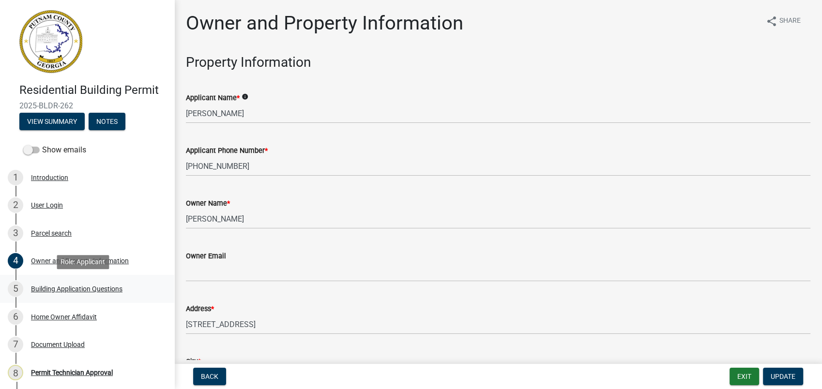
click at [90, 288] on div "Building Application Questions" at bounding box center [76, 288] width 91 height 7
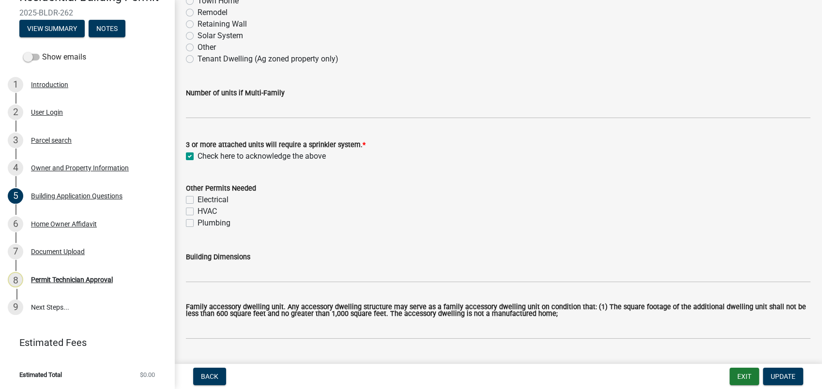
scroll to position [269, 0]
click at [197, 199] on label "Electrical" at bounding box center [212, 200] width 31 height 12
click at [197, 199] on input "Electrical" at bounding box center [200, 197] width 6 height 6
checkbox input "true"
checkbox input "false"
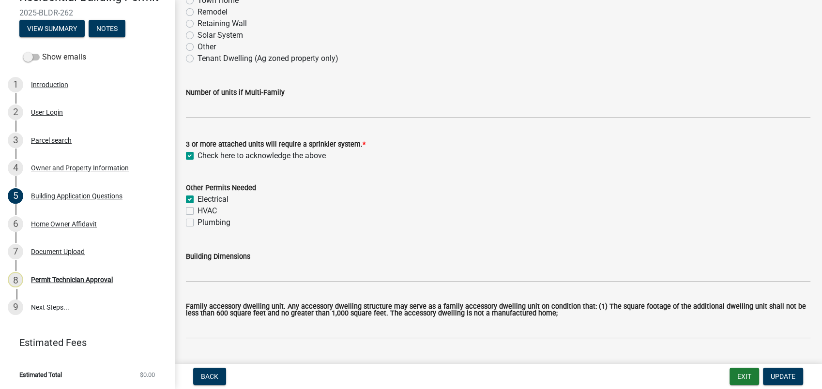
checkbox input "false"
click at [197, 210] on label "HVAC" at bounding box center [206, 211] width 19 height 12
click at [197, 210] on input "HVAC" at bounding box center [200, 208] width 6 height 6
checkbox input "true"
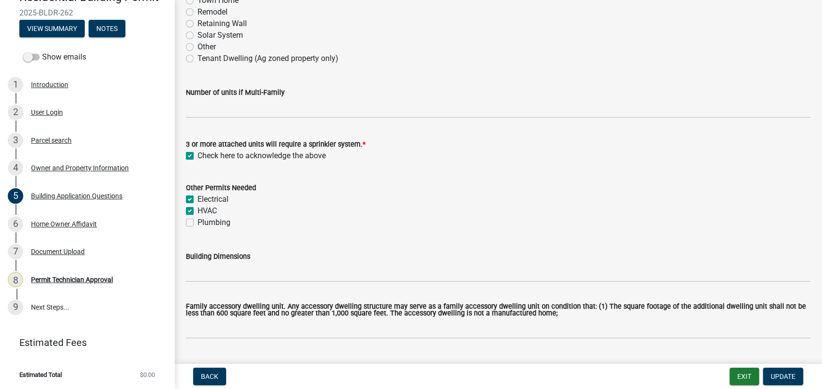
checkbox input "true"
click at [197, 221] on label "Plumbing" at bounding box center [213, 223] width 33 height 12
click at [197, 221] on input "Plumbing" at bounding box center [200, 220] width 6 height 6
checkbox input "true"
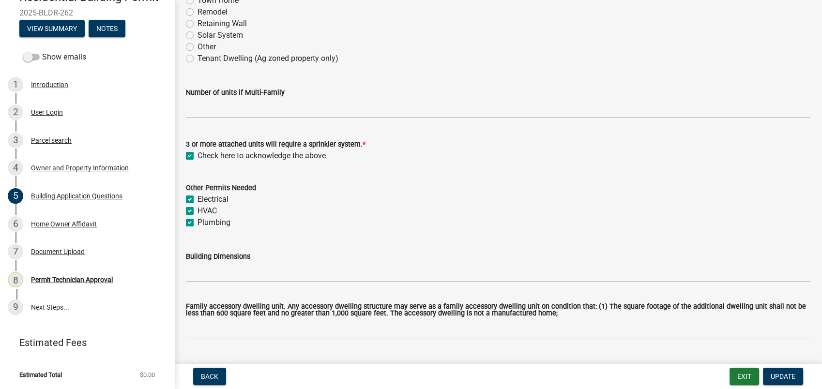
checkbox input "true"
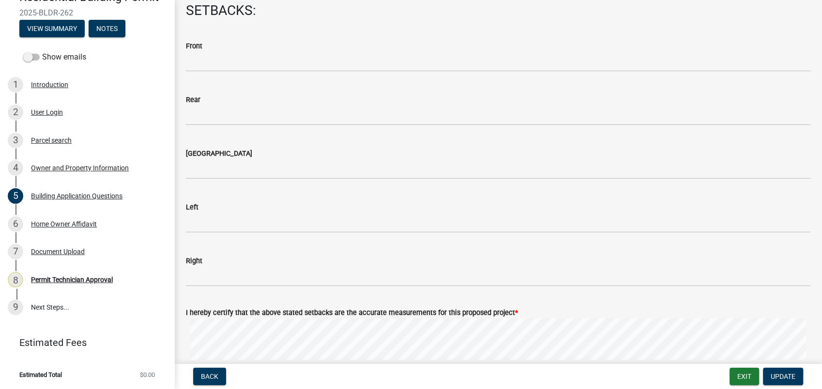
scroll to position [1397, 0]
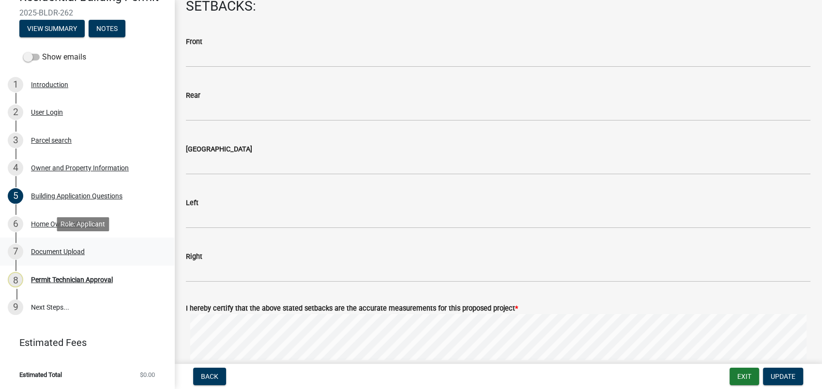
click at [47, 253] on div "Document Upload" at bounding box center [58, 251] width 54 height 7
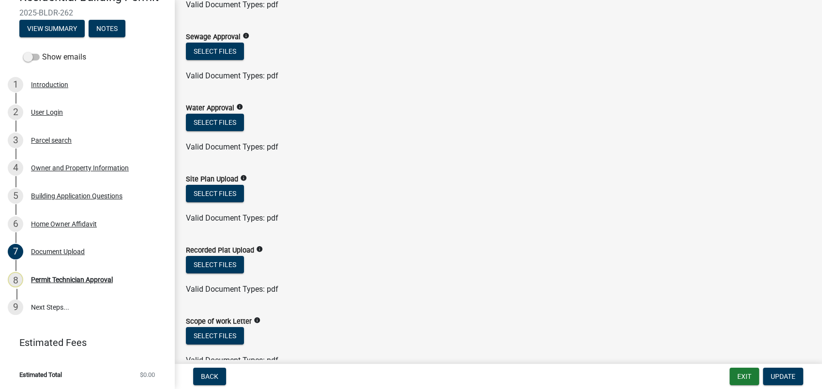
scroll to position [215, 0]
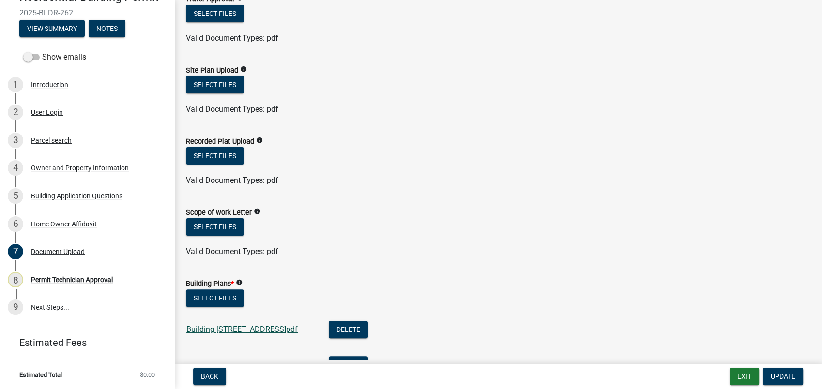
click at [252, 328] on link "Building Plans_909 Crooked Creek Rd.pdf" at bounding box center [241, 329] width 111 height 9
click at [225, 158] on button "Select files" at bounding box center [215, 155] width 58 height 17
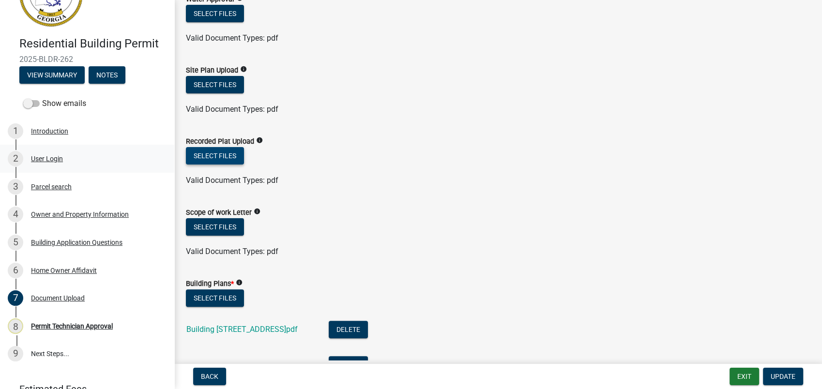
scroll to position [93, 0]
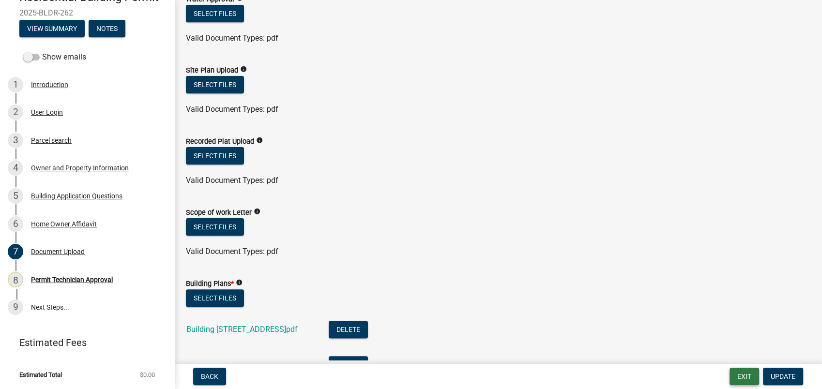
click at [744, 379] on button "Exit" at bounding box center [744, 376] width 30 height 17
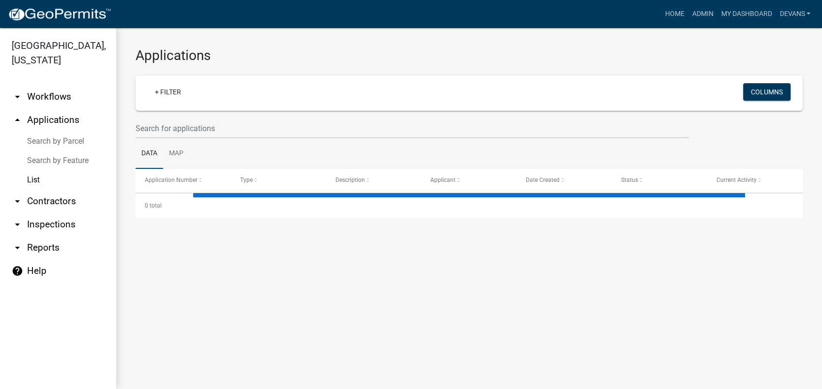
select select "1: 25"
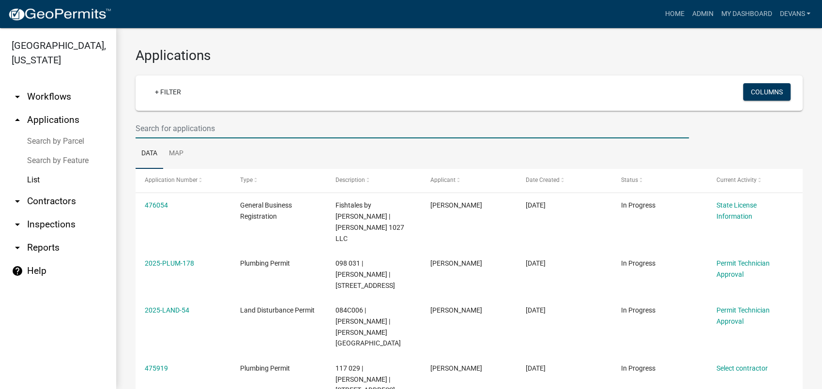
click at [245, 126] on input "text" at bounding box center [411, 129] width 553 height 20
click at [144, 132] on input "text" at bounding box center [411, 129] width 553 height 20
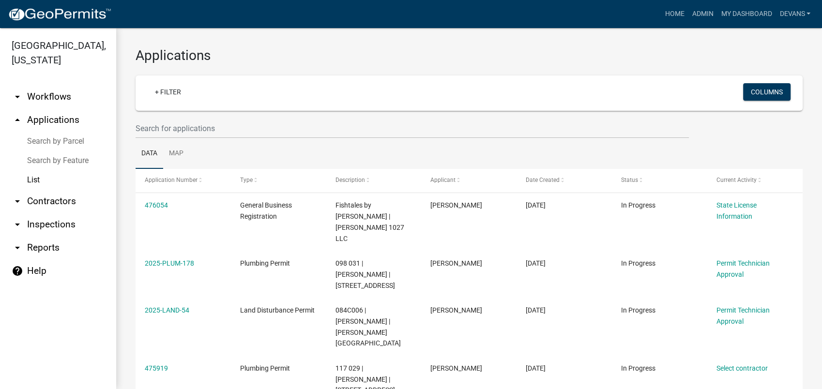
click at [248, 111] on wm-filter-builder "+ Filter Columns" at bounding box center [468, 106] width 667 height 63
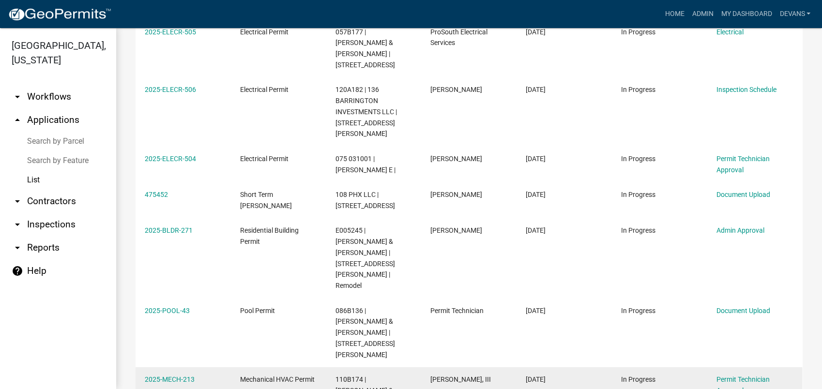
scroll to position [1022, 0]
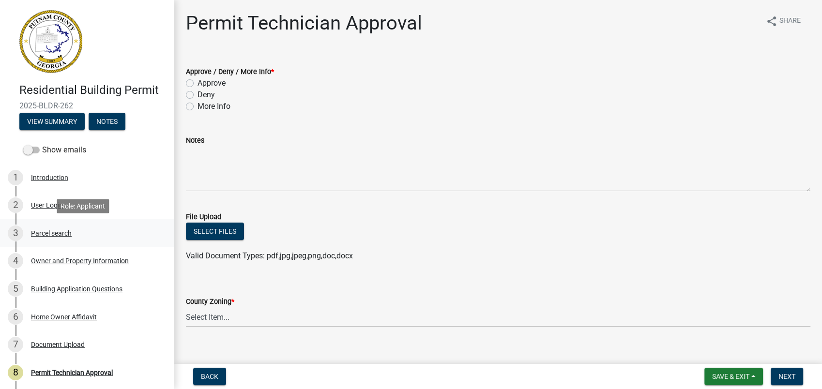
click at [57, 231] on div "Parcel search" at bounding box center [51, 233] width 41 height 7
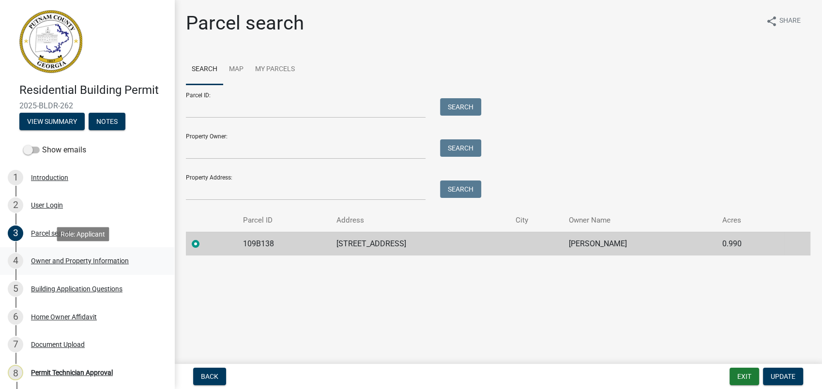
click at [52, 257] on div "Owner and Property Information" at bounding box center [80, 260] width 98 height 7
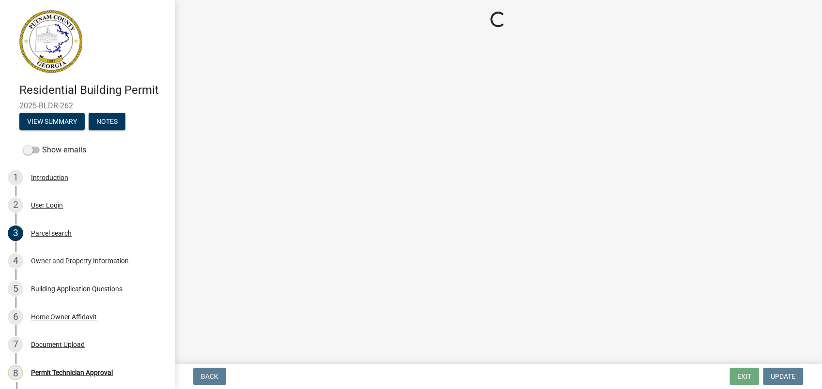
select select "78bfdc44-73ff-456e-a557-d4c99b9c08be"
select select "83394b22-4a11-496c-8e5c-75ade2e72faf"
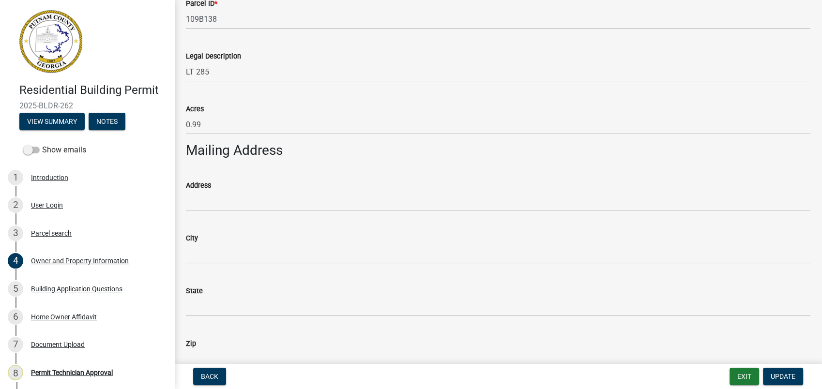
scroll to position [399, 0]
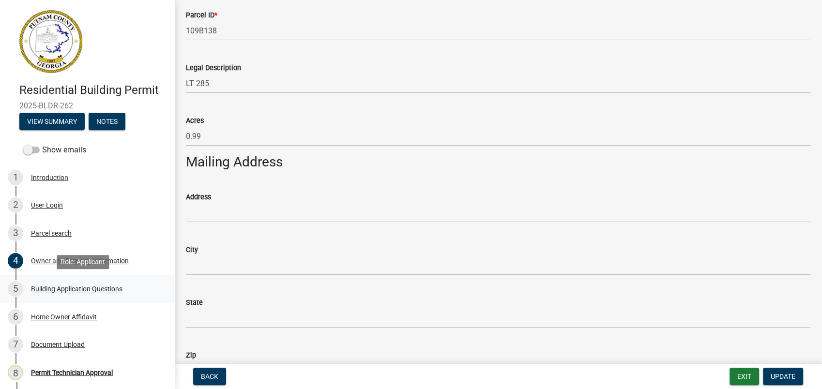
click at [65, 287] on div "Building Application Questions" at bounding box center [76, 288] width 91 height 7
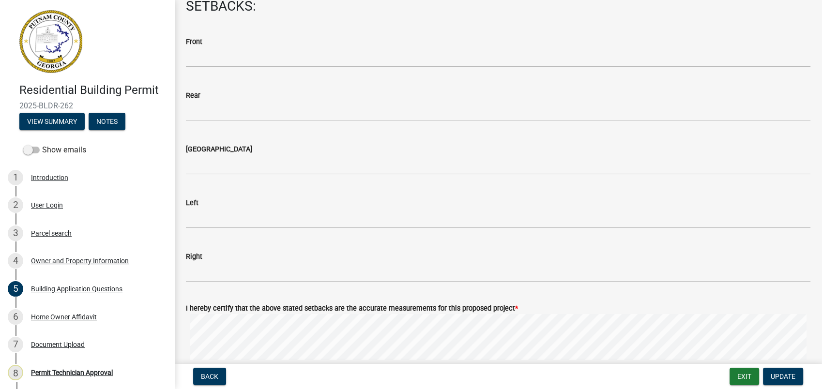
scroll to position [1559, 0]
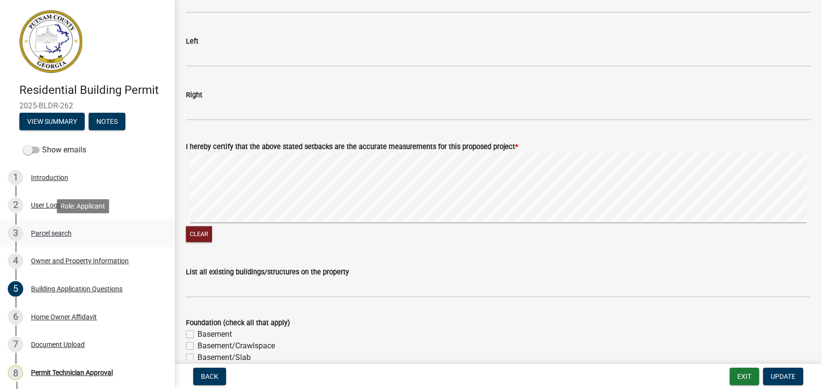
click at [70, 234] on div "Parcel search" at bounding box center [51, 233] width 41 height 7
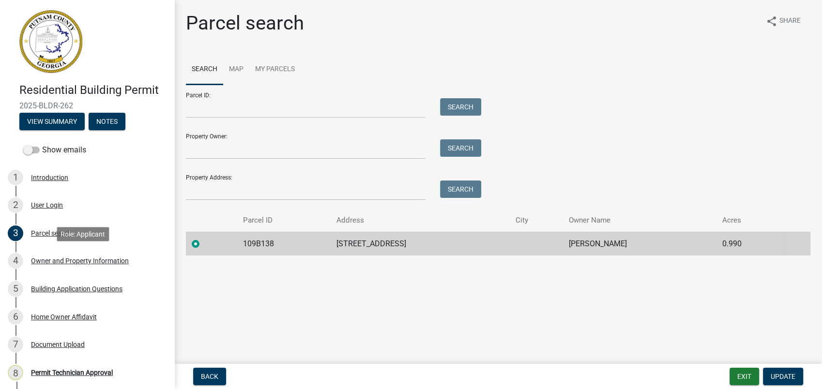
click at [57, 255] on div "4 Owner and Property Information" at bounding box center [83, 260] width 151 height 15
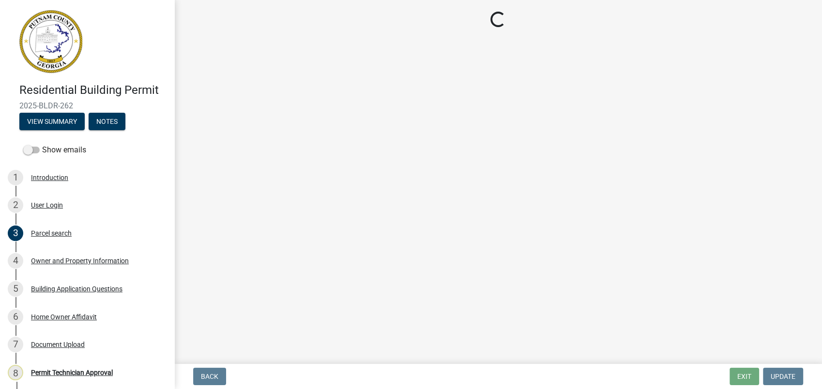
select select "78bfdc44-73ff-456e-a557-d4c99b9c08be"
select select "83394b22-4a11-496c-8e5c-75ade2e72faf"
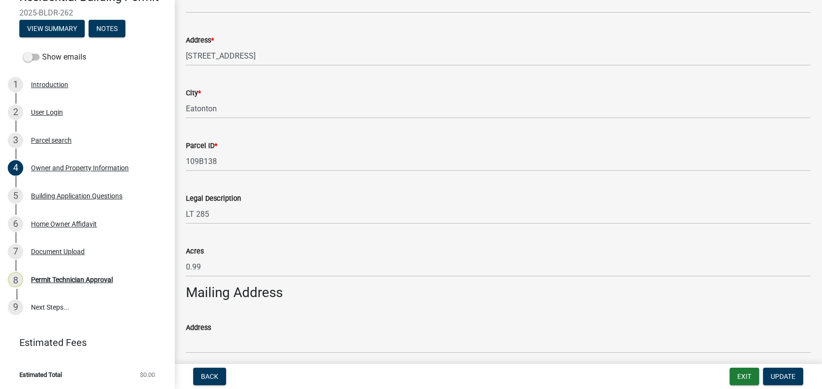
scroll to position [584, 0]
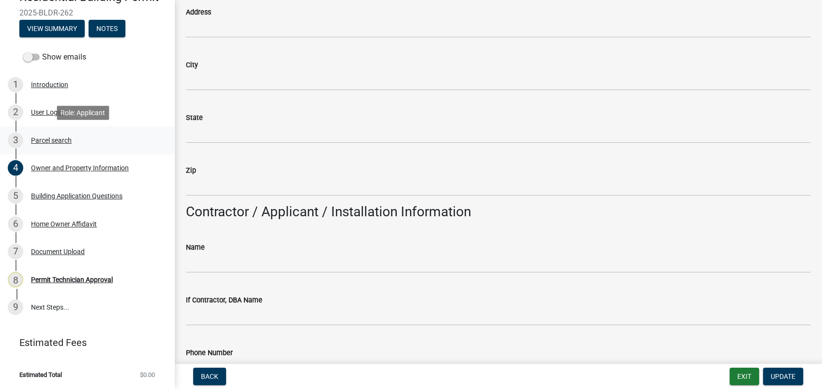
click at [53, 138] on div "Parcel search" at bounding box center [51, 140] width 41 height 7
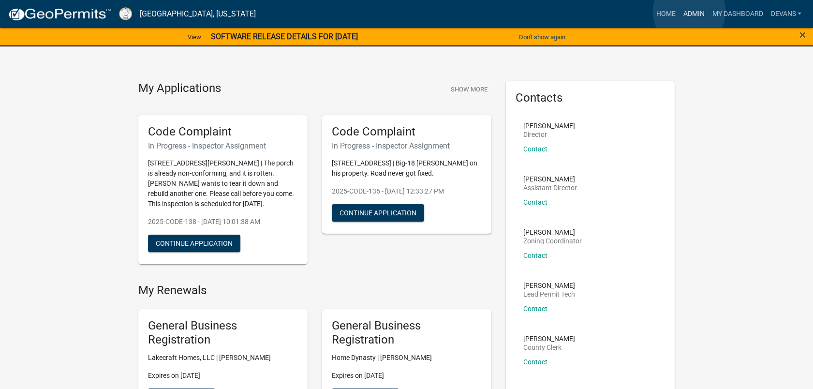
click at [690, 12] on link "Admin" at bounding box center [693, 14] width 29 height 18
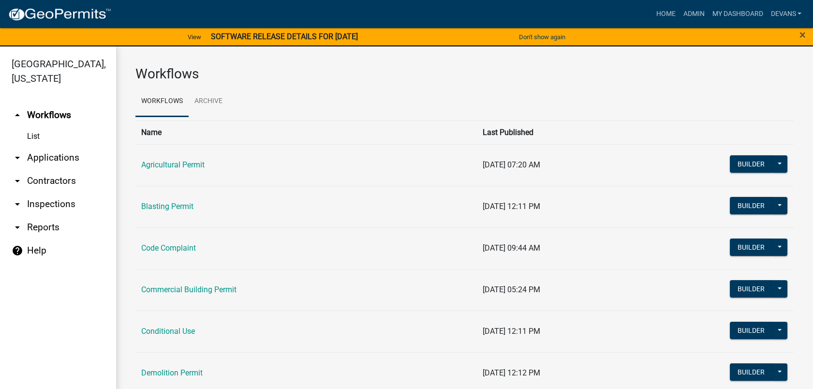
click at [44, 156] on link "arrow_drop_down Applications" at bounding box center [58, 157] width 116 height 23
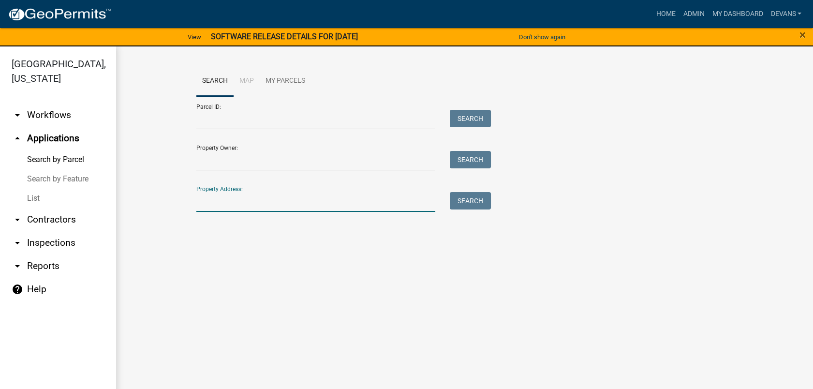
click at [221, 205] on input "Property Address:" at bounding box center [316, 202] width 240 height 20
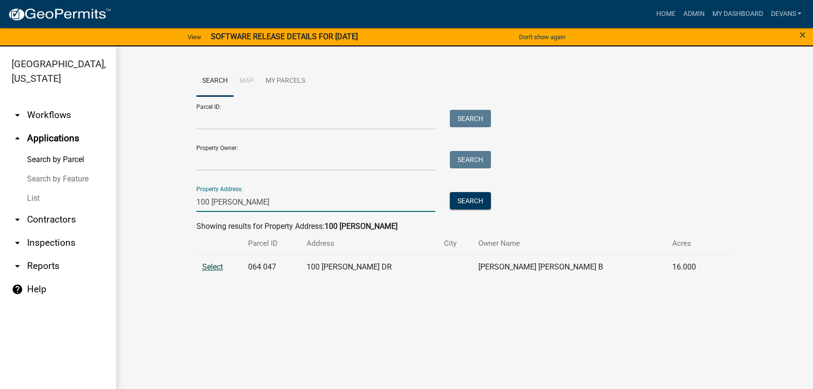
type input "100 putnam"
click at [207, 270] on span "Select" at bounding box center [212, 266] width 21 height 9
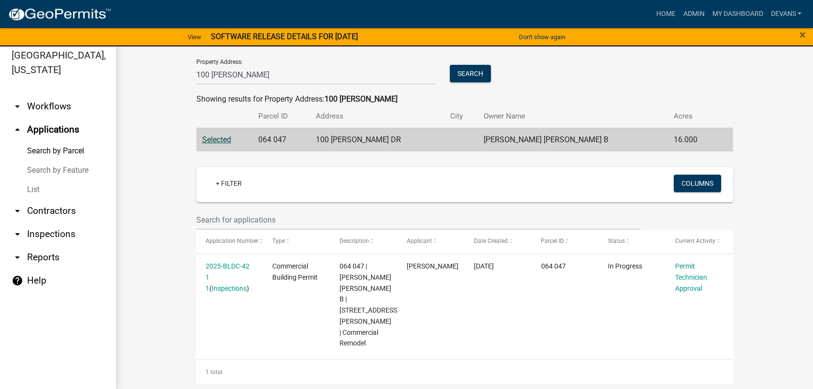
scroll to position [12, 0]
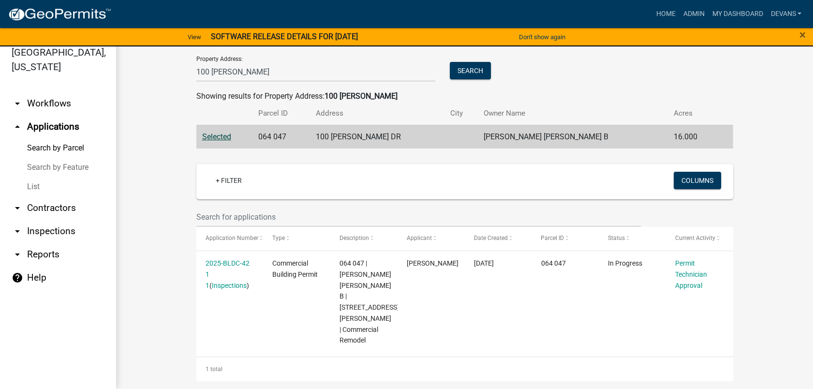
click at [681, 3] on nav "Toggle drawer menu more_horiz Home Admin My Dashboard devans Admin Account Cont…" at bounding box center [406, 14] width 813 height 28
click at [686, 12] on link "Admin" at bounding box center [693, 14] width 29 height 18
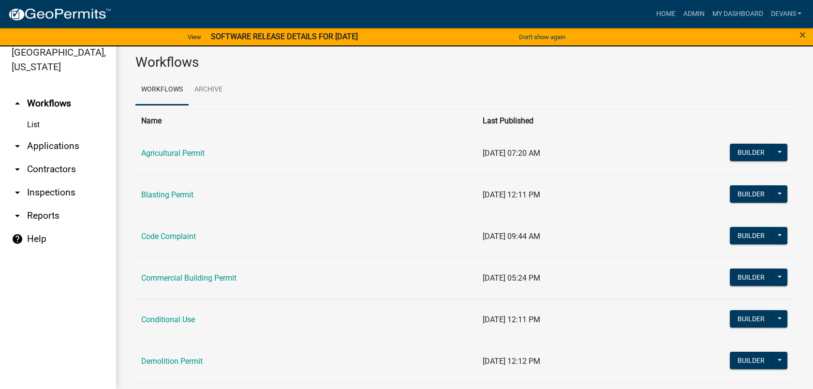
click at [46, 148] on link "arrow_drop_down Applications" at bounding box center [58, 146] width 116 height 23
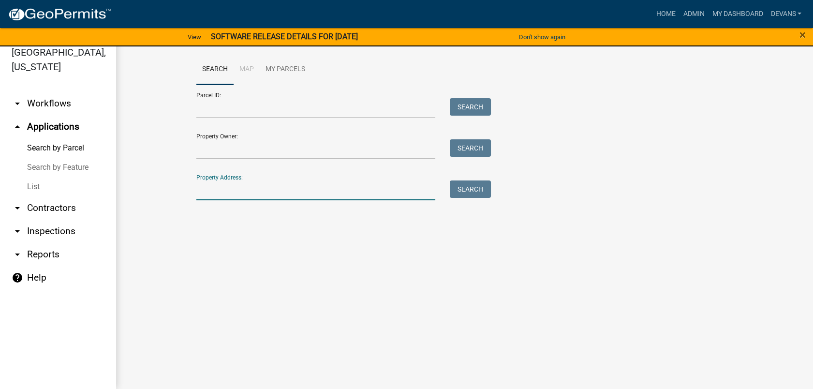
click at [213, 183] on input "Property Address:" at bounding box center [316, 190] width 240 height 20
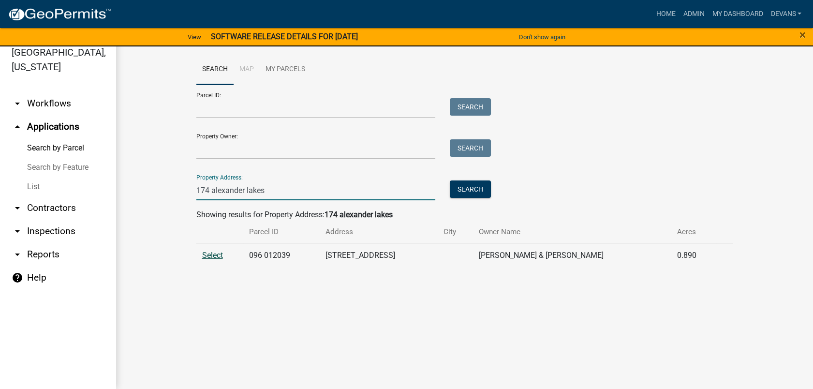
type input "174 alexander lakes"
click at [215, 257] on span "Select" at bounding box center [212, 255] width 21 height 9
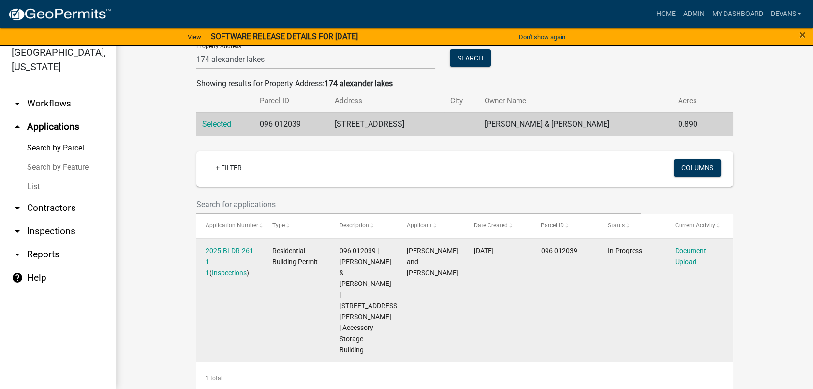
scroll to position [140, 0]
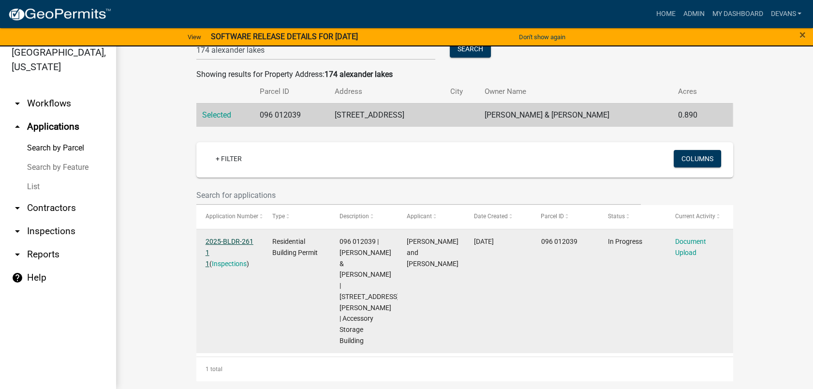
click at [226, 244] on link "2025-BLDR-261 1 1" at bounding box center [230, 253] width 48 height 30
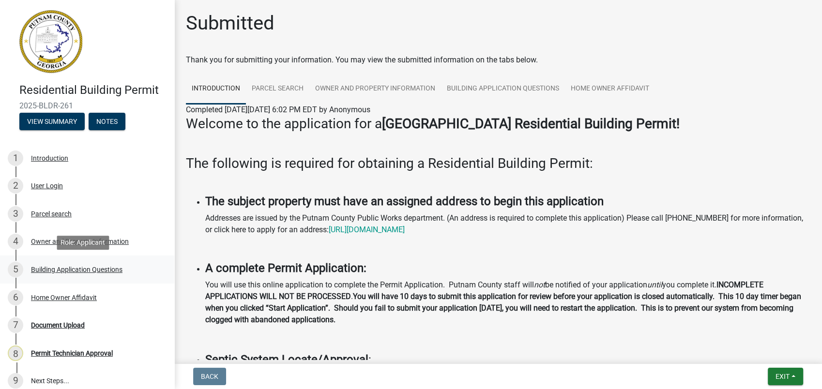
click at [90, 268] on div "Building Application Questions" at bounding box center [76, 269] width 91 height 7
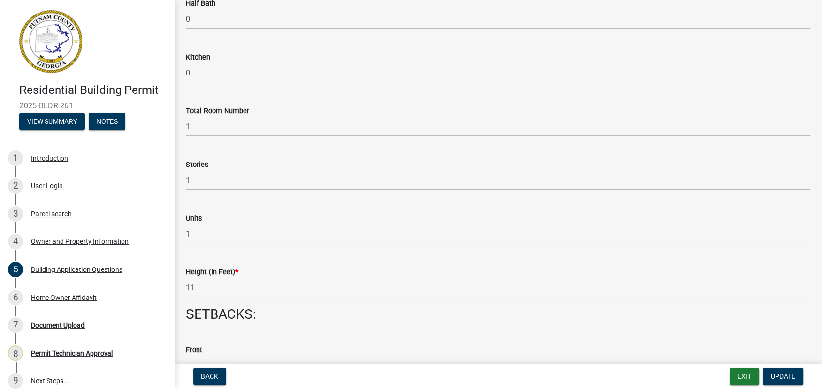
scroll to position [1075, 0]
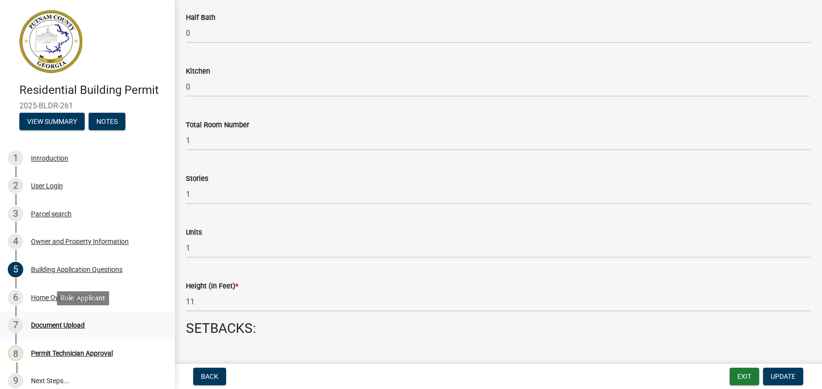
click at [58, 324] on div "Document Upload" at bounding box center [58, 325] width 54 height 7
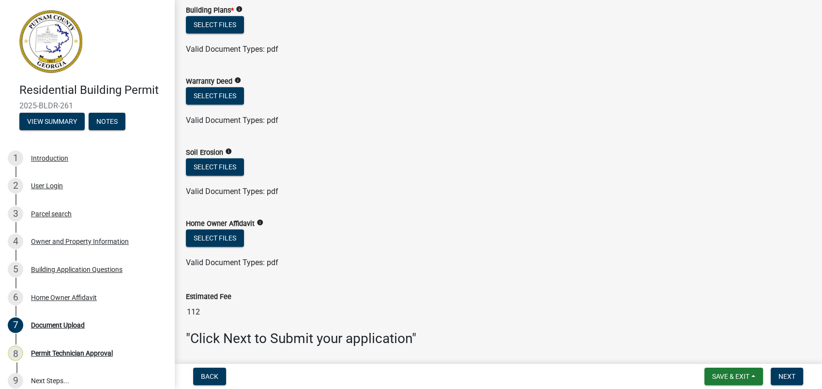
scroll to position [520, 0]
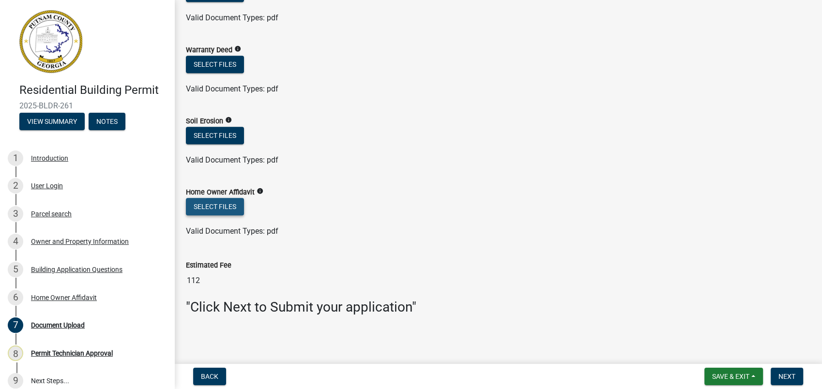
click at [209, 208] on button "Select files" at bounding box center [215, 206] width 58 height 17
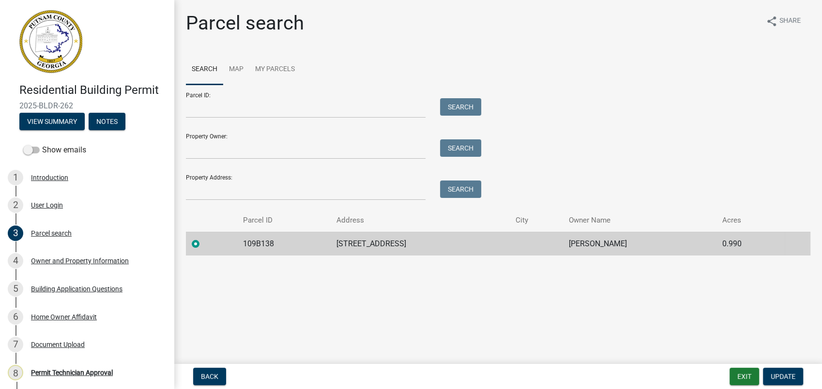
scroll to position [93, 0]
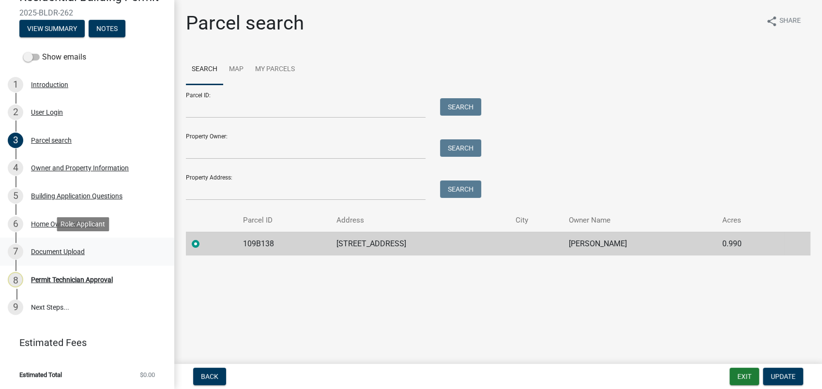
click at [41, 248] on div "Document Upload" at bounding box center [58, 251] width 54 height 7
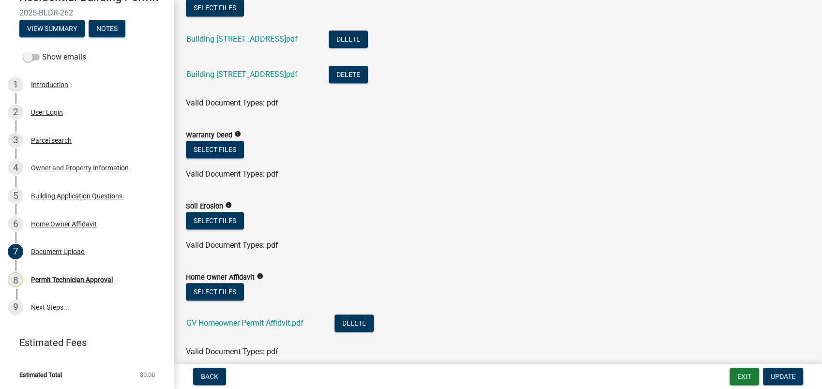
scroll to position [591, 0]
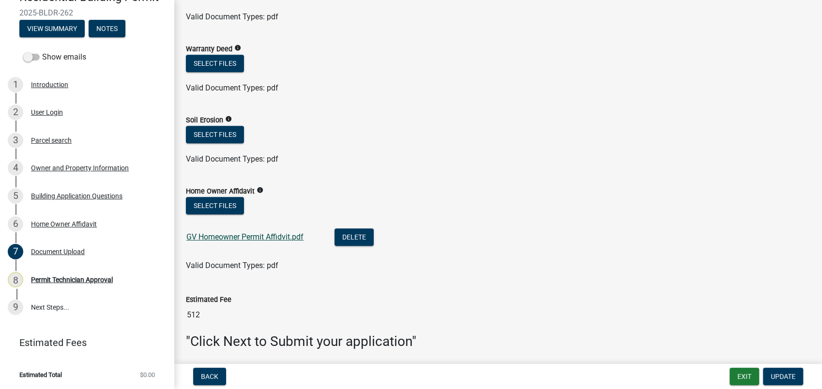
click at [249, 233] on link "GV Homeowner Permit Affidvit.pdf" at bounding box center [244, 236] width 117 height 9
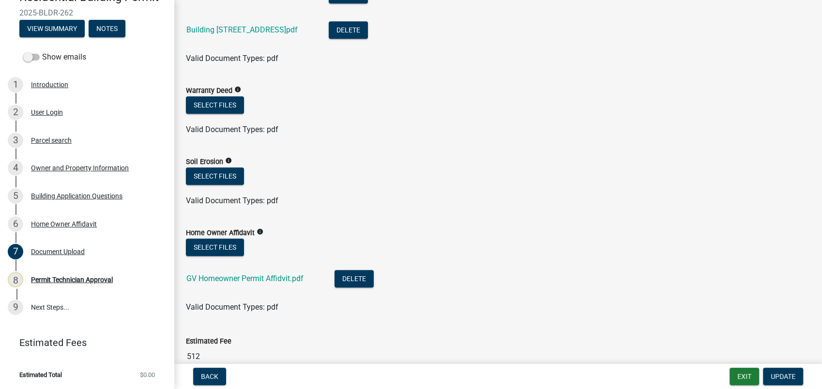
scroll to position [357, 0]
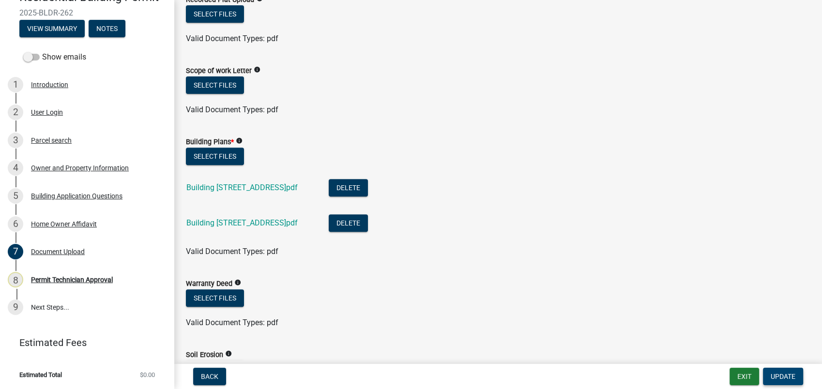
click at [770, 376] on span "Update" at bounding box center [782, 377] width 25 height 8
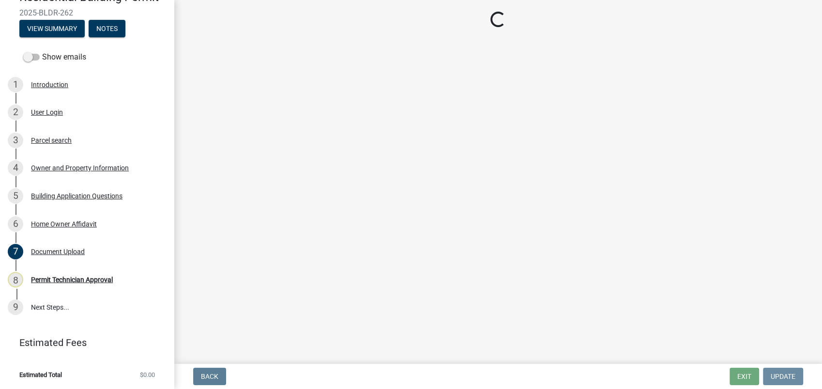
scroll to position [0, 0]
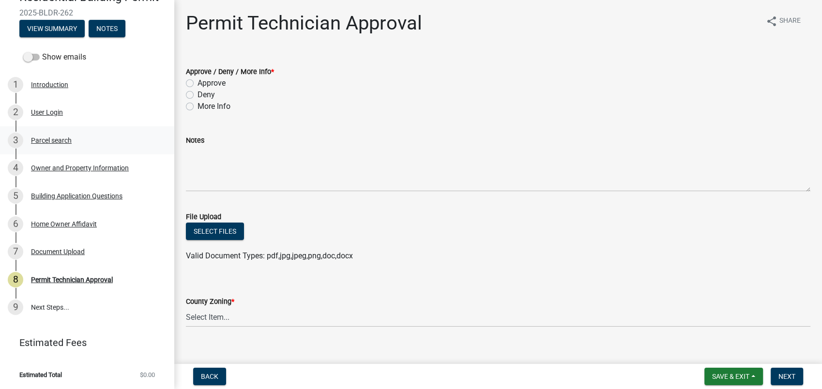
click at [39, 137] on div "Parcel search" at bounding box center [51, 140] width 41 height 7
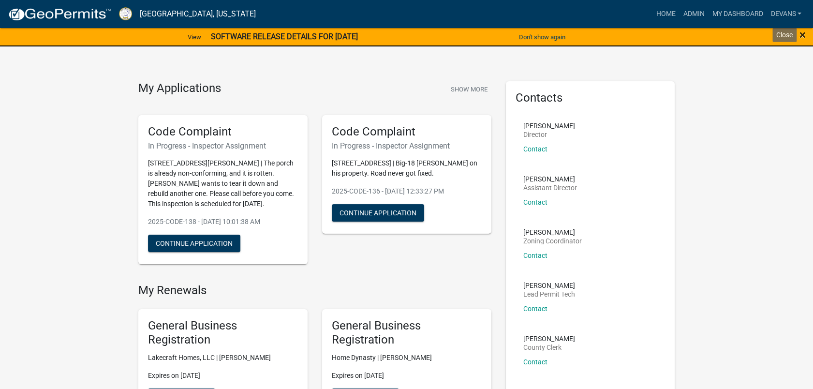
click at [805, 35] on span "×" at bounding box center [803, 35] width 6 height 14
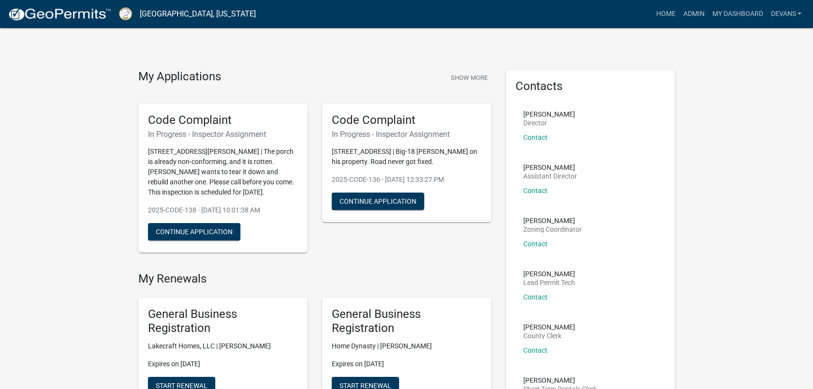
drag, startPoint x: 104, startPoint y: 186, endPoint x: 103, endPoint y: 194, distance: 7.3
